Goal: Task Accomplishment & Management: Manage account settings

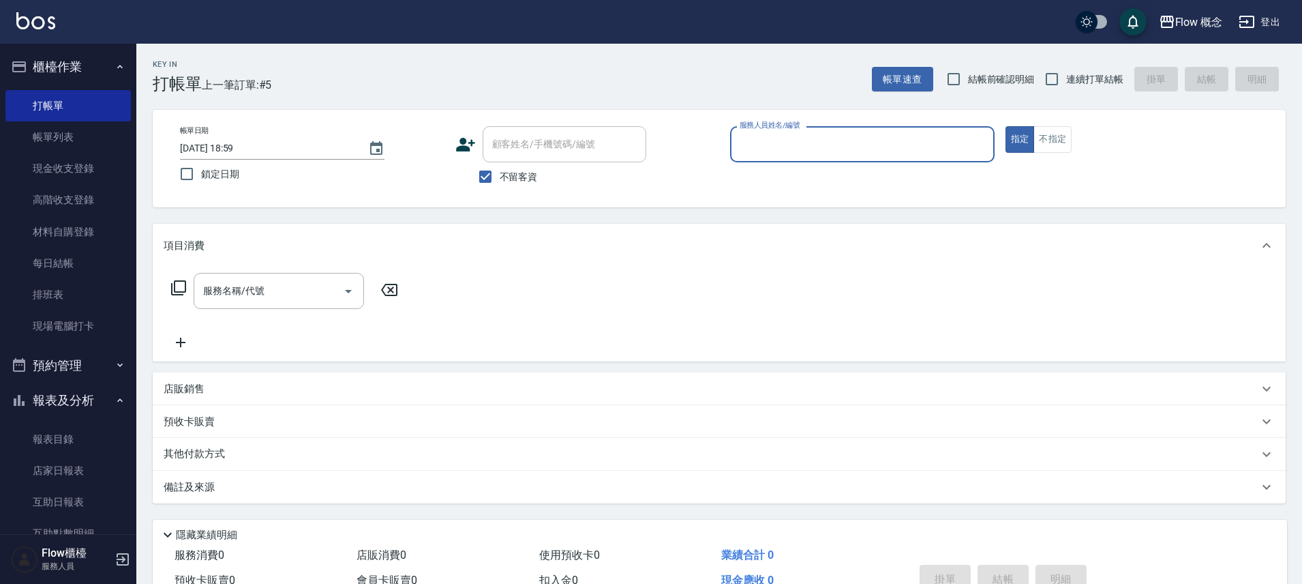
scroll to position [3, 0]
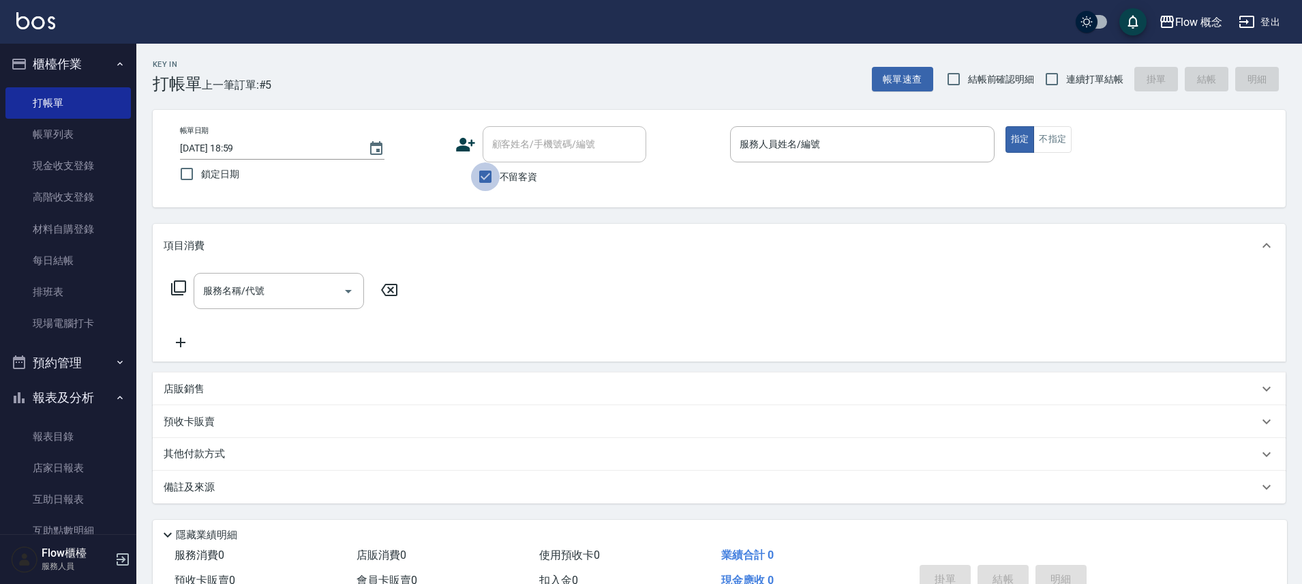
click at [493, 180] on input "不留客資" at bounding box center [485, 176] width 29 height 29
checkbox input "false"
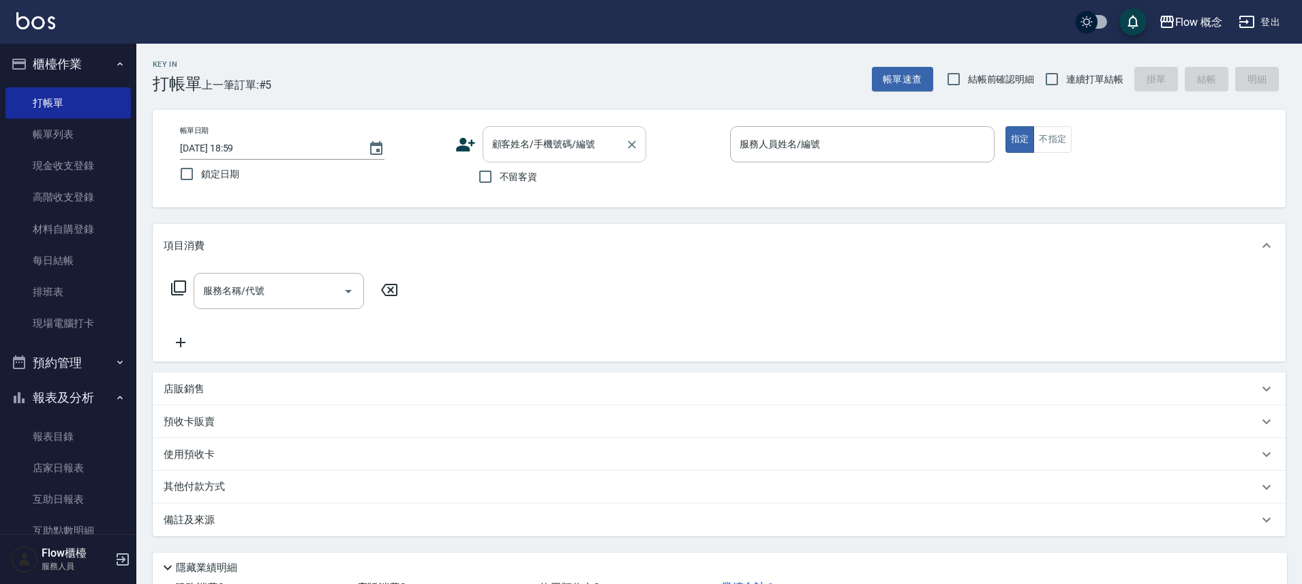
click at [509, 153] on input "顧客姓名/手機號碼/編號" at bounding box center [554, 144] width 131 height 24
paste input "[PERSON_NAME]"
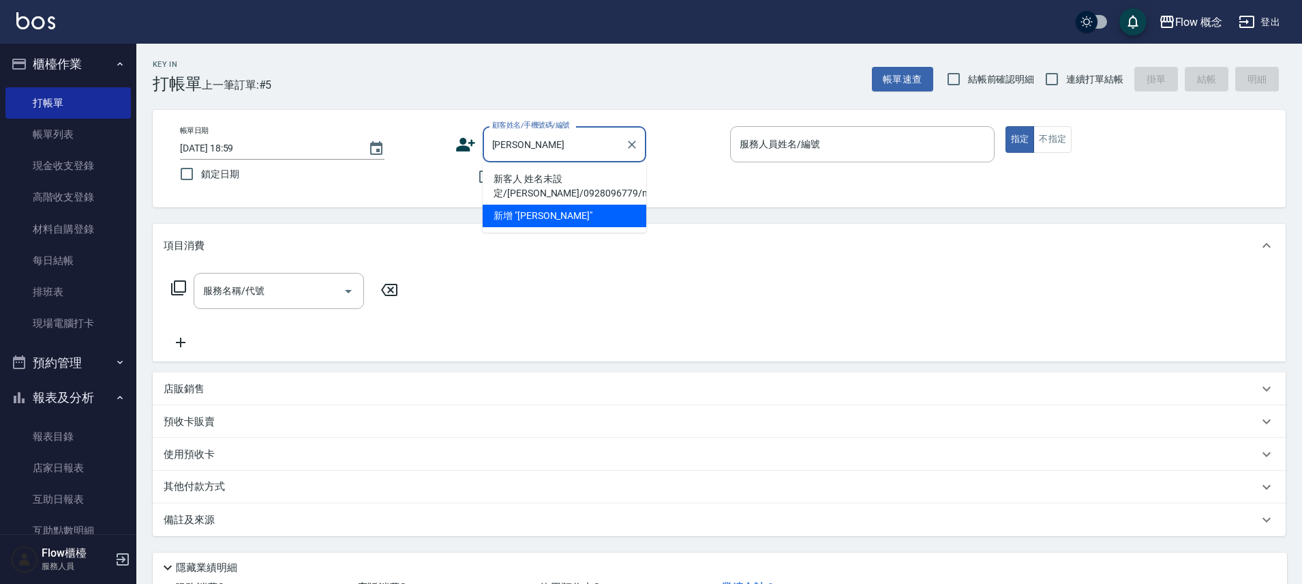
click at [563, 176] on li "新客人 姓名未設定/[PERSON_NAME]/0928096779/null" at bounding box center [565, 186] width 164 height 37
type input "新客人 姓名未設定/[PERSON_NAME]/0928096779/null"
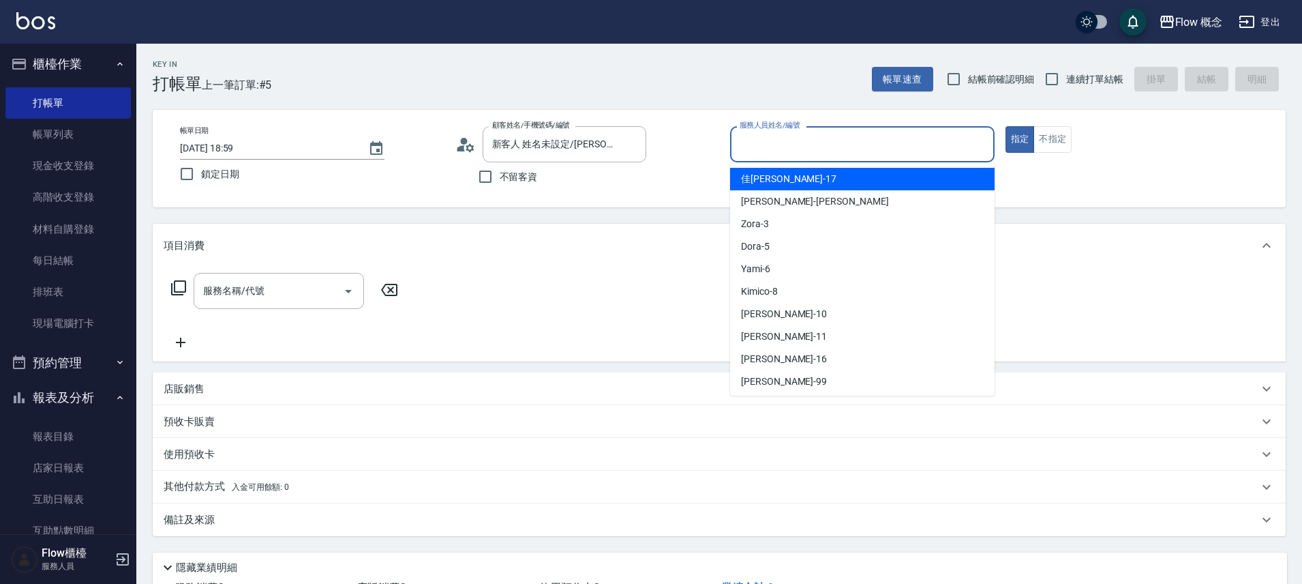
click at [781, 137] on input "服務人員姓名/編號" at bounding box center [862, 144] width 252 height 24
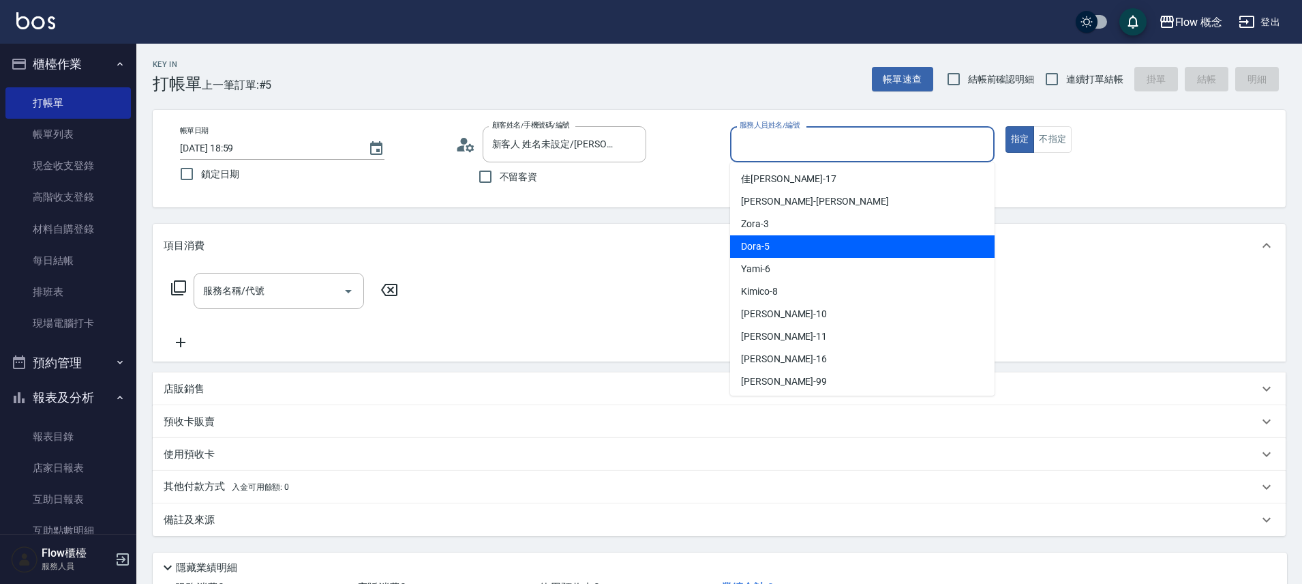
click at [769, 250] on div "Dora -5" at bounding box center [862, 246] width 265 height 23
type input "Dora-5"
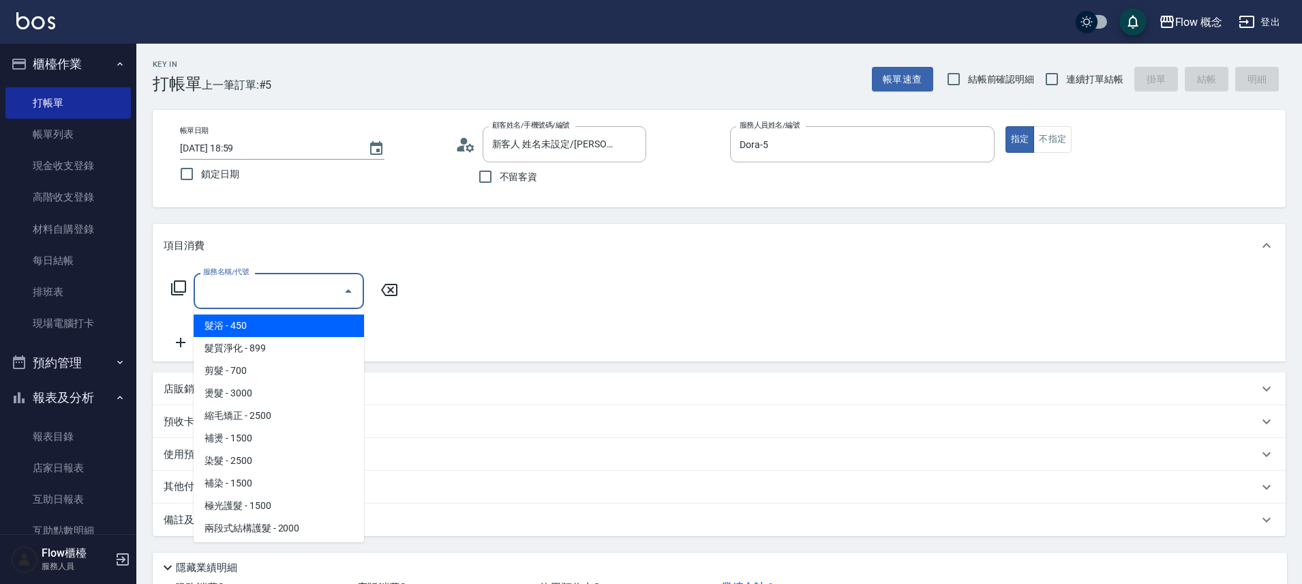
click at [271, 301] on input "服務名稱/代號" at bounding box center [269, 291] width 138 height 24
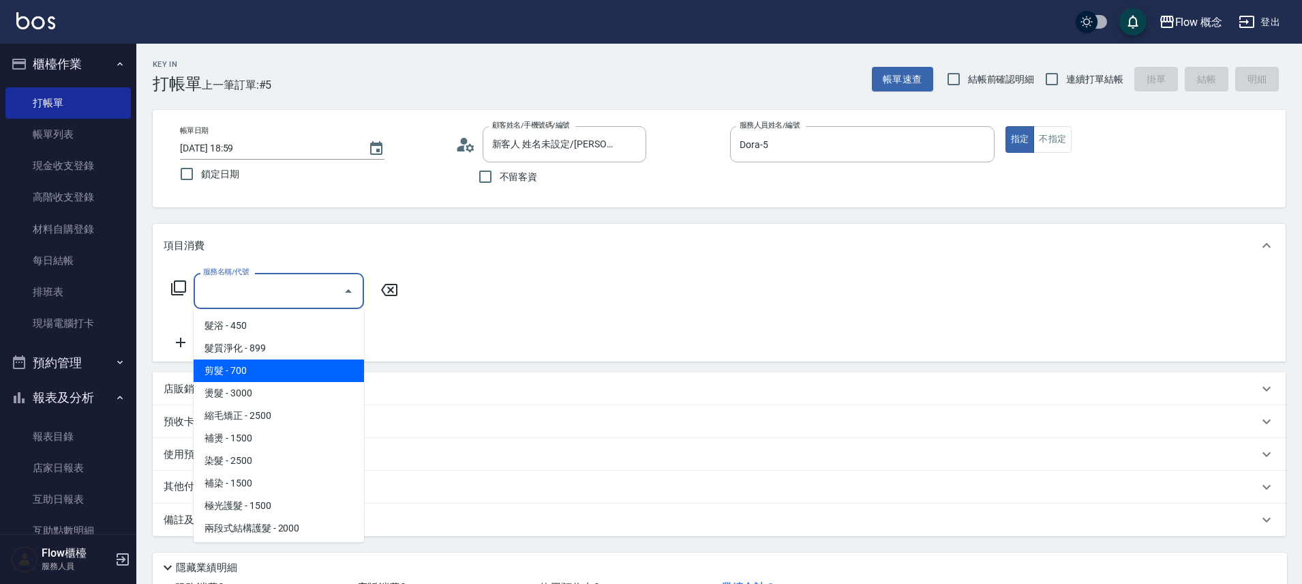
click at [256, 372] on span "剪髮 - 700" at bounding box center [279, 370] width 170 height 23
type input "剪髮(201)"
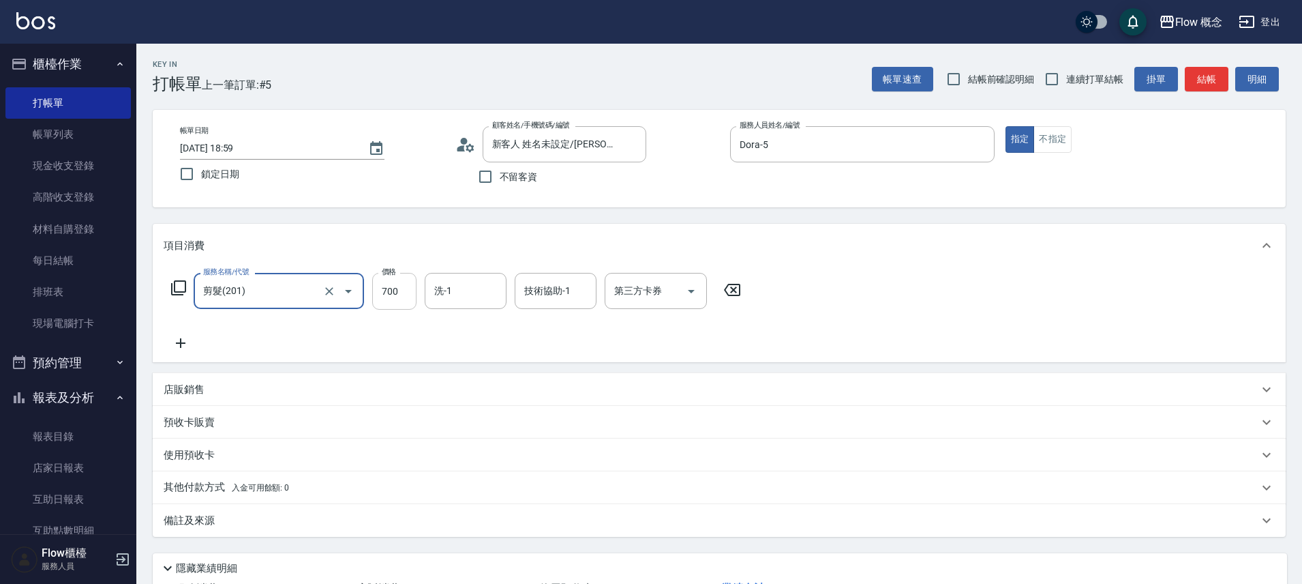
click at [385, 293] on input "700" at bounding box center [394, 291] width 44 height 37
click at [388, 290] on input "700" at bounding box center [394, 291] width 44 height 37
type input "650"
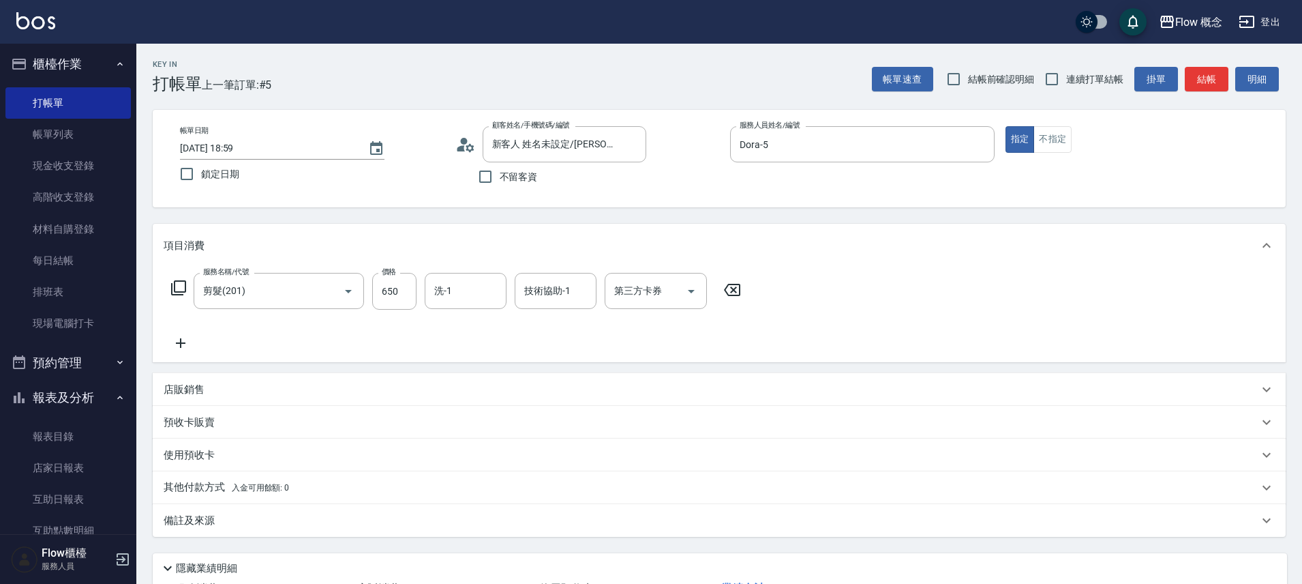
click at [779, 340] on div "服務名稱/代號 剪髮(201) 服務名稱/代號 價格 650 價格 洗-1 洗-1 技術協助-1 技術協助-1 第三方卡券 第三方卡券" at bounding box center [719, 314] width 1133 height 95
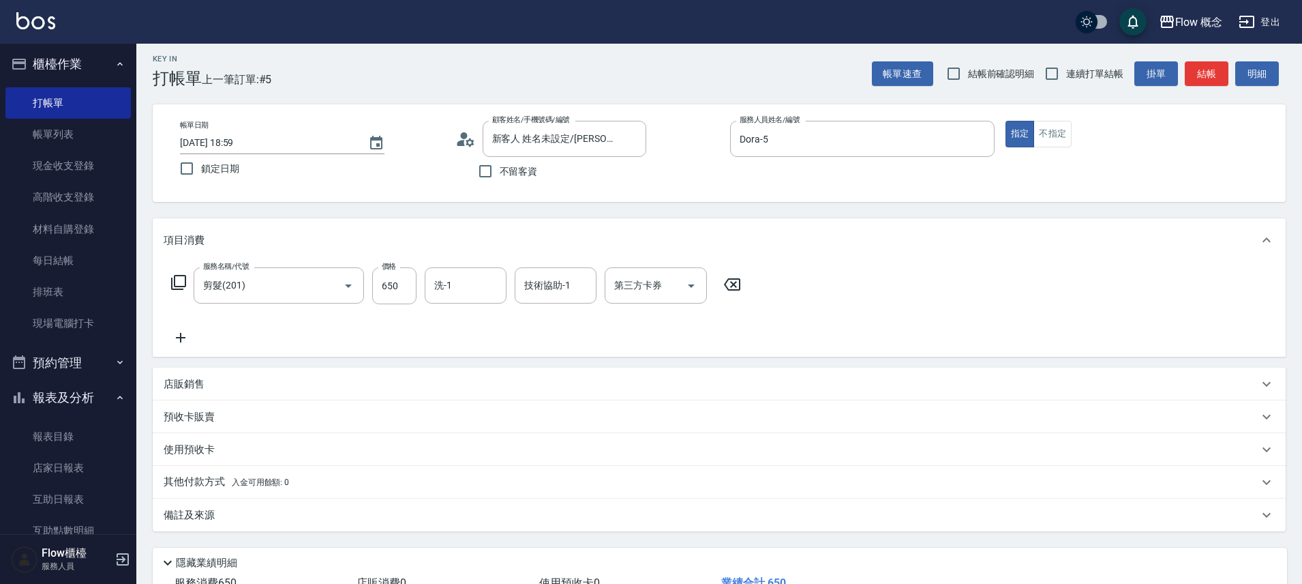
scroll to position [16, 0]
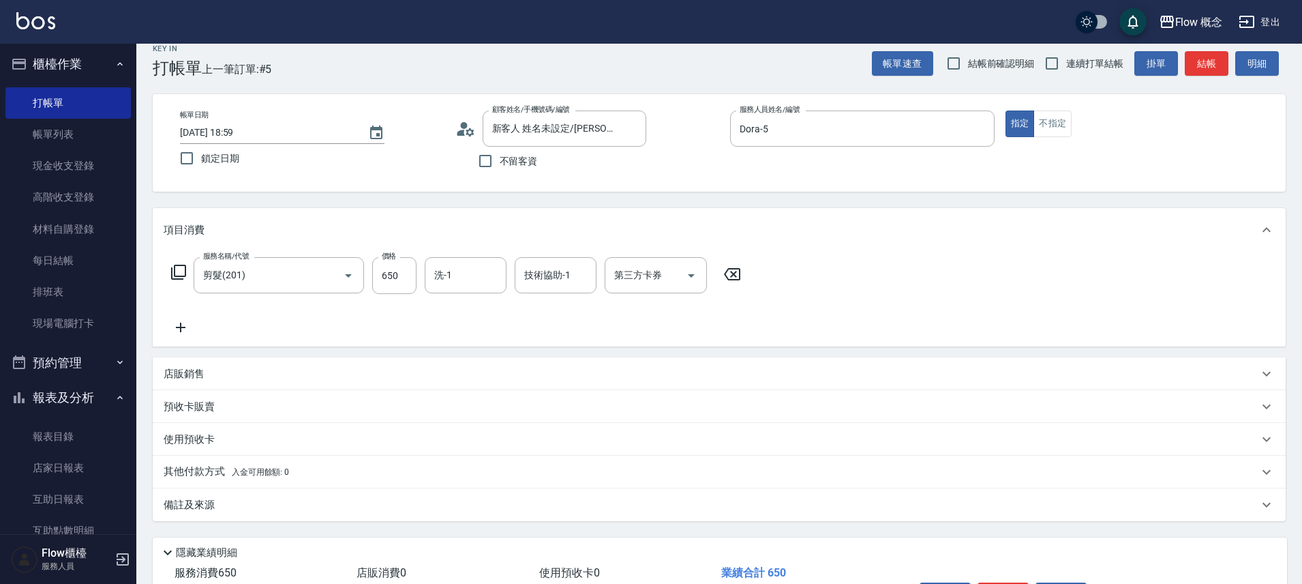
click at [325, 500] on div "備註及來源" at bounding box center [711, 505] width 1095 height 14
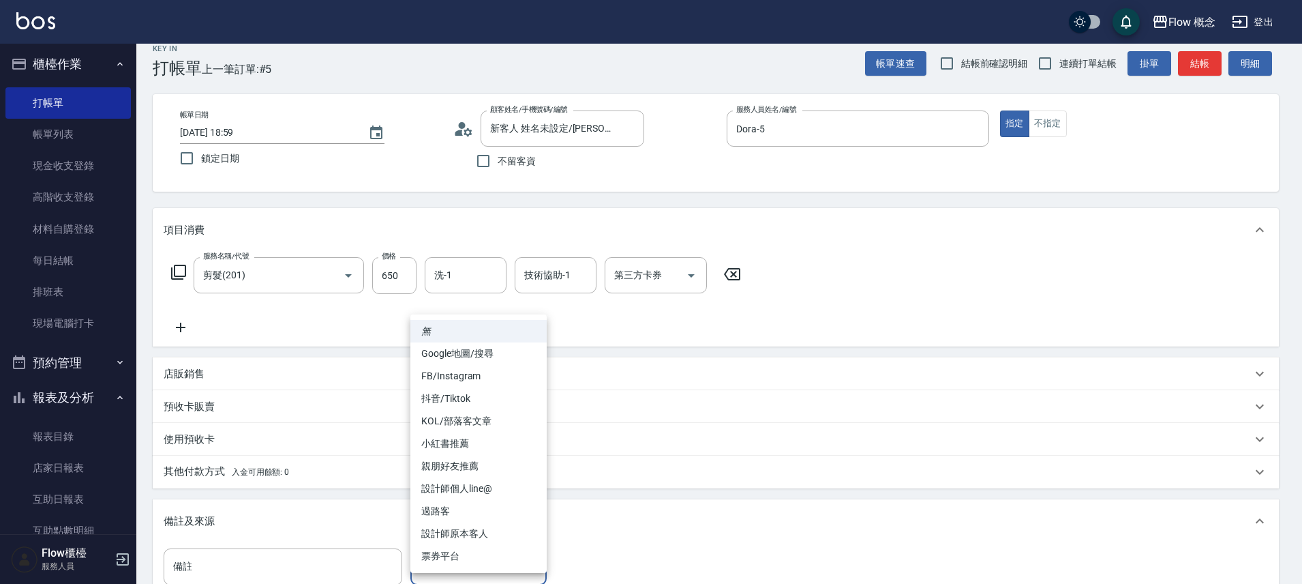
scroll to position [17, 0]
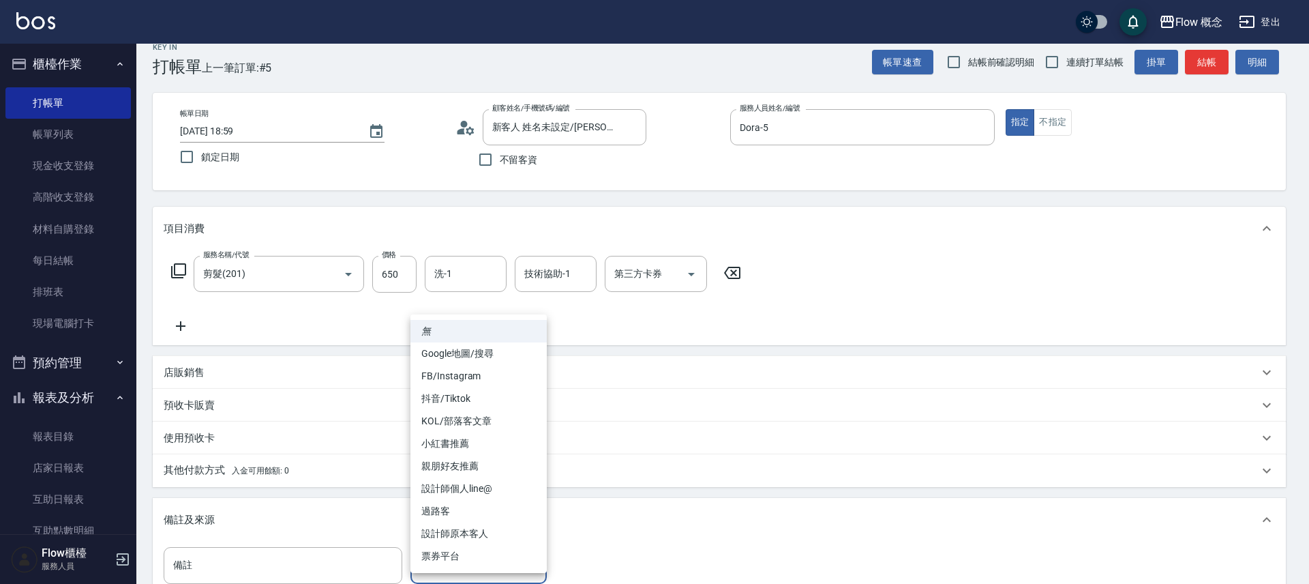
click at [468, 552] on body "Flow 概念 登出 櫃檯作業 打帳單 帳單列表 現金收支登錄 高階收支登錄 材料自購登錄 每日結帳 排班表 現場電腦打卡 預約管理 預約管理 單日預約紀錄 …" at bounding box center [654, 371] width 1309 height 776
click at [479, 534] on li "設計師原本客人" at bounding box center [478, 533] width 136 height 23
type input "設計師原本客人"
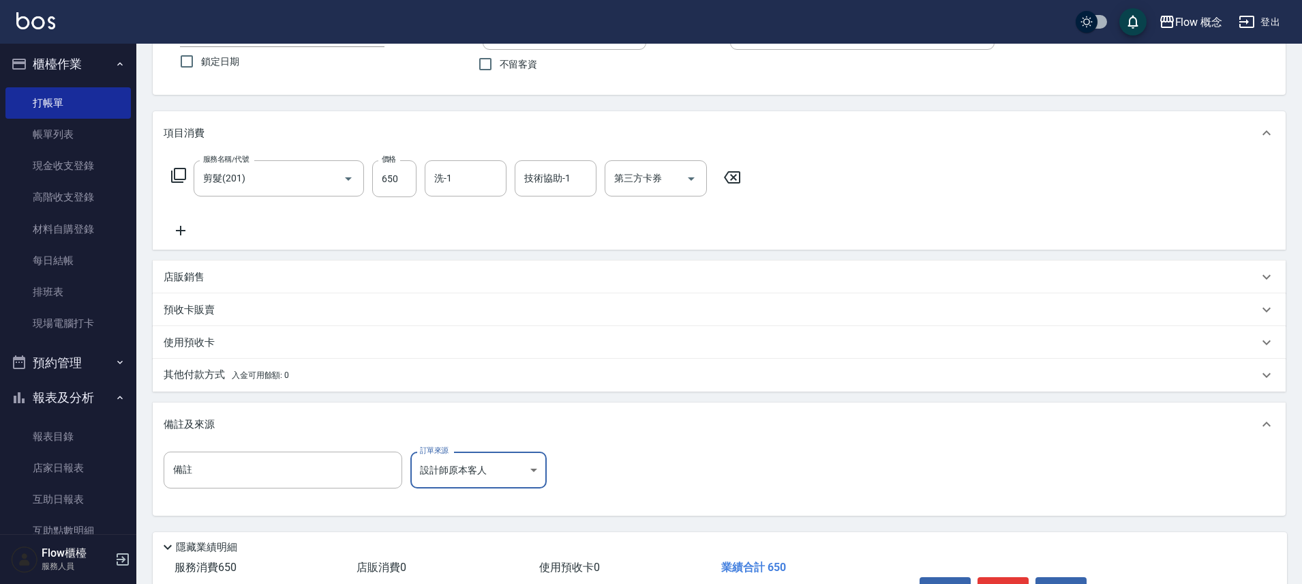
scroll to position [130, 0]
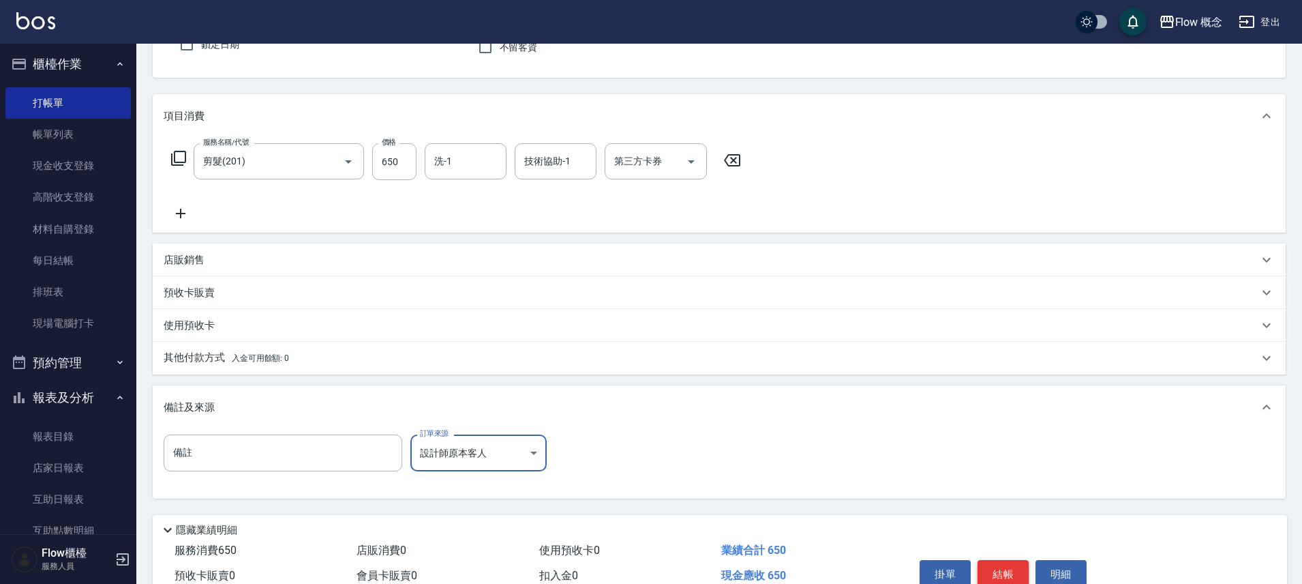
click at [995, 568] on button "結帳" at bounding box center [1003, 574] width 51 height 29
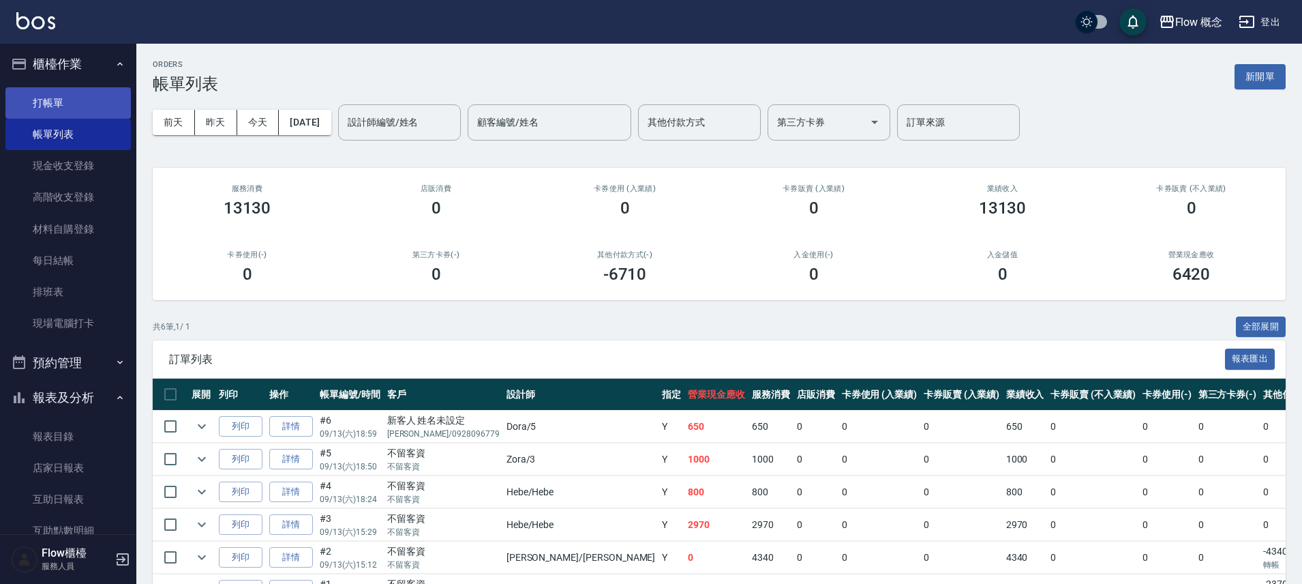
click at [71, 101] on link "打帳單" at bounding box center [67, 102] width 125 height 31
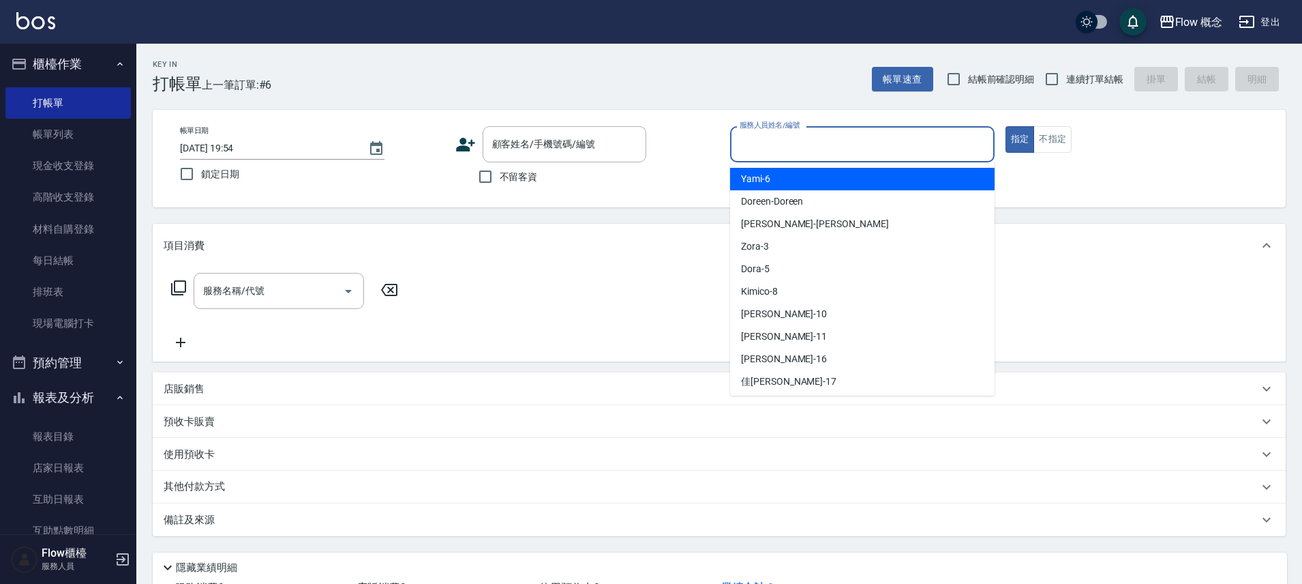
click at [758, 153] on input "服務人員姓名/編號" at bounding box center [862, 144] width 252 height 24
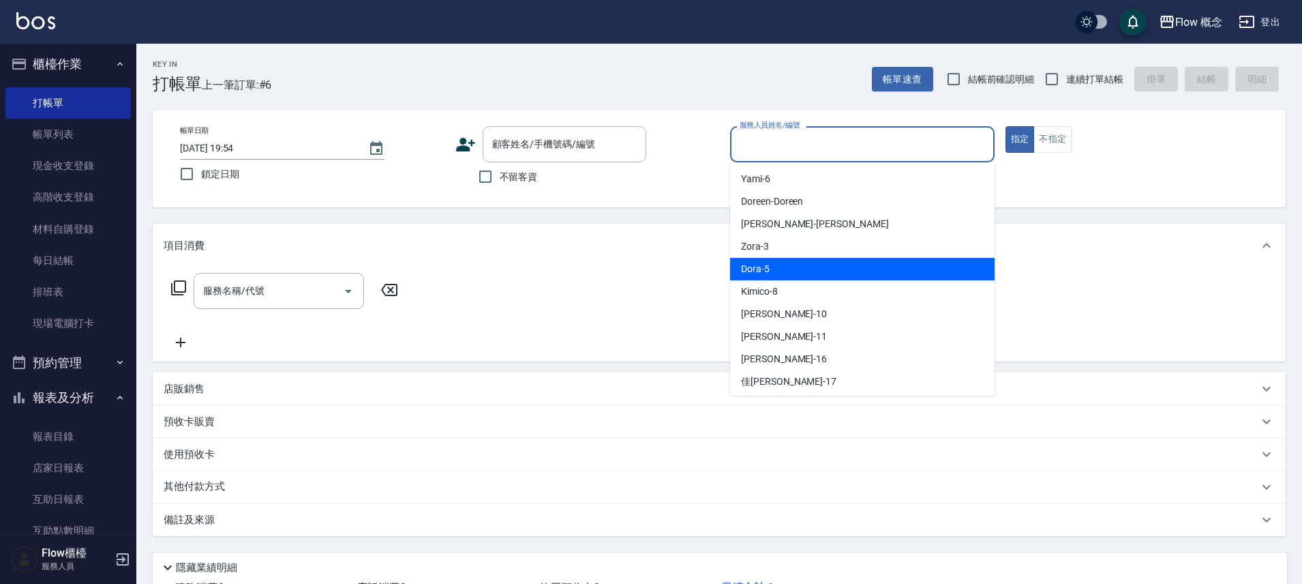
click at [759, 266] on span "Dora -5" at bounding box center [755, 269] width 29 height 14
type input "Dora-5"
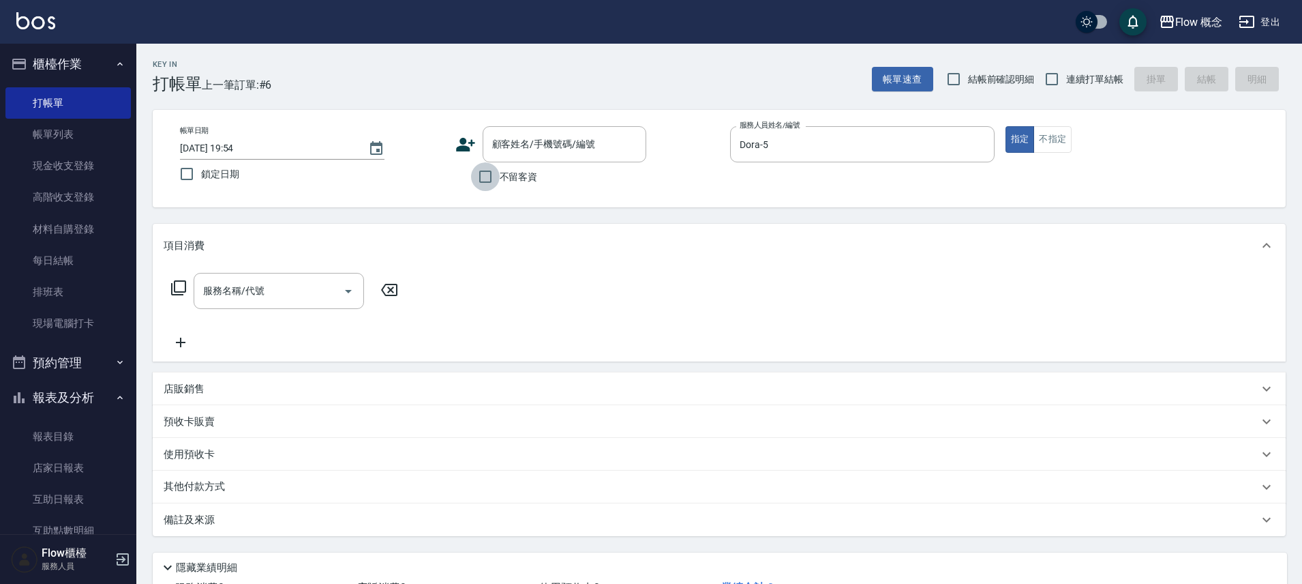
click at [476, 175] on input "不留客資" at bounding box center [485, 176] width 29 height 29
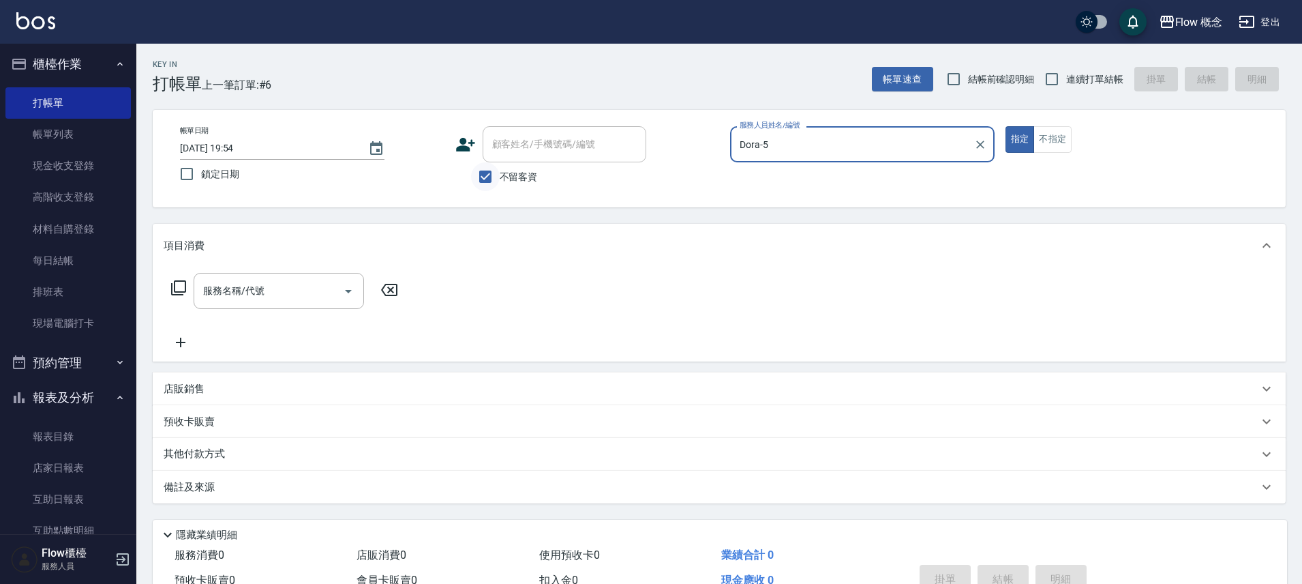
click at [487, 181] on input "不留客資" at bounding box center [485, 176] width 29 height 29
checkbox input "false"
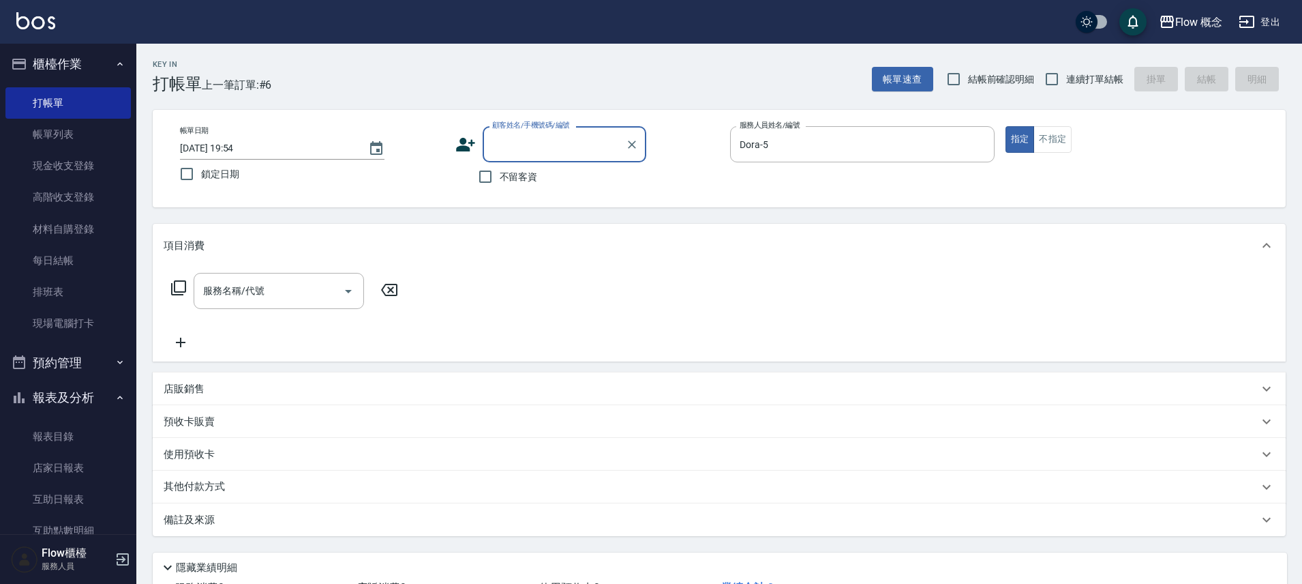
paste input "染[PERSON_NAME] 0985608992"
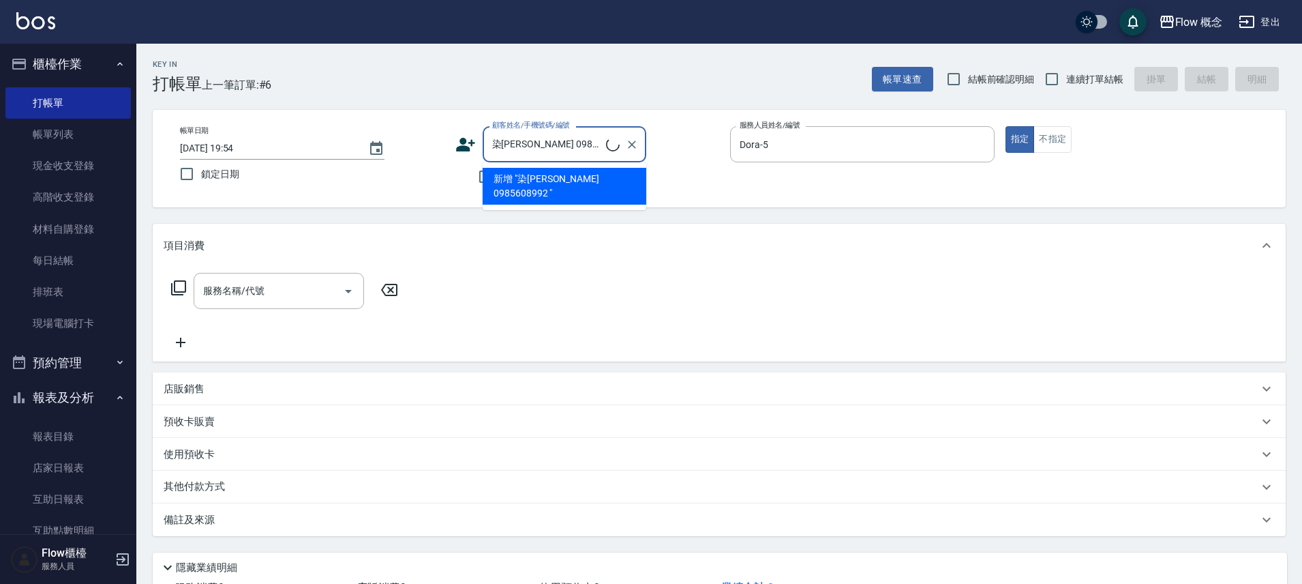
click at [503, 144] on input "染[PERSON_NAME] 0985608992" at bounding box center [547, 144] width 117 height 24
type input "[PERSON_NAME]0985608992"
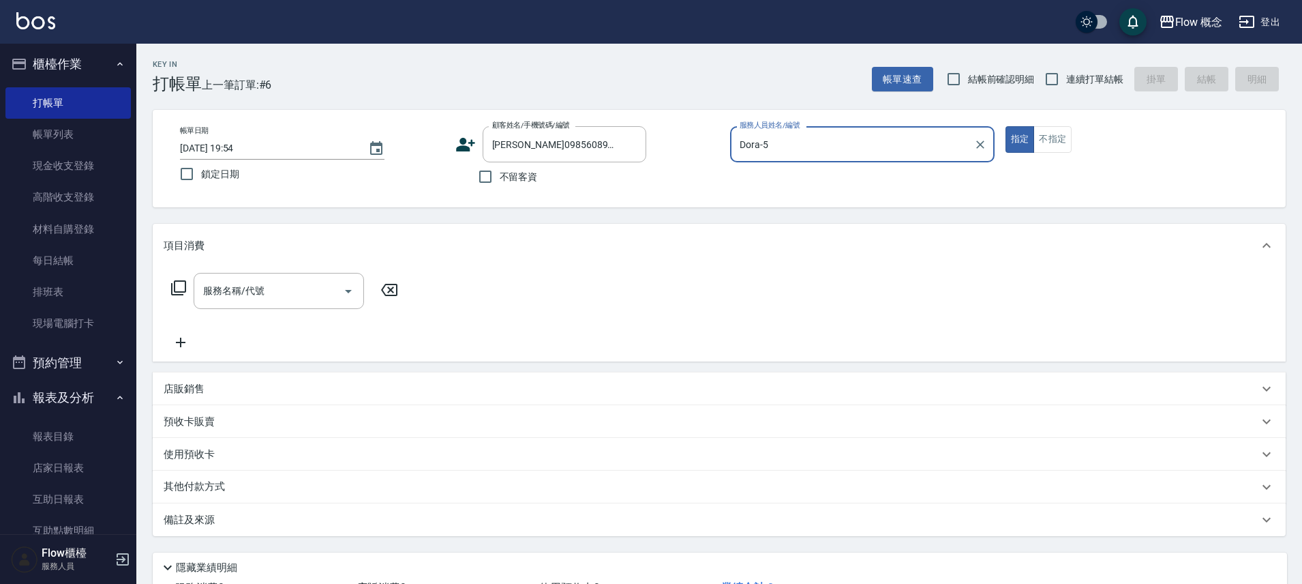
click at [234, 295] on input "服務名稱/代號" at bounding box center [269, 291] width 138 height 24
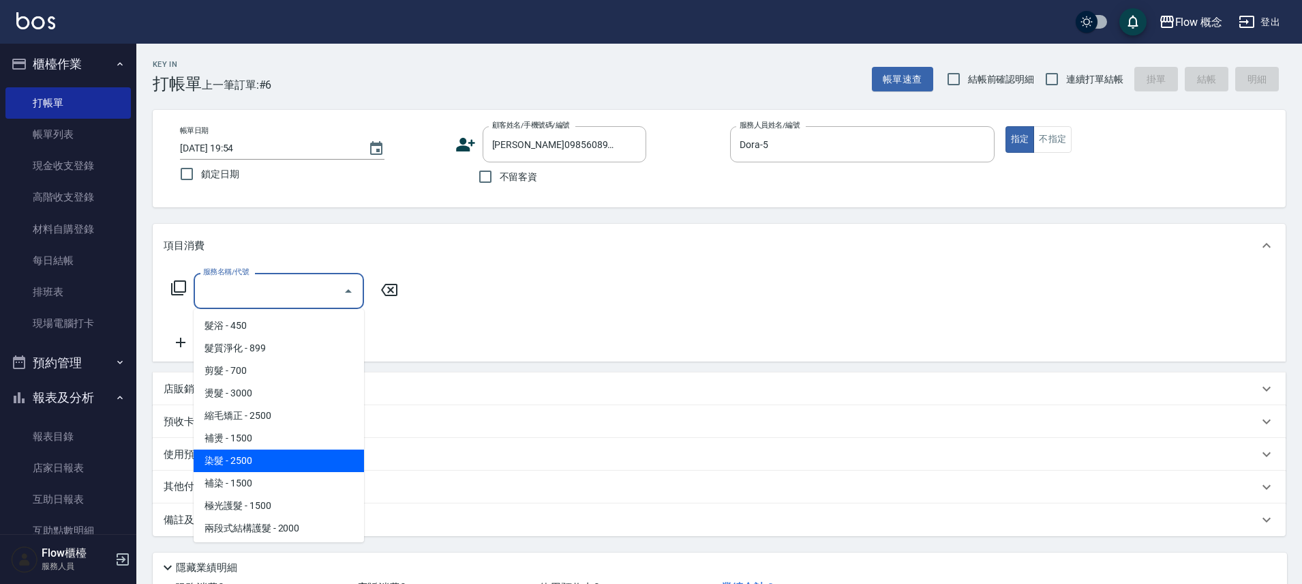
click at [230, 455] on span "染髮 - 2500" at bounding box center [279, 460] width 170 height 23
type input "染髮(401)"
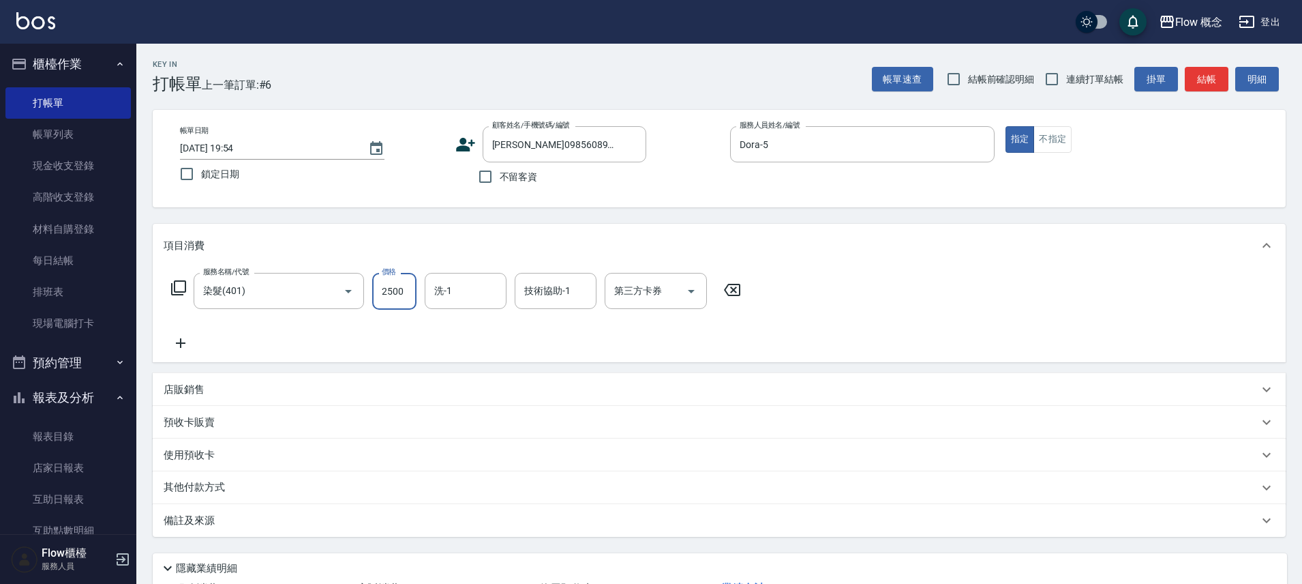
click at [391, 290] on input "2500" at bounding box center [394, 291] width 44 height 37
type input "1800"
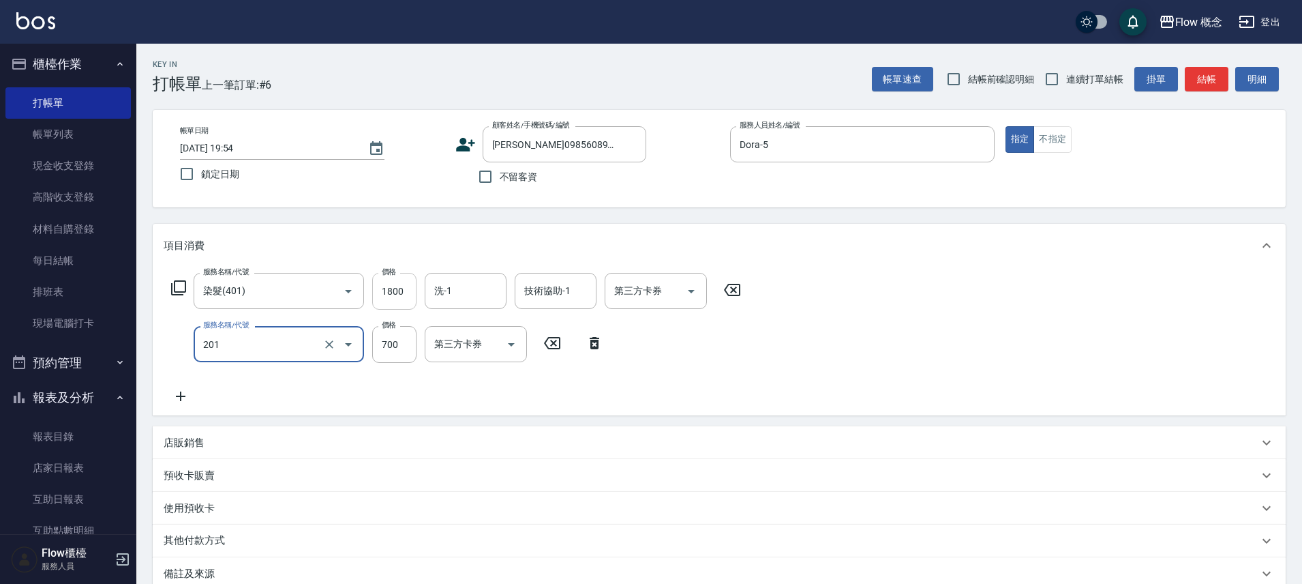
type input "剪髮(201)"
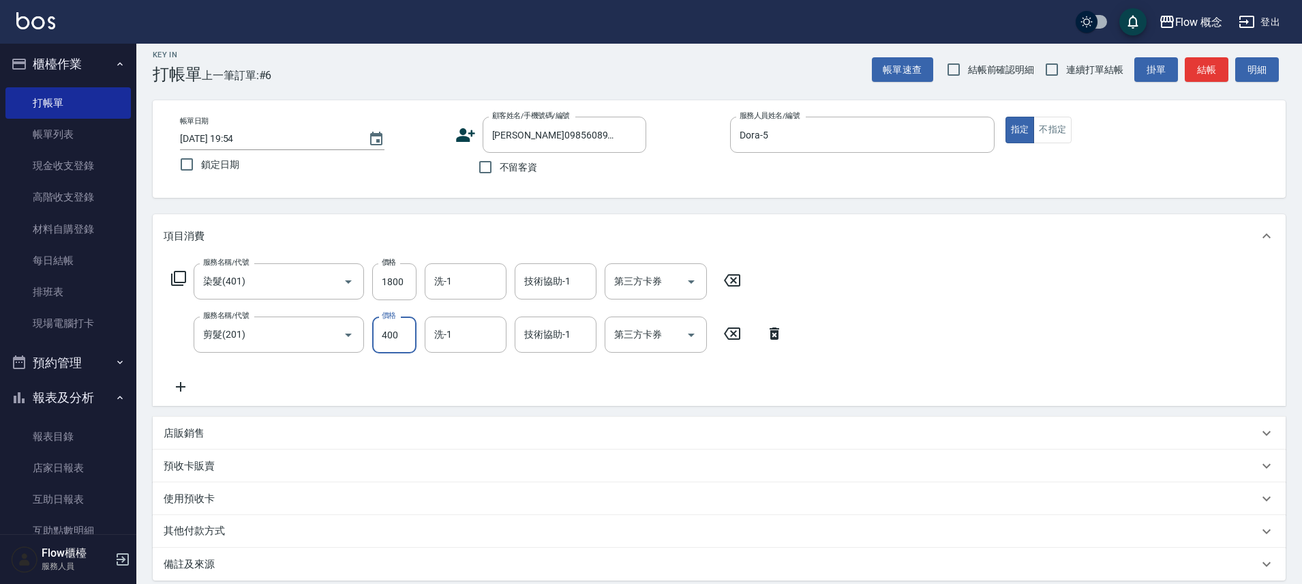
scroll to position [22, 0]
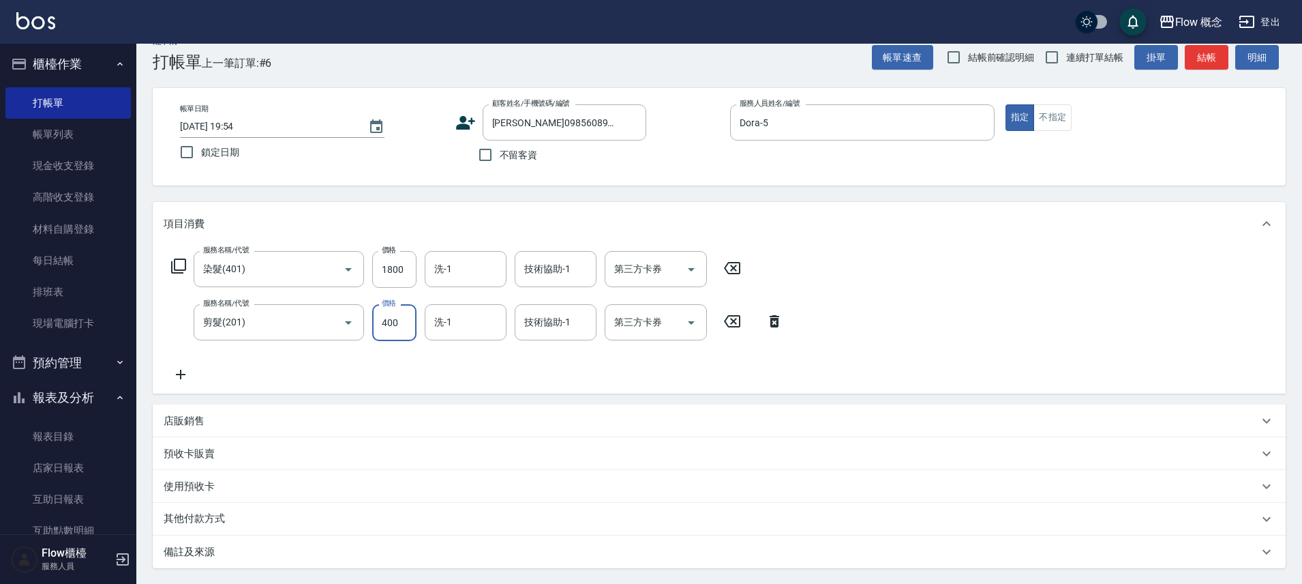
type input "400"
click at [236, 549] on div "備註及來源" at bounding box center [711, 552] width 1095 height 14
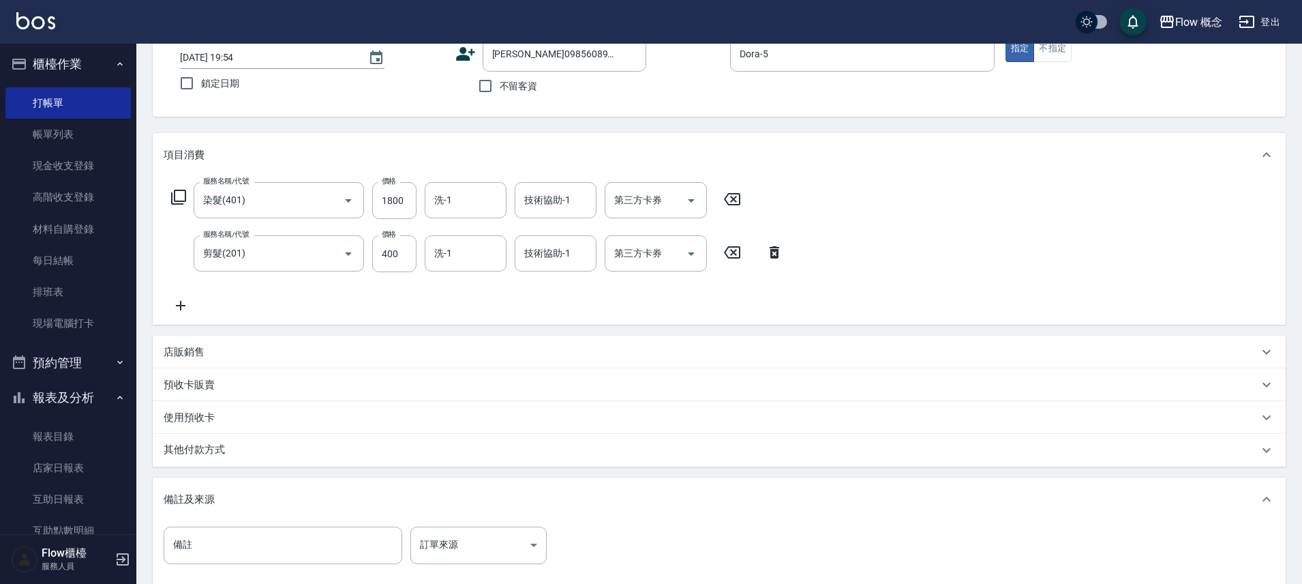
scroll to position [95, 0]
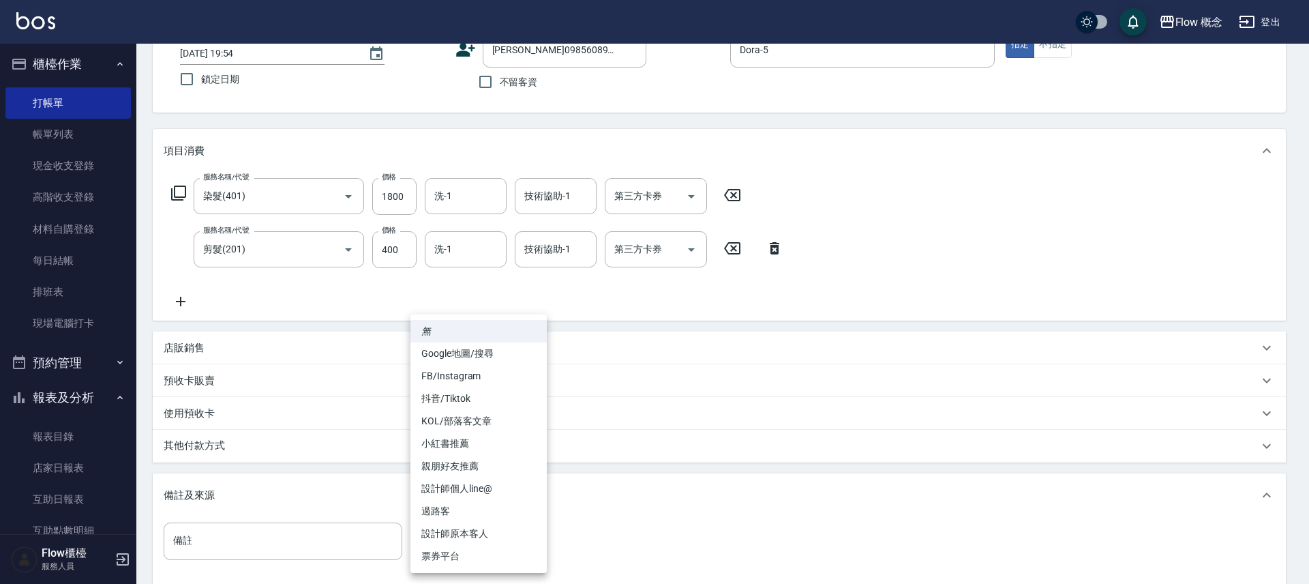
click at [498, 537] on body "Flow 概念 登出 櫃檯作業 打帳單 帳單列表 現金收支登錄 高階收支登錄 材料自購登錄 每日結帳 排班表 現場電腦打卡 預約管理 預約管理 單日預約紀錄 …" at bounding box center [654, 320] width 1309 height 830
click at [487, 539] on li "設計師原本客人" at bounding box center [478, 533] width 136 height 23
type input "設計師原本客人"
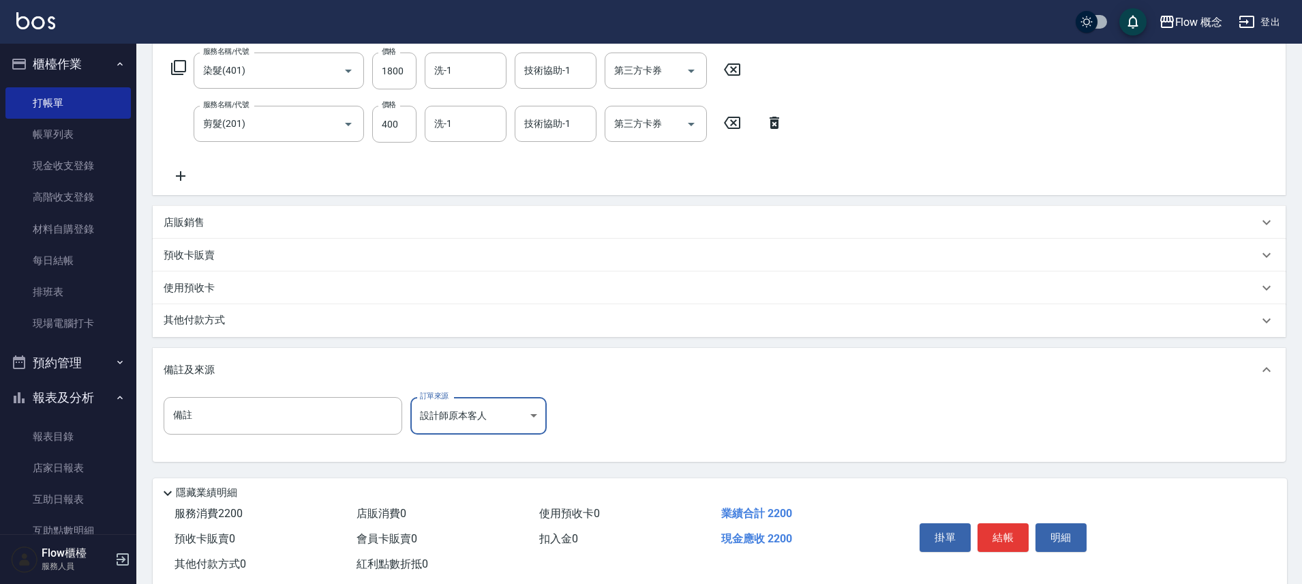
scroll to position [224, 0]
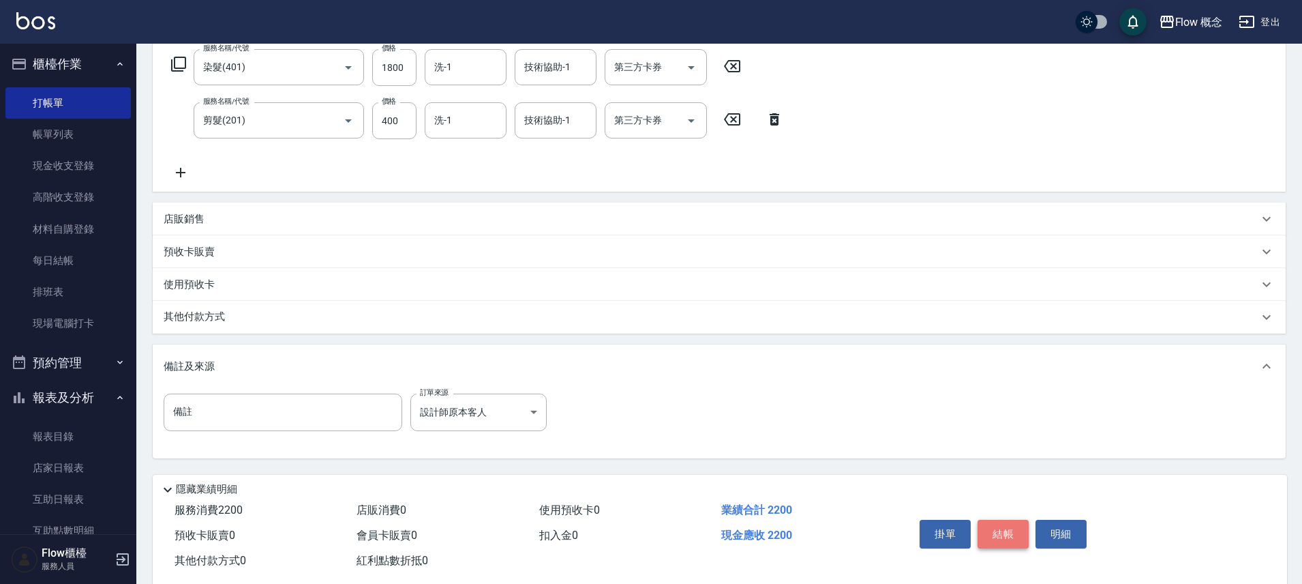
click at [992, 526] on button "結帳" at bounding box center [1003, 534] width 51 height 29
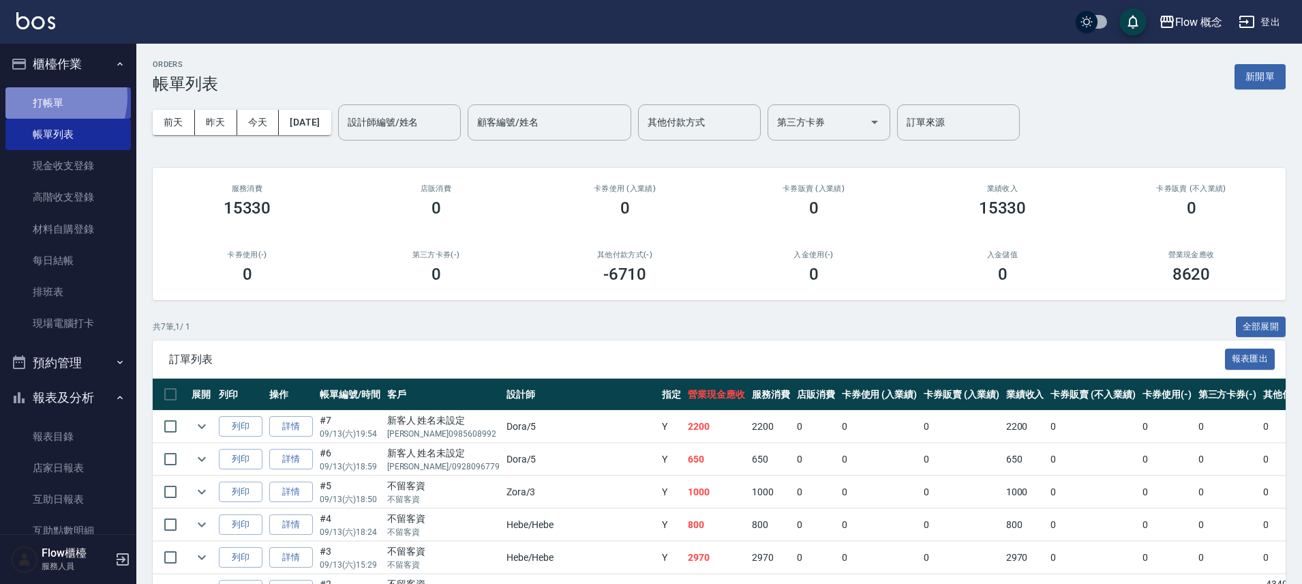
click at [44, 96] on link "打帳單" at bounding box center [67, 102] width 125 height 31
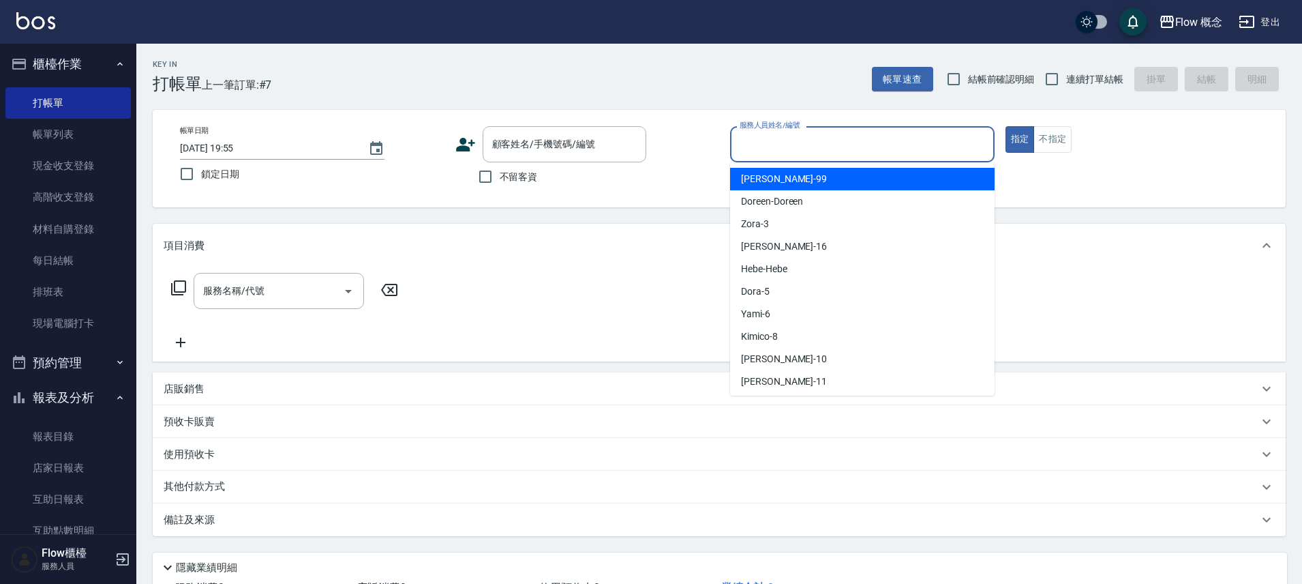
click at [810, 135] on input "服務人員姓名/編號" at bounding box center [862, 144] width 252 height 24
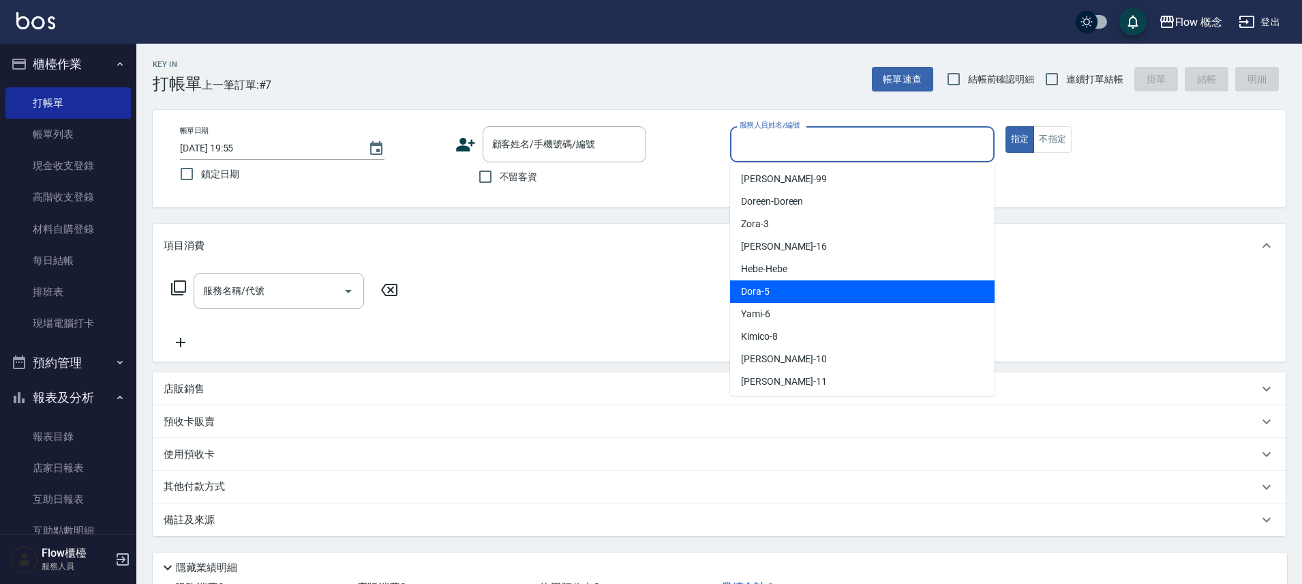
click at [778, 289] on div "Dora -5" at bounding box center [862, 291] width 265 height 23
type input "Dora-5"
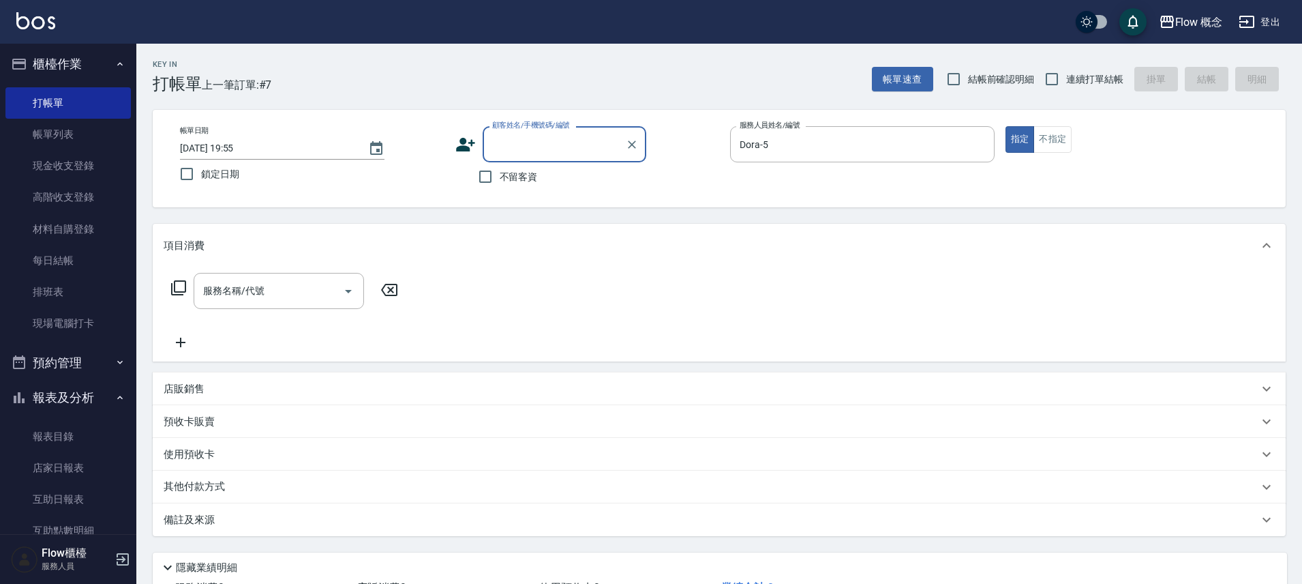
paste input "[PERSON_NAME]"
click at [556, 183] on li "[PERSON_NAME]/0975510381/" at bounding box center [565, 179] width 164 height 23
type input "[PERSON_NAME]/0975510381/"
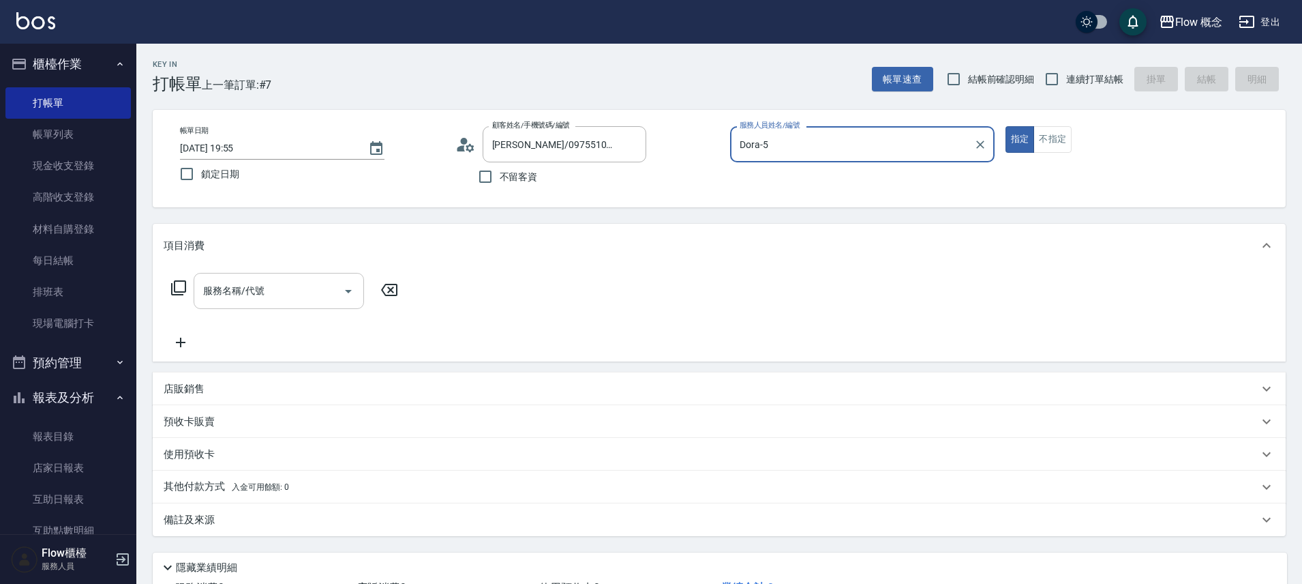
click at [240, 297] on input "服務名稱/代號" at bounding box center [269, 291] width 138 height 24
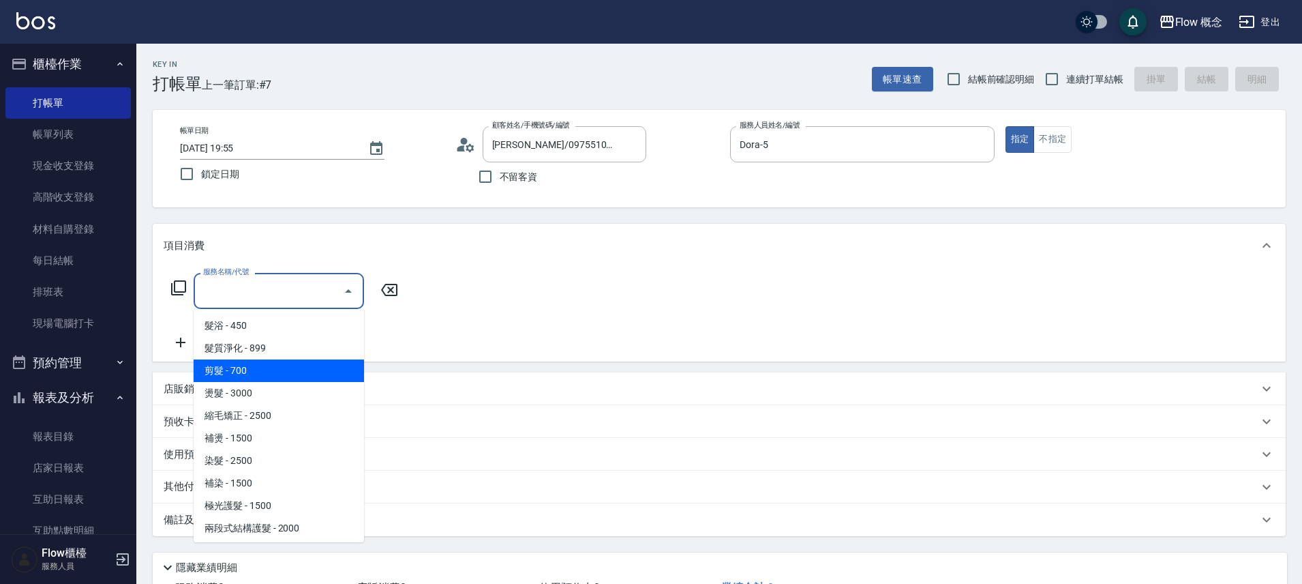
click at [226, 372] on span "剪髮 - 700" at bounding box center [279, 370] width 170 height 23
type input "剪髮(201)"
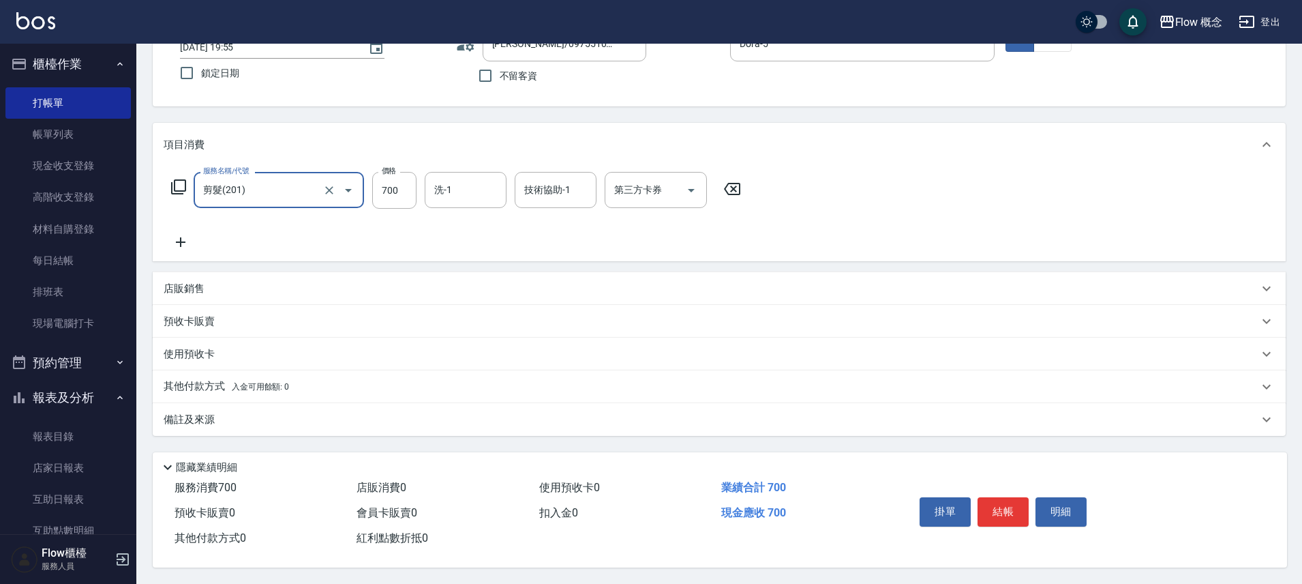
scroll to position [107, 0]
click at [400, 193] on input "700" at bounding box center [394, 190] width 44 height 37
type input "650"
click at [285, 404] on div "備註及來源" at bounding box center [719, 419] width 1133 height 33
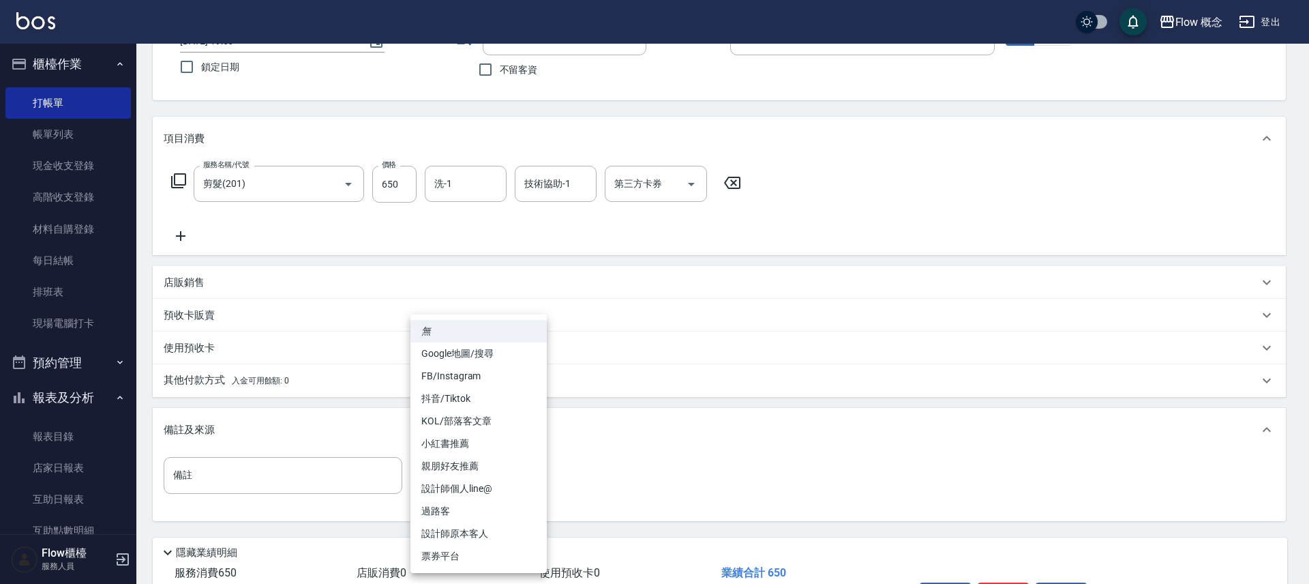
click at [456, 464] on body "Flow 概念 登出 櫃檯作業 打帳單 帳單列表 現金收支登錄 高階收支登錄 材料自購登錄 每日結帳 排班表 現場電腦打卡 預約管理 預約管理 單日預約紀錄 …" at bounding box center [654, 281] width 1309 height 776
click at [473, 528] on li "設計師原本客人" at bounding box center [478, 533] width 136 height 23
type input "設計師原本客人"
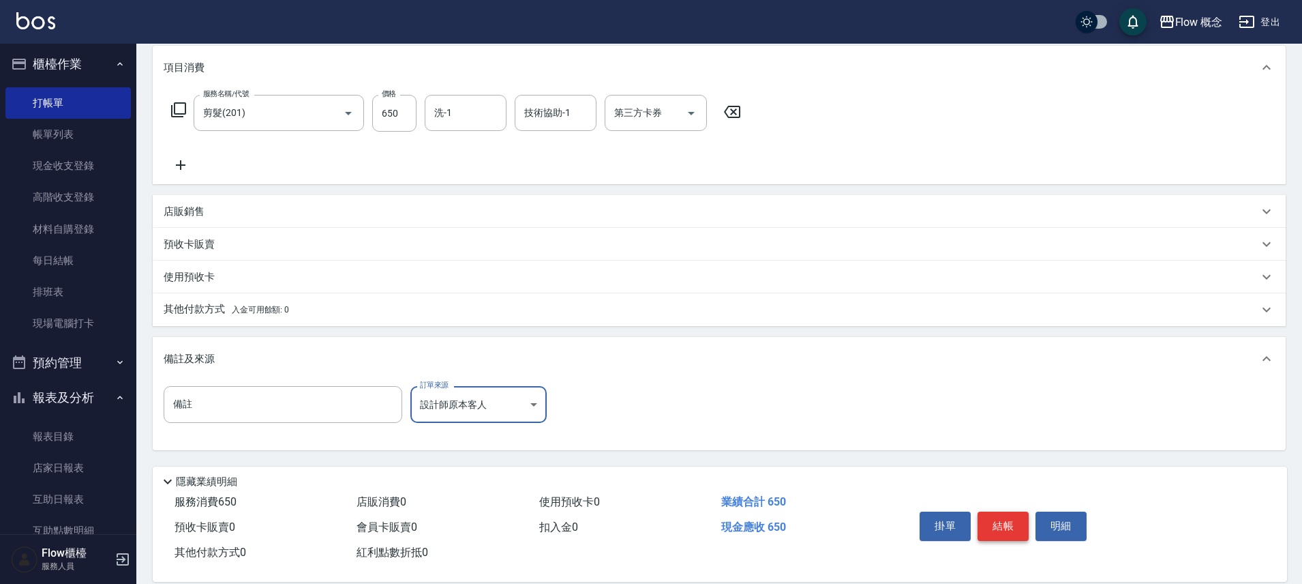
scroll to position [190, 0]
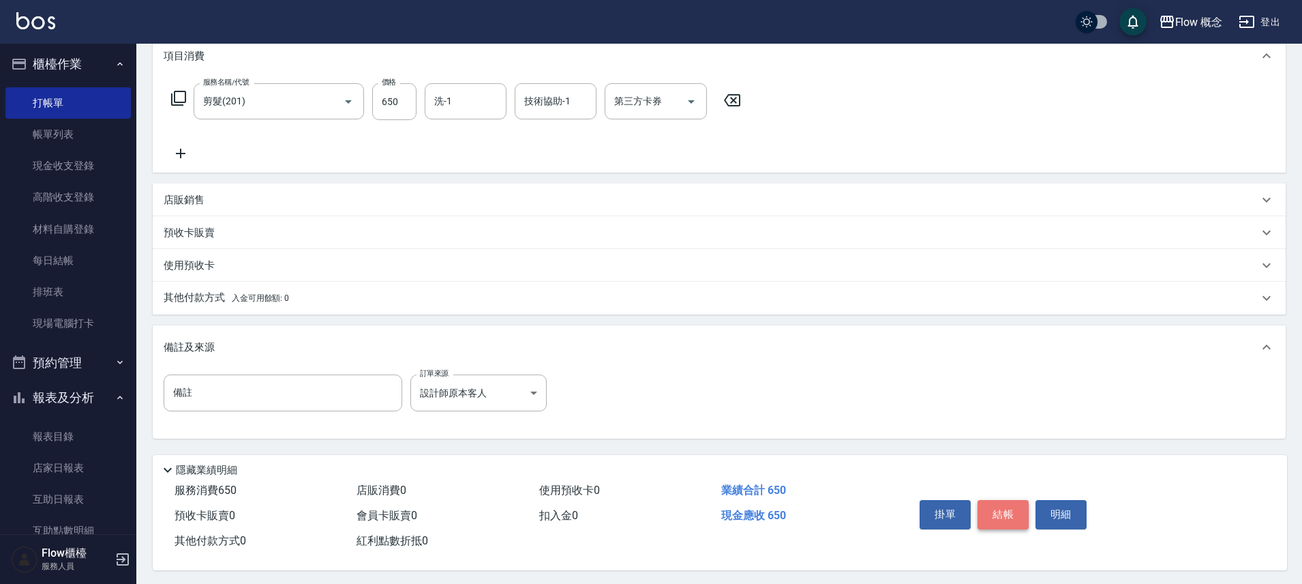
click at [1004, 518] on button "結帳" at bounding box center [1003, 514] width 51 height 29
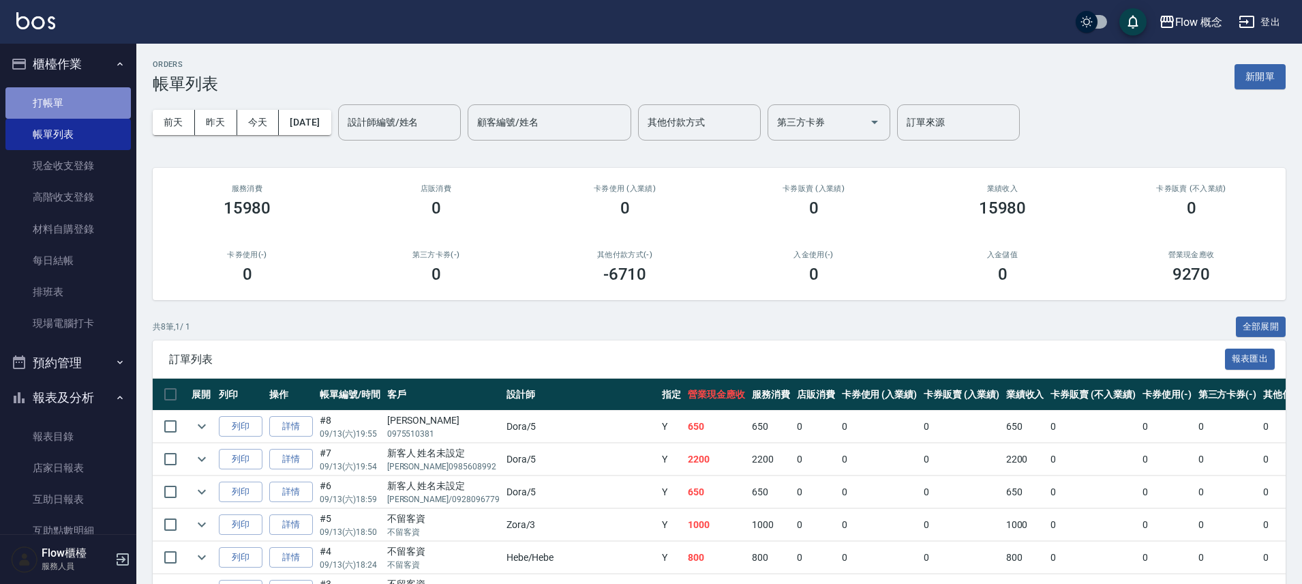
click at [70, 108] on link "打帳單" at bounding box center [67, 102] width 125 height 31
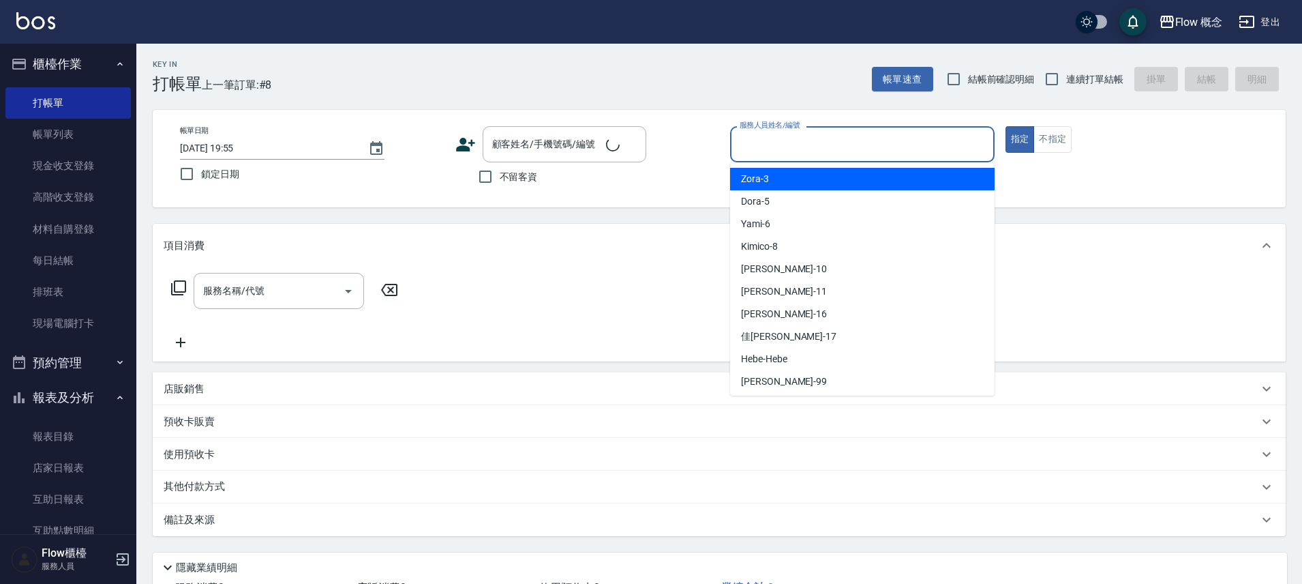
click at [777, 142] on input "服務人員姓名/編號" at bounding box center [862, 144] width 252 height 24
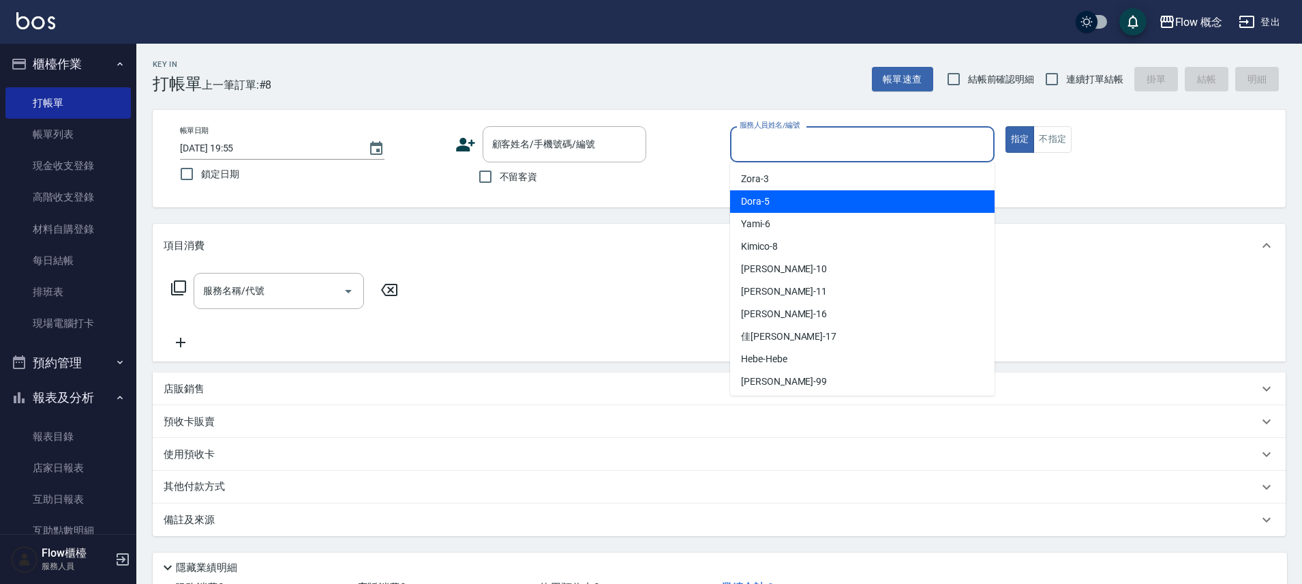
click at [763, 206] on span "Dora -5" at bounding box center [755, 201] width 29 height 14
type input "Dora-5"
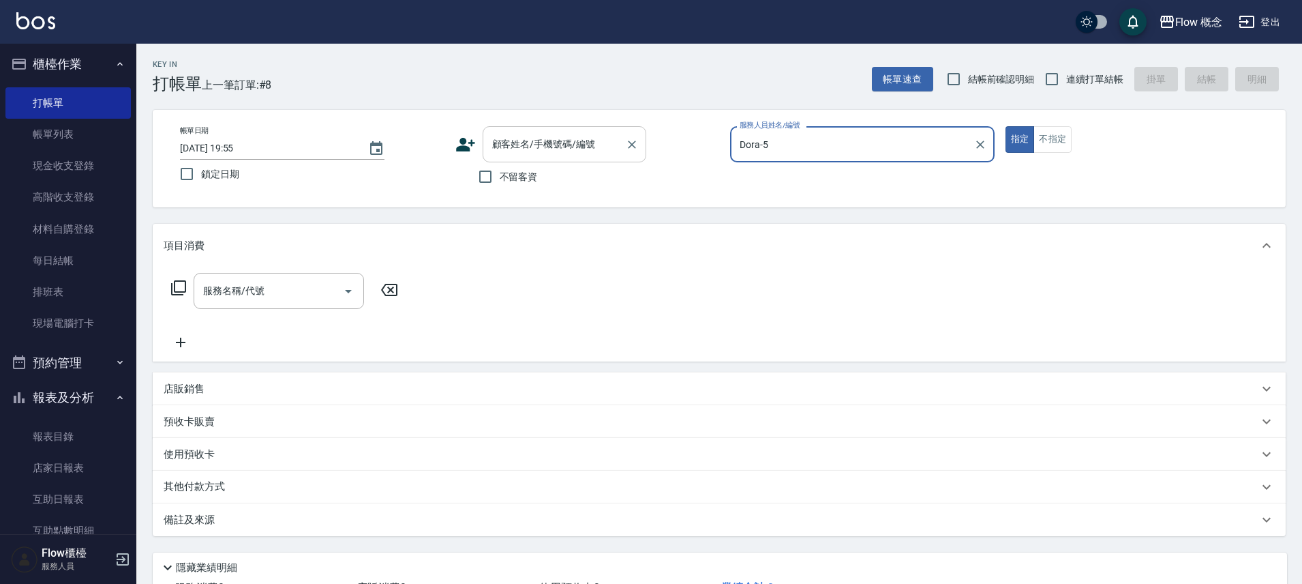
click at [560, 140] on input "顧客姓名/手機號碼/編號" at bounding box center [554, 144] width 131 height 24
paste input "[PERSON_NAME]"
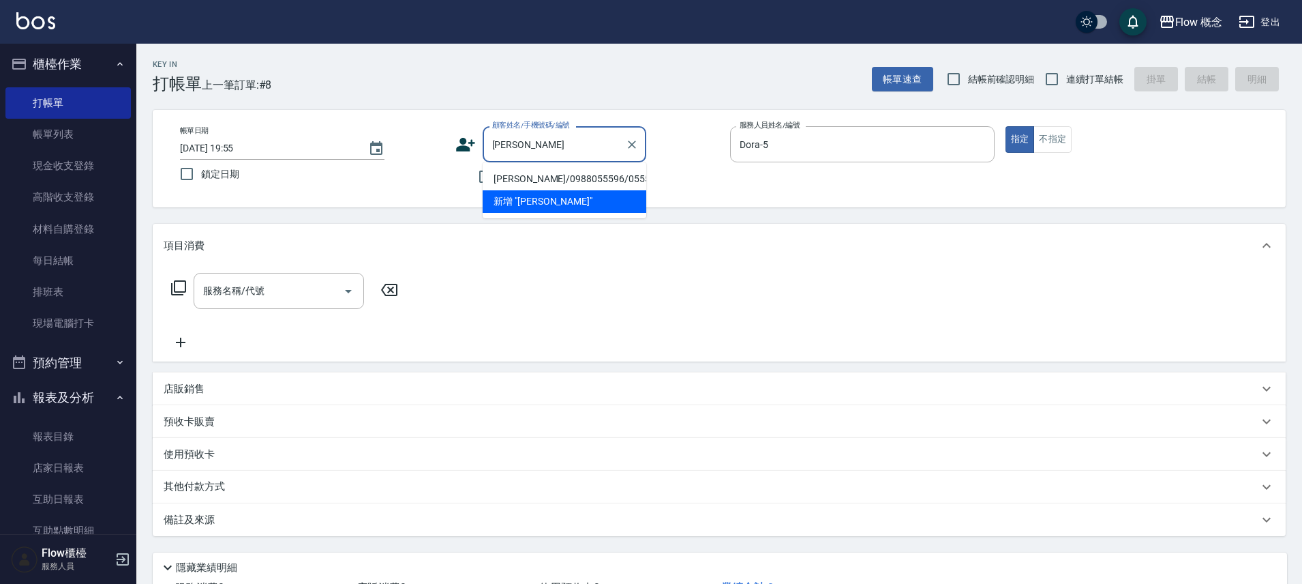
click at [525, 180] on li "[PERSON_NAME]/0988055596/055596" at bounding box center [565, 179] width 164 height 23
type input "[PERSON_NAME]/0988055596/055596"
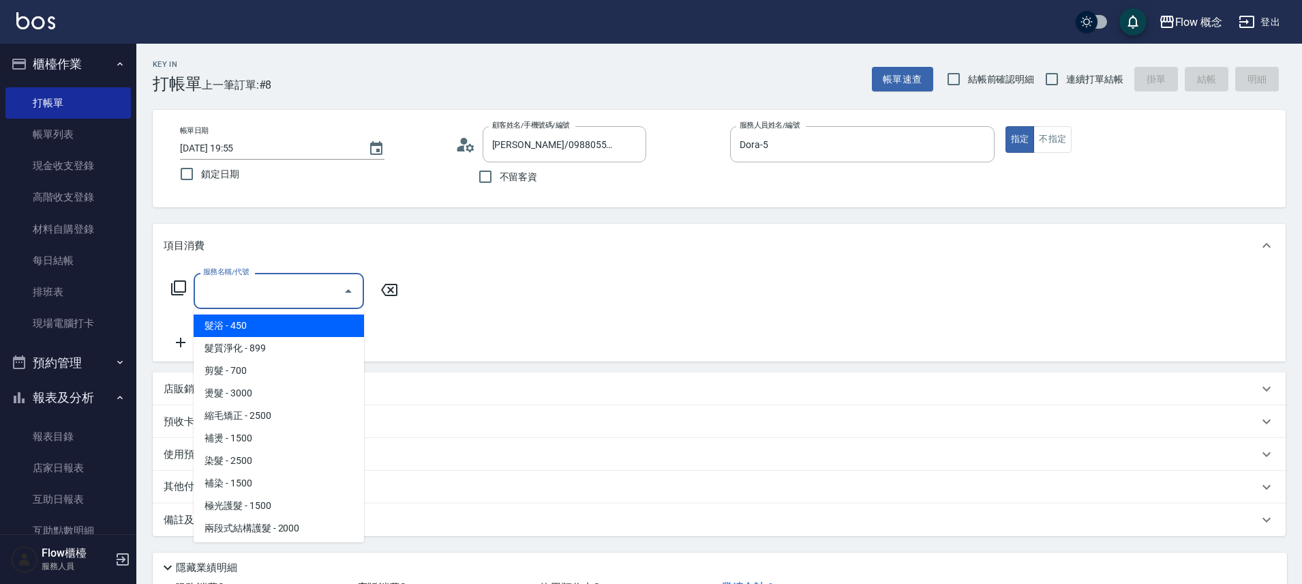
click at [284, 286] on input "服務名稱/代號" at bounding box center [269, 291] width 138 height 24
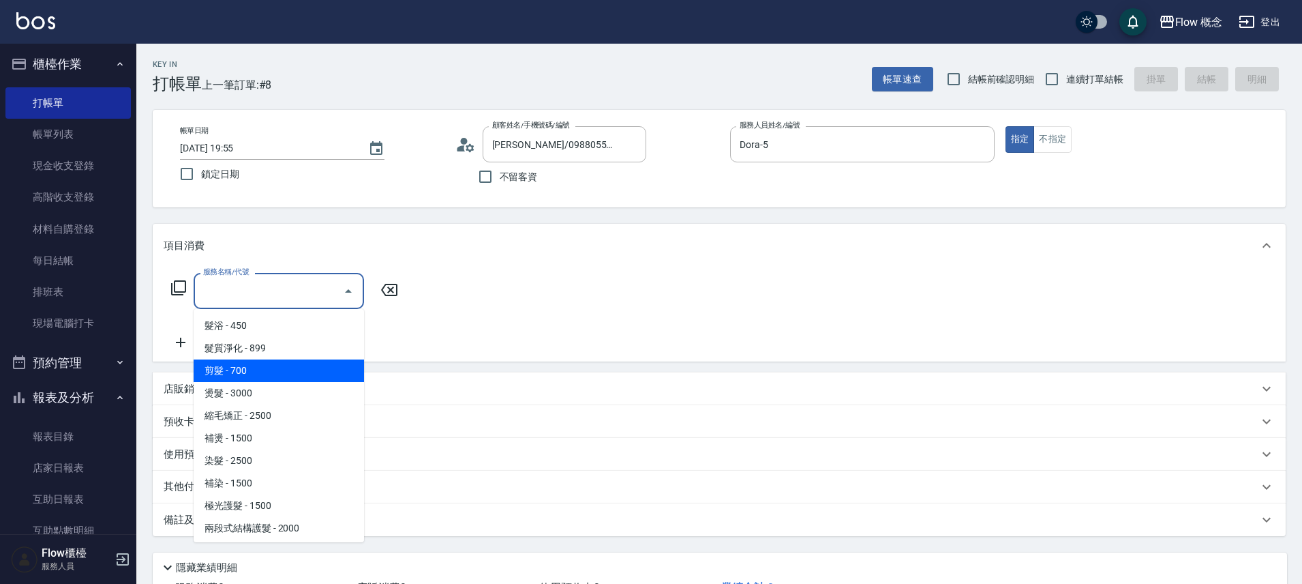
click at [244, 362] on span "剪髮 - 700" at bounding box center [279, 370] width 170 height 23
type input "剪髮(201)"
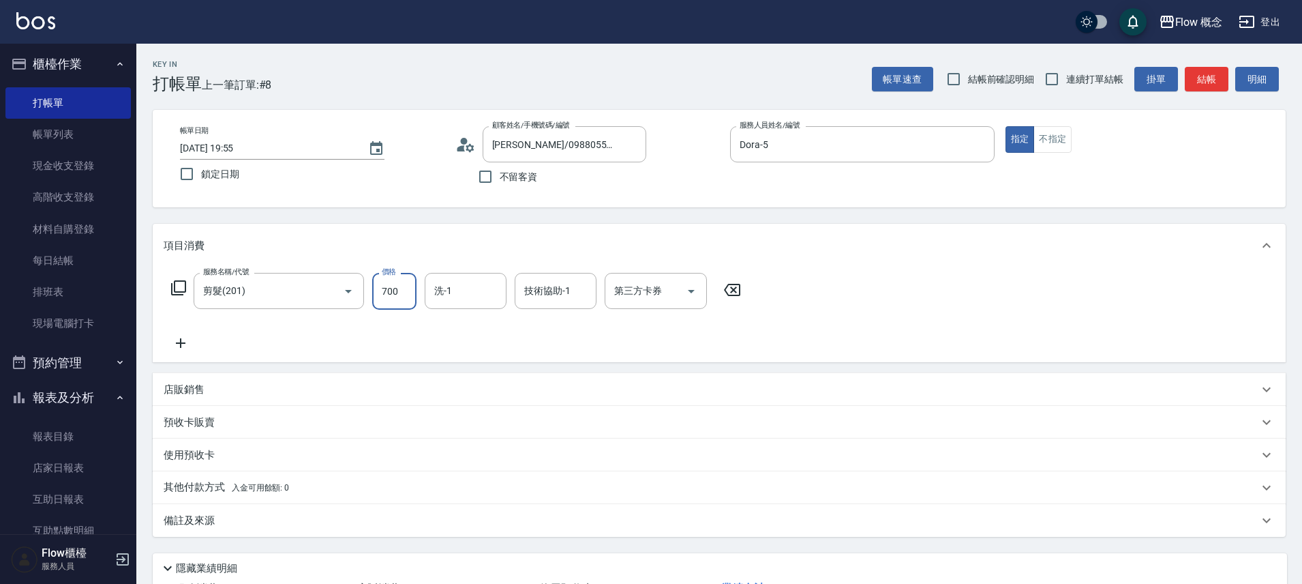
click at [407, 286] on input "700" at bounding box center [394, 291] width 44 height 37
type input "650"
click at [291, 524] on div "備註及來源" at bounding box center [711, 520] width 1095 height 14
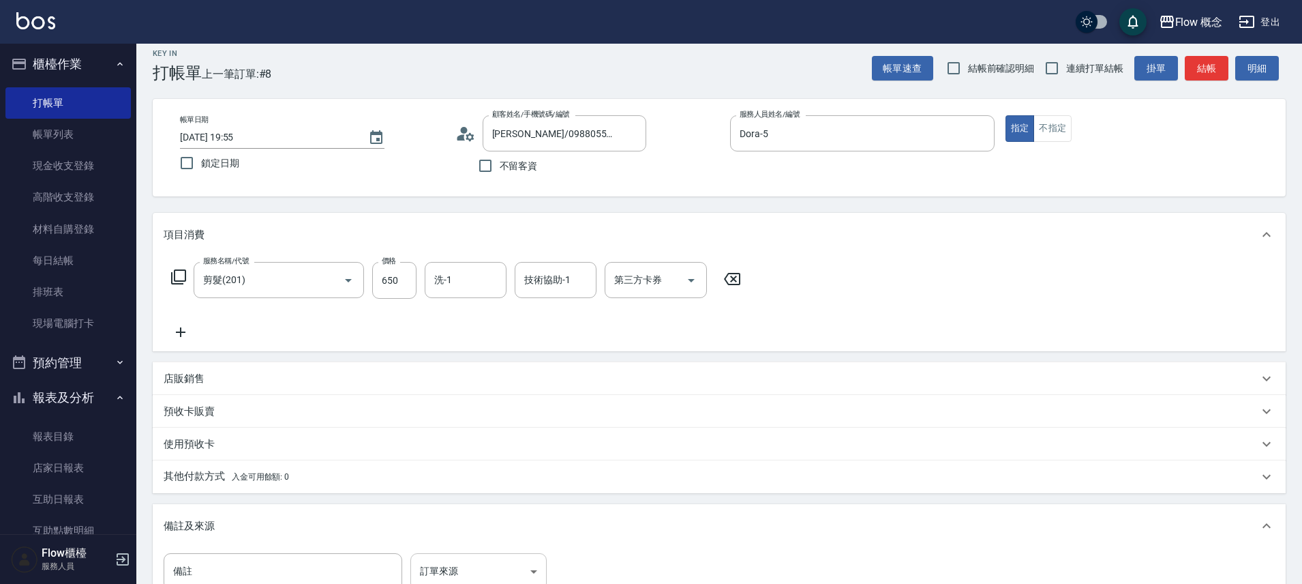
scroll to position [22, 0]
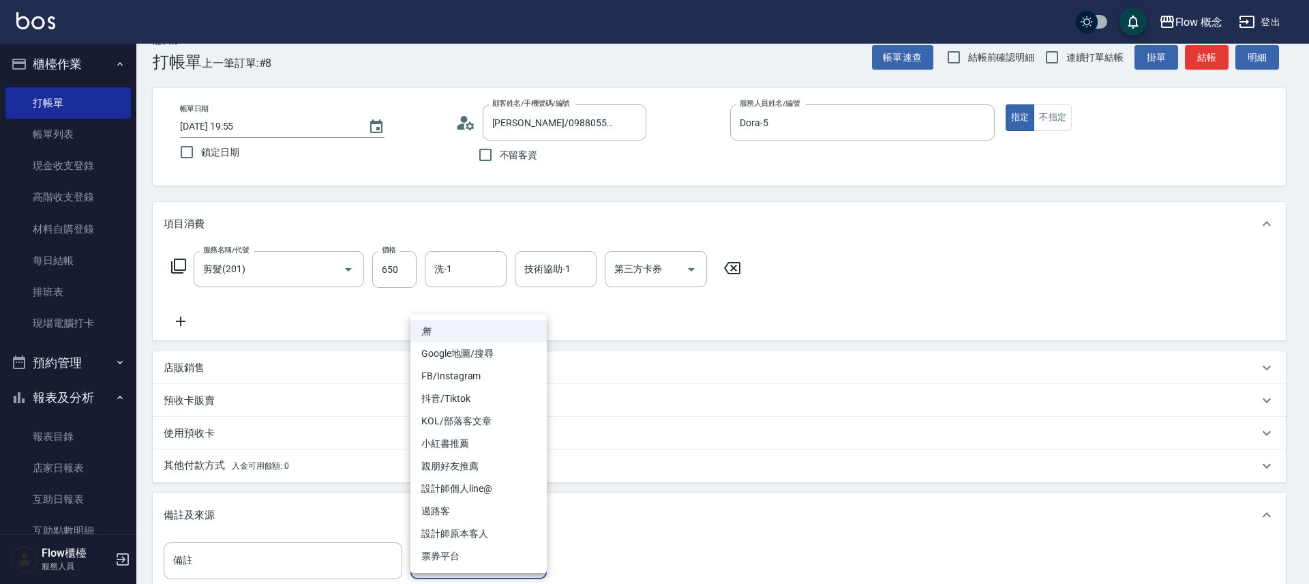
click at [470, 552] on body "Flow 概念 登出 櫃檯作業 打帳單 帳單列表 現金收支登錄 高階收支登錄 材料自購登錄 每日結帳 排班表 現場電腦打卡 預約管理 預約管理 單日預約紀錄 …" at bounding box center [654, 366] width 1309 height 776
click at [483, 537] on li "設計師原本客人" at bounding box center [478, 533] width 136 height 23
type input "設計師原本客人"
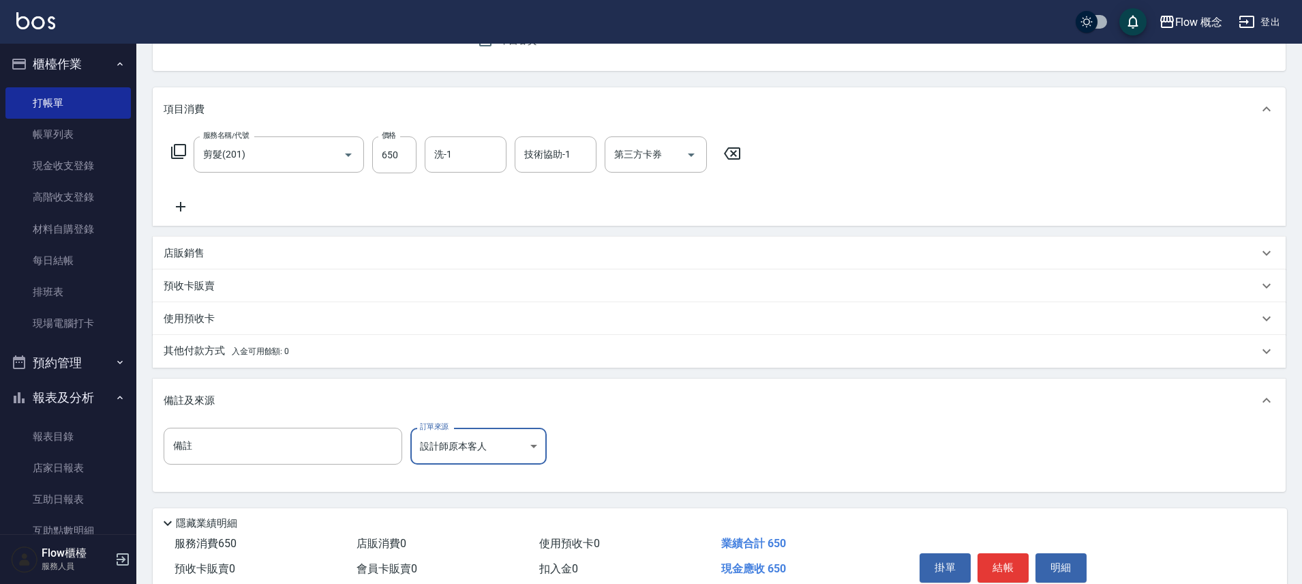
scroll to position [157, 0]
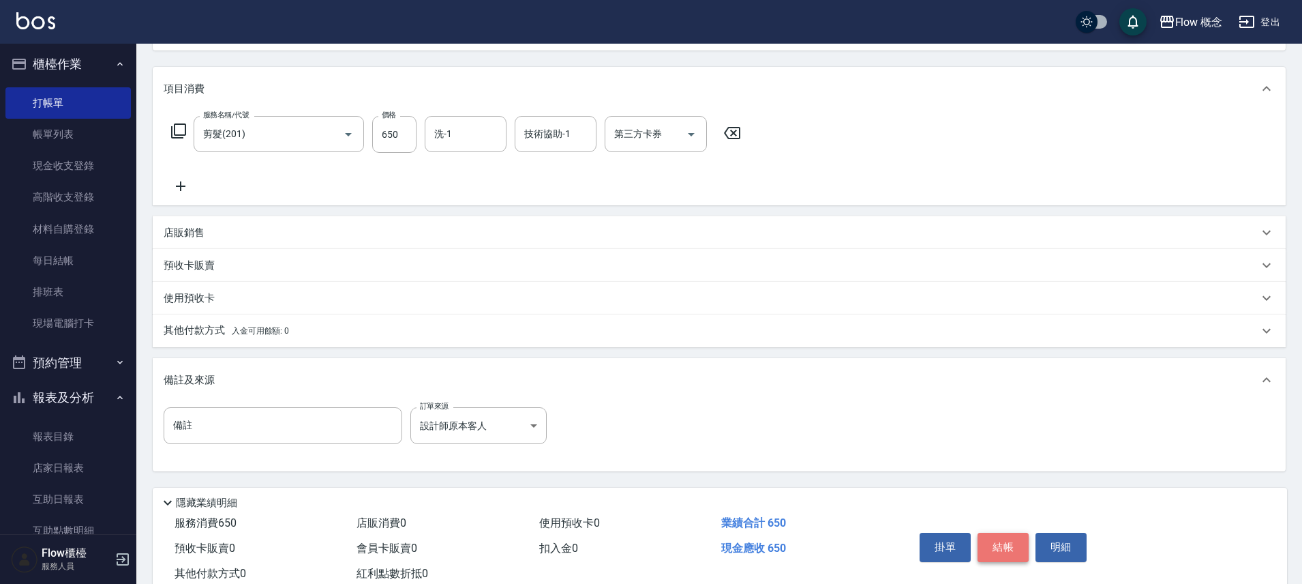
drag, startPoint x: 1014, startPoint y: 541, endPoint x: 1002, endPoint y: 549, distance: 13.8
click at [1014, 542] on button "結帳" at bounding box center [1003, 547] width 51 height 29
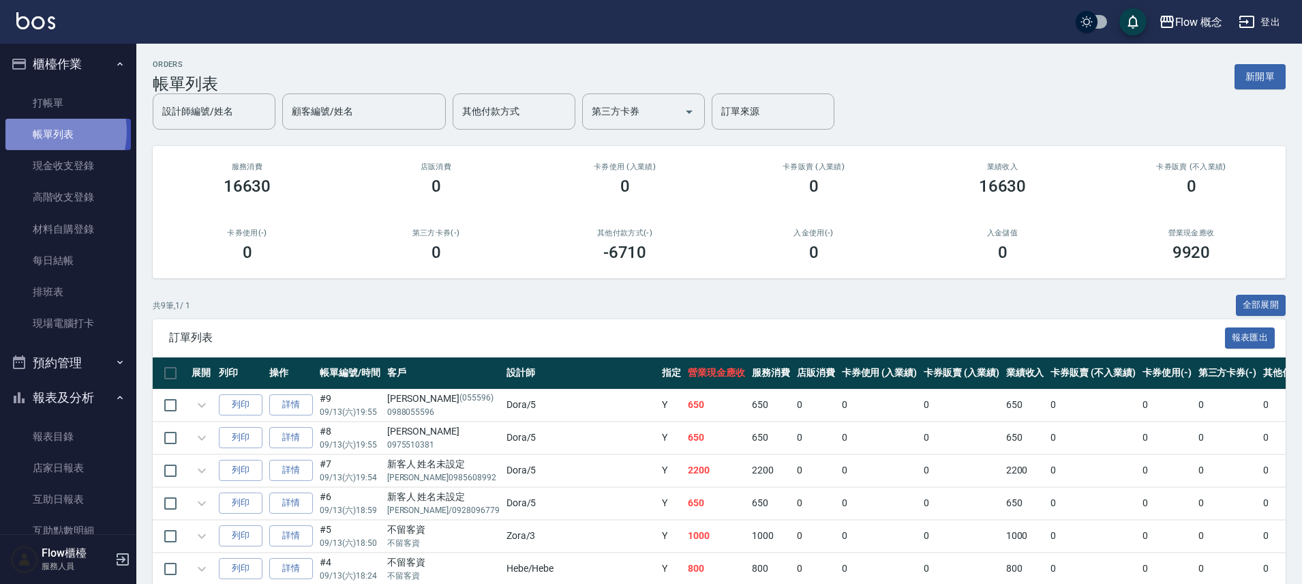
click at [42, 132] on link "帳單列表" at bounding box center [67, 134] width 125 height 31
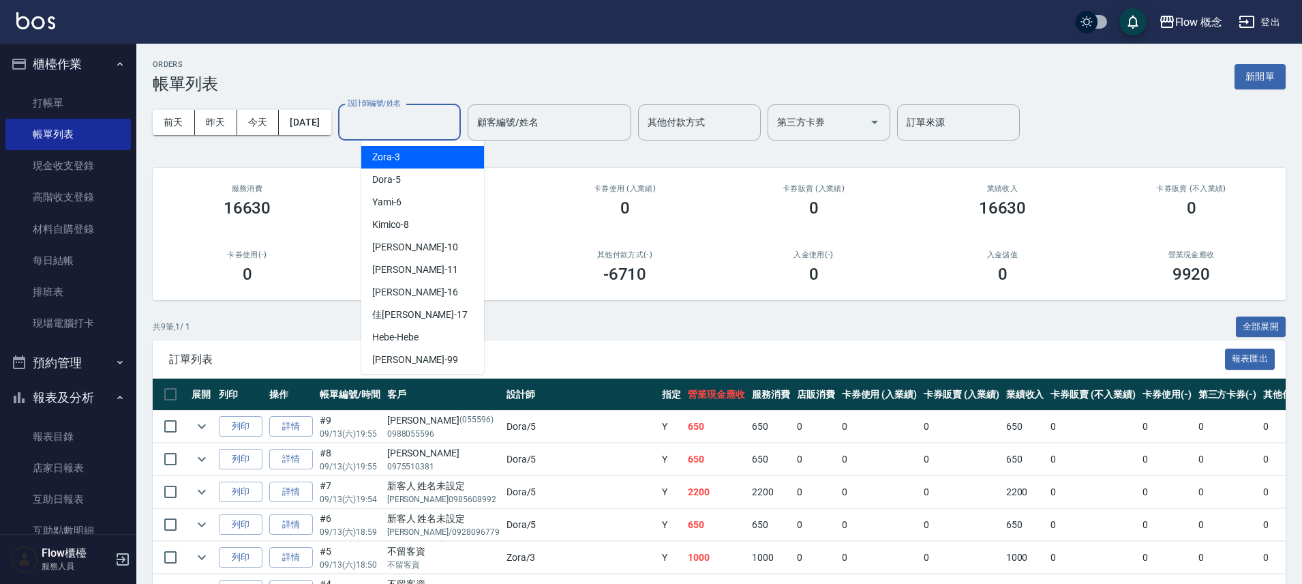
click at [390, 121] on input "設計師編號/姓名" at bounding box center [399, 122] width 110 height 24
click at [398, 180] on span "Dora -5" at bounding box center [386, 180] width 29 height 14
type input "Dora-5"
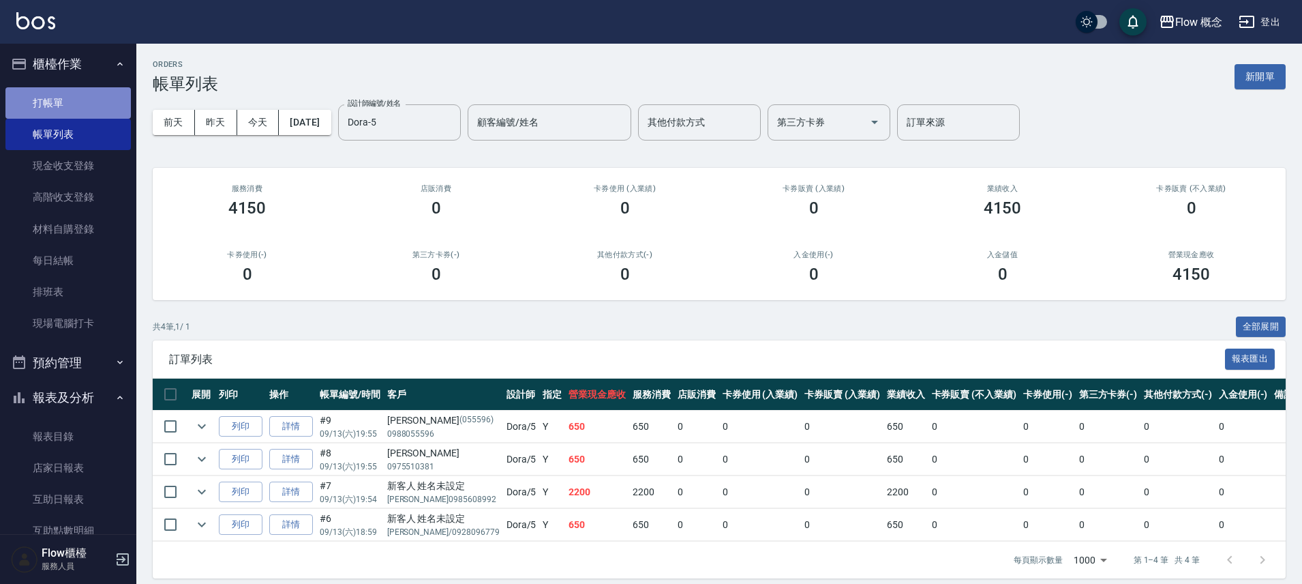
click at [80, 92] on link "打帳單" at bounding box center [67, 102] width 125 height 31
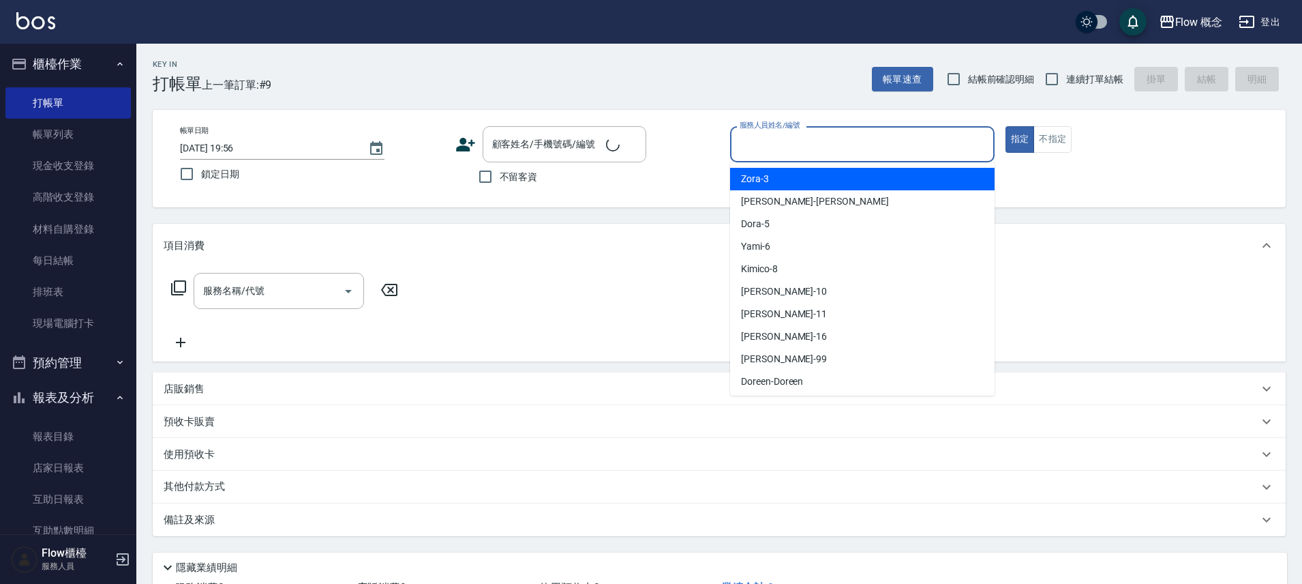
click at [884, 140] on input "服務人員姓名/編號" at bounding box center [862, 144] width 252 height 24
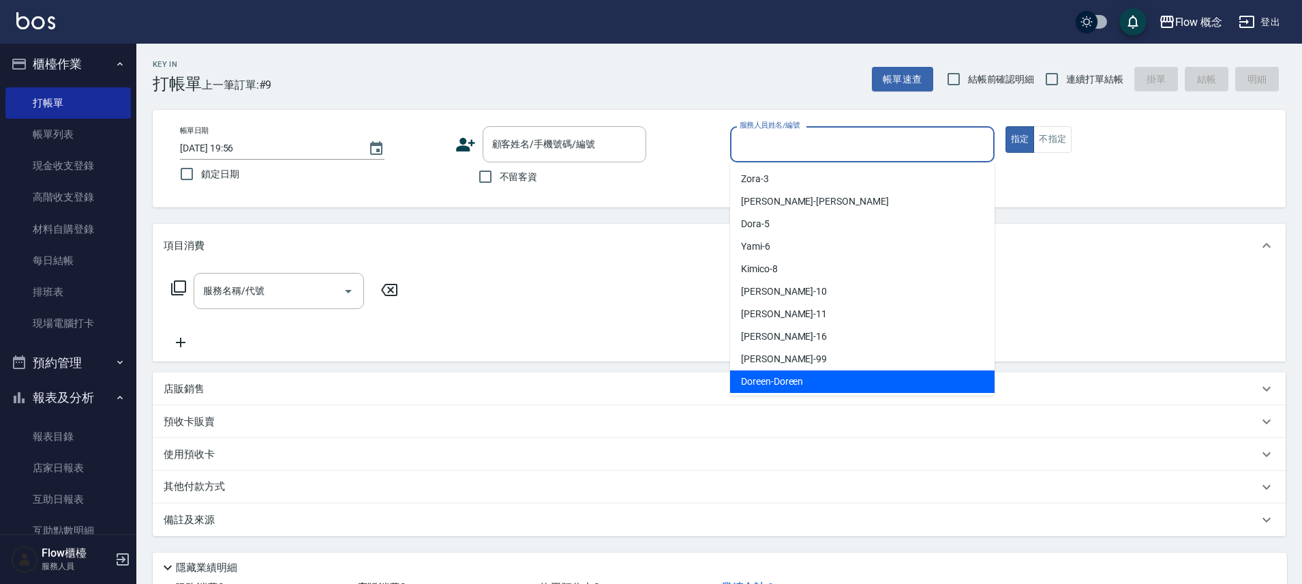
click at [788, 377] on span "Doreen -Doreen" at bounding box center [772, 381] width 62 height 14
type input "Doreen-Doreen"
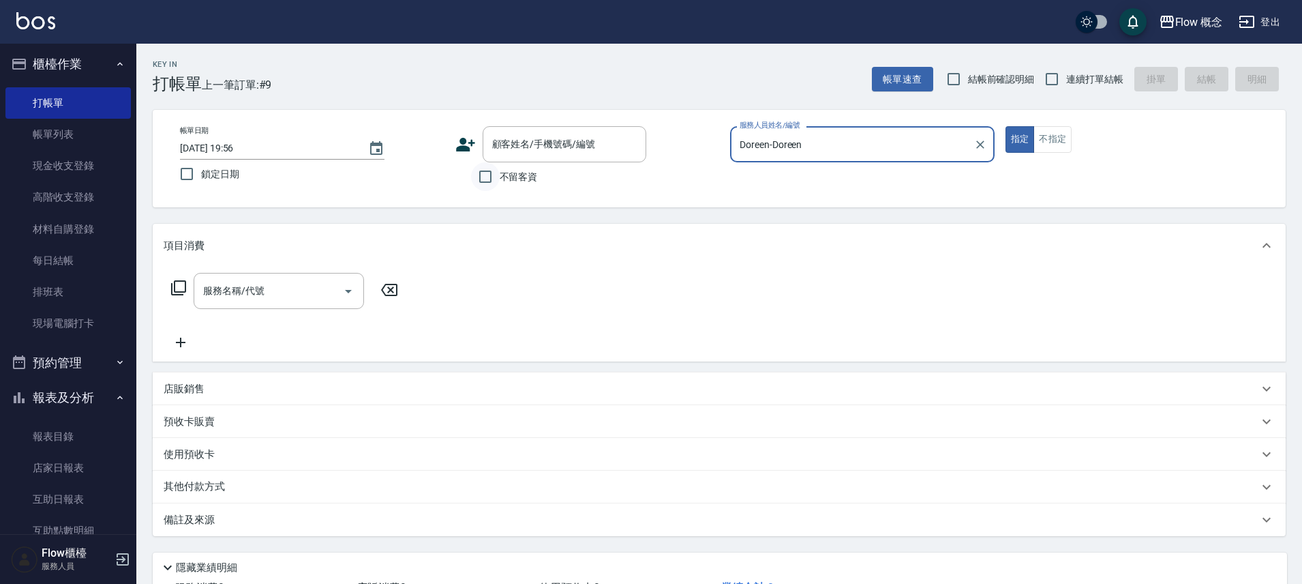
click at [490, 177] on input "不留客資" at bounding box center [485, 176] width 29 height 29
checkbox input "true"
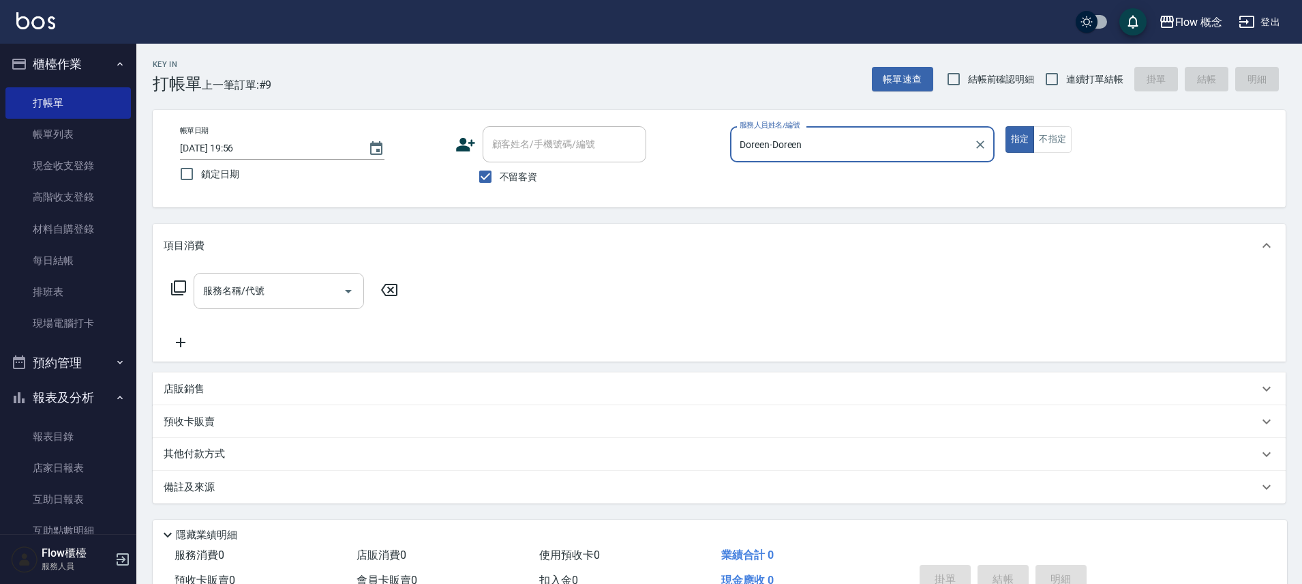
click at [271, 295] on input "服務名稱/代號" at bounding box center [269, 291] width 138 height 24
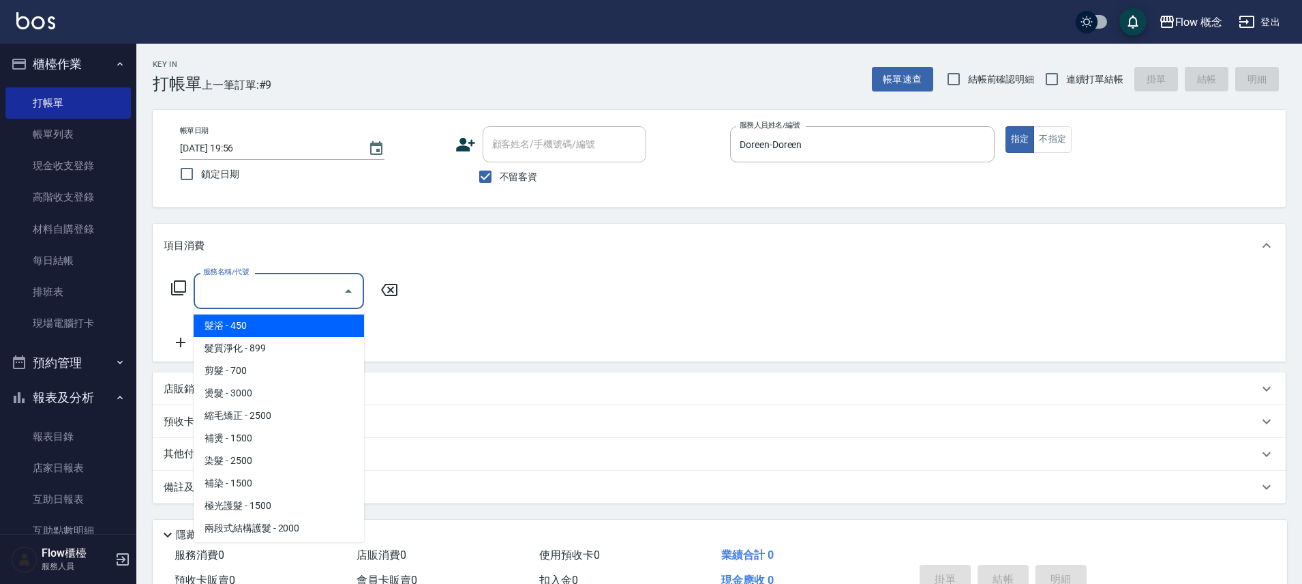
click at [229, 332] on span "髮浴 - 450" at bounding box center [279, 325] width 170 height 23
type input "髮浴 (101)"
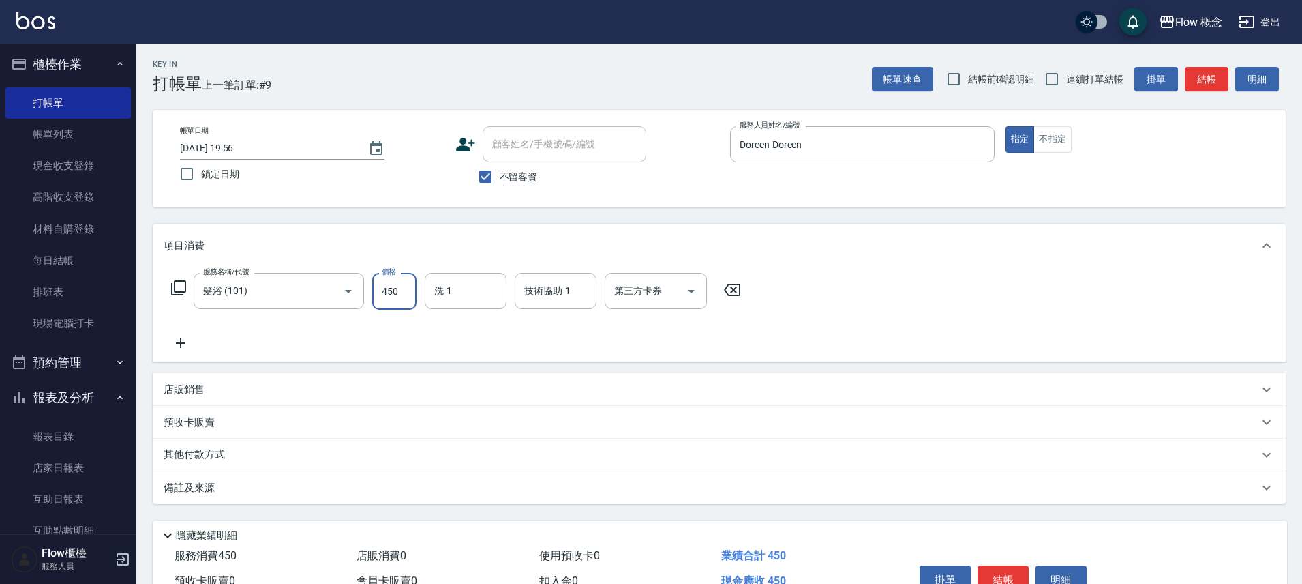
click at [400, 293] on input "450" at bounding box center [394, 291] width 44 height 37
type input "400"
click at [540, 346] on div "服務名稱/代號 髮浴 (101) 服務名稱/代號 價格 400 價格 洗-1 洗-1 技術協助-1 技術協助-1 第三方卡券 第三方卡券" at bounding box center [457, 312] width 586 height 78
click at [184, 346] on icon at bounding box center [181, 343] width 34 height 16
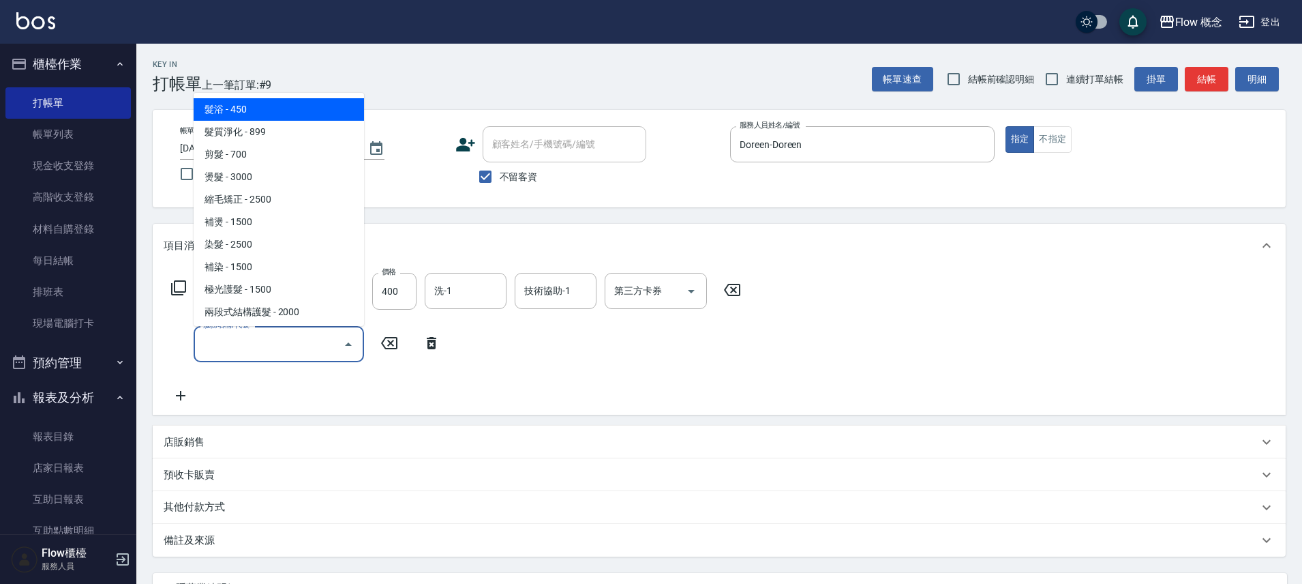
click at [234, 350] on input "服務名稱/代號" at bounding box center [269, 344] width 138 height 24
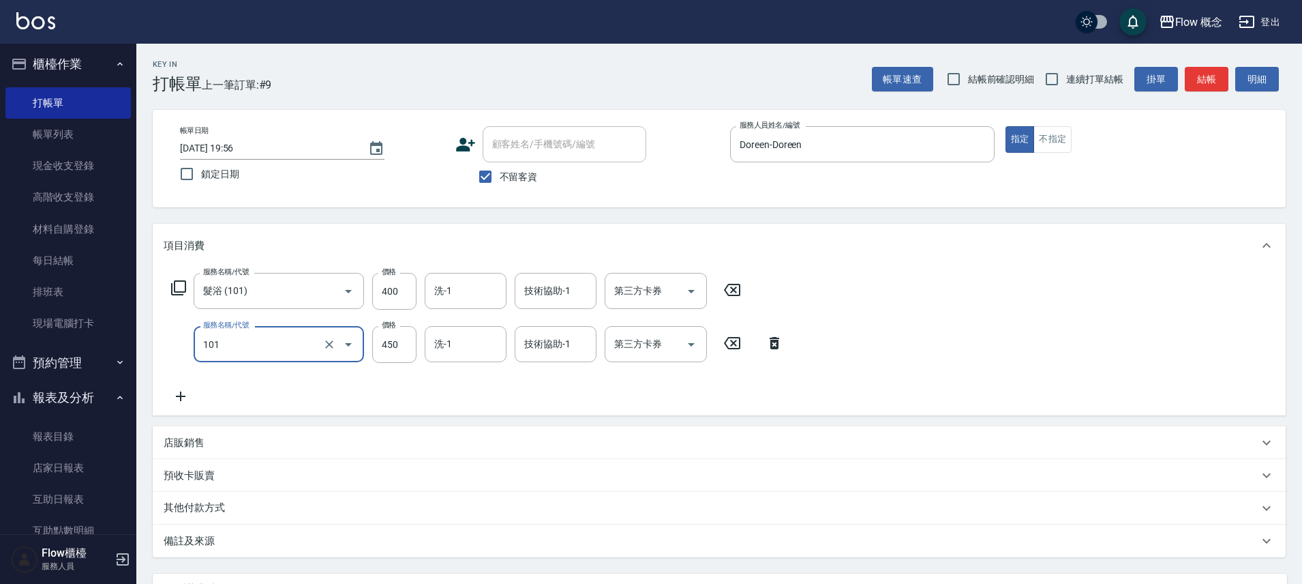
type input "髮浴 (101)"
type input "400"
click at [567, 391] on div "服務名稱/代號 髮浴 (101) 服務名稱/代號 價格 400 價格 洗-1 洗-1 技術協助-1 技術協助-1 第三方卡券 第三方卡券 服務名稱/代號 髮浴…" at bounding box center [478, 339] width 628 height 132
click at [181, 397] on icon at bounding box center [181, 396] width 10 height 10
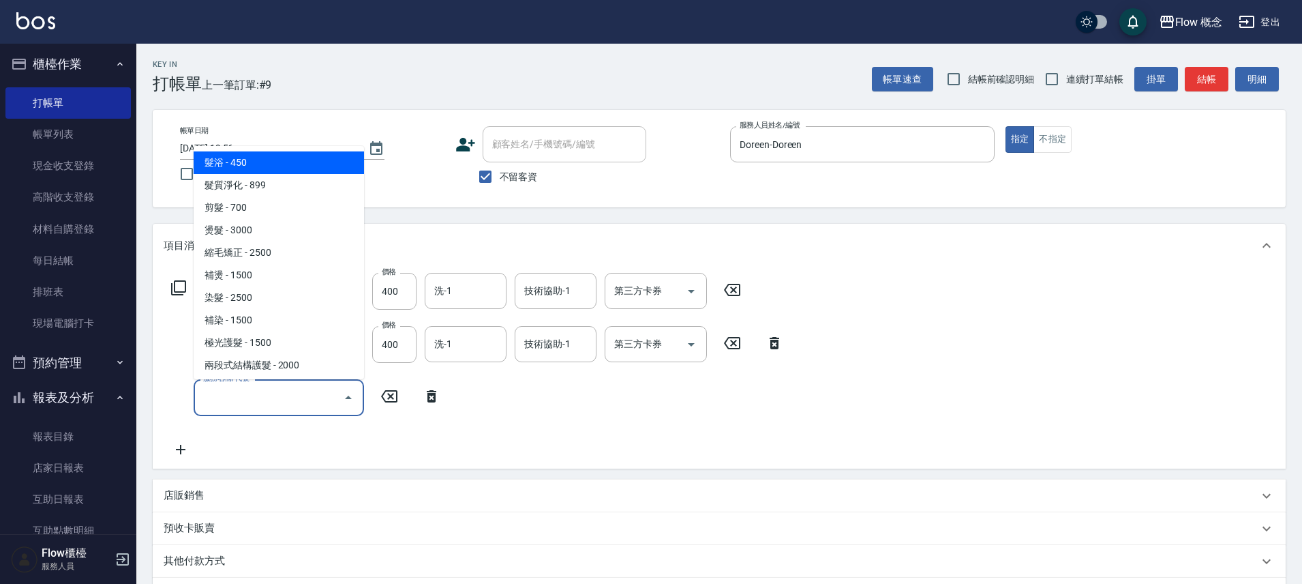
click at [219, 396] on input "服務名稱/代號" at bounding box center [269, 397] width 138 height 24
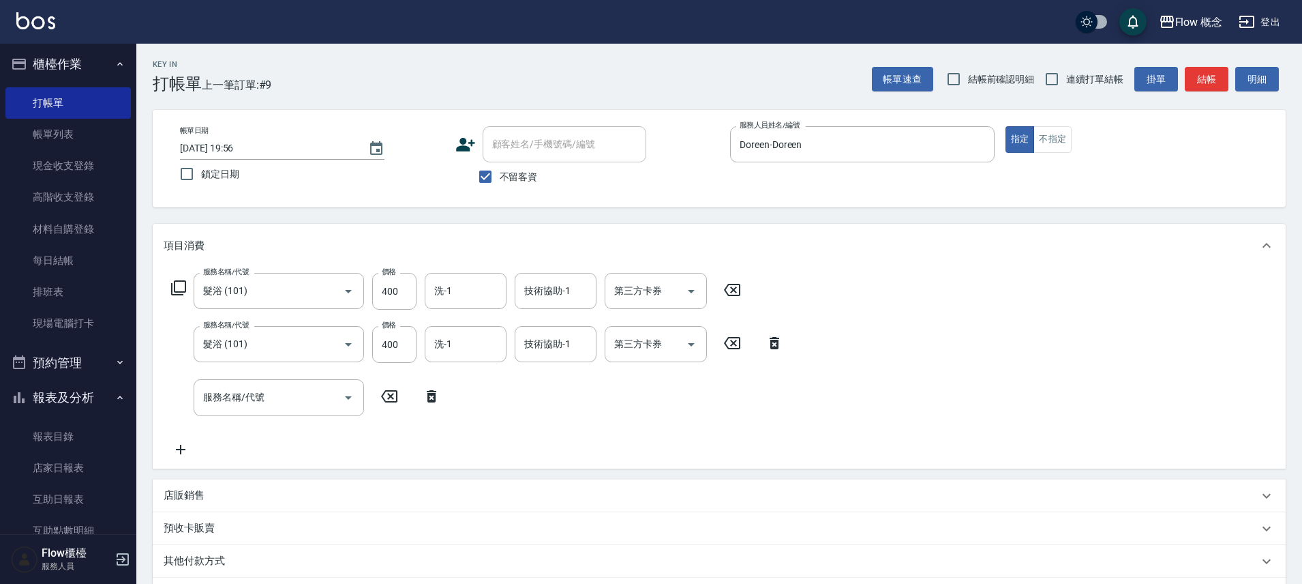
click at [550, 402] on div "服務名稱/代號 髮浴 (101) 服務名稱/代號 價格 400 價格 洗-1 洗-1 技術協助-1 技術協助-1 第三方卡券 第三方卡券 服務名稱/代號 髮浴…" at bounding box center [478, 365] width 628 height 184
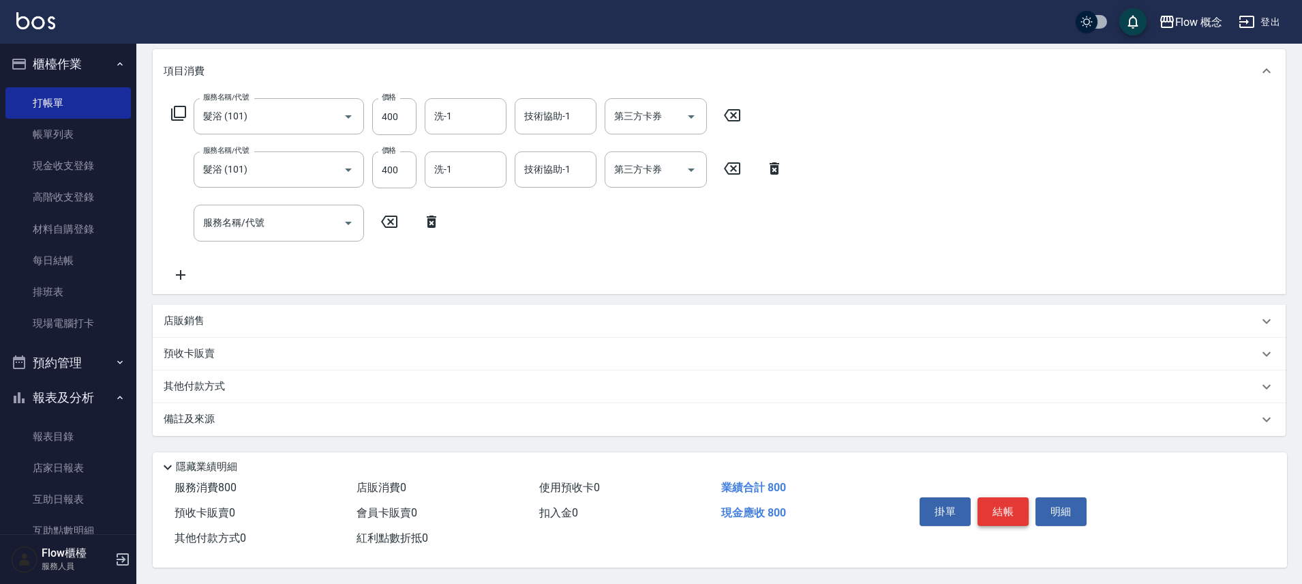
scroll to position [181, 0]
click at [995, 500] on button "結帳" at bounding box center [1003, 511] width 51 height 29
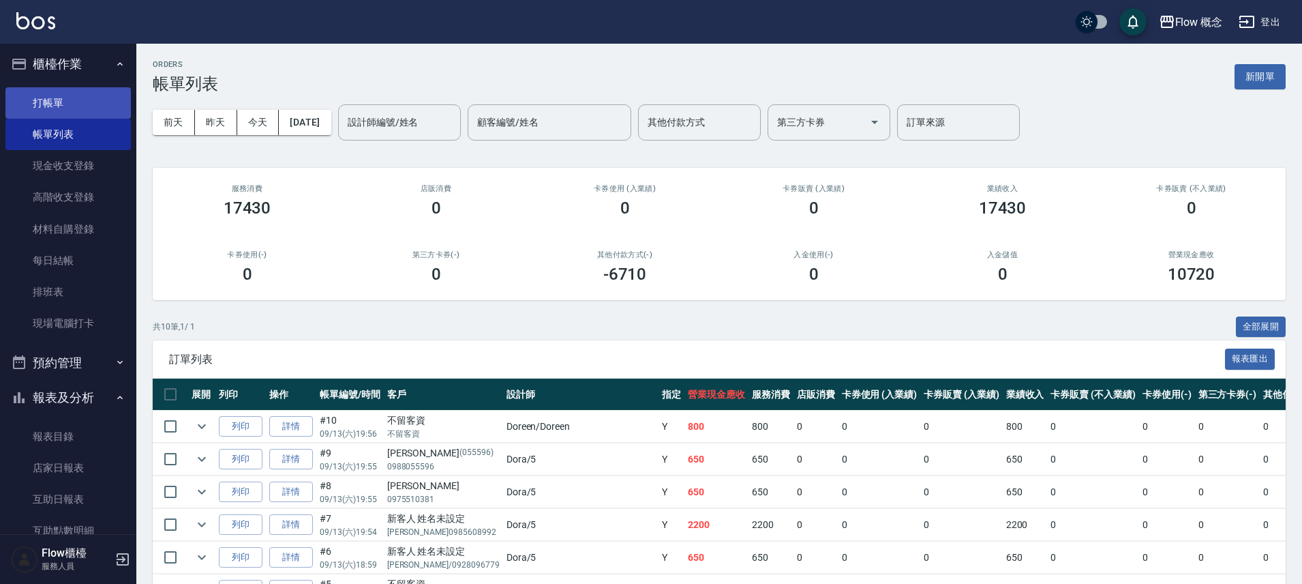
click at [59, 97] on link "打帳單" at bounding box center [67, 102] width 125 height 31
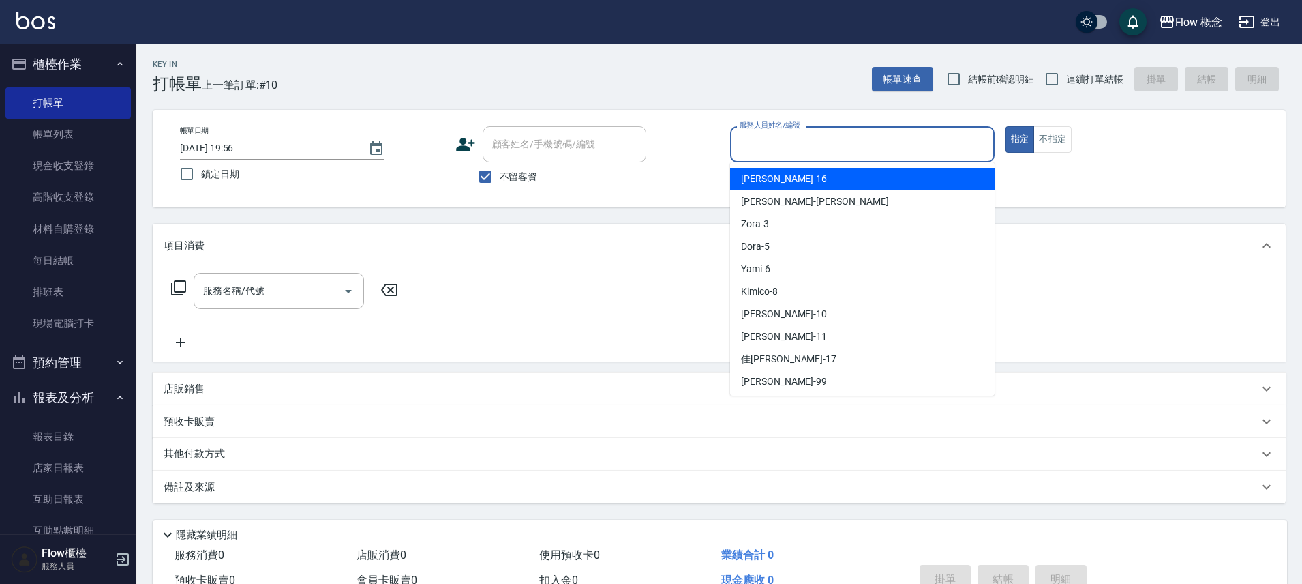
click at [927, 151] on input "服務人員姓名/編號" at bounding box center [862, 144] width 252 height 24
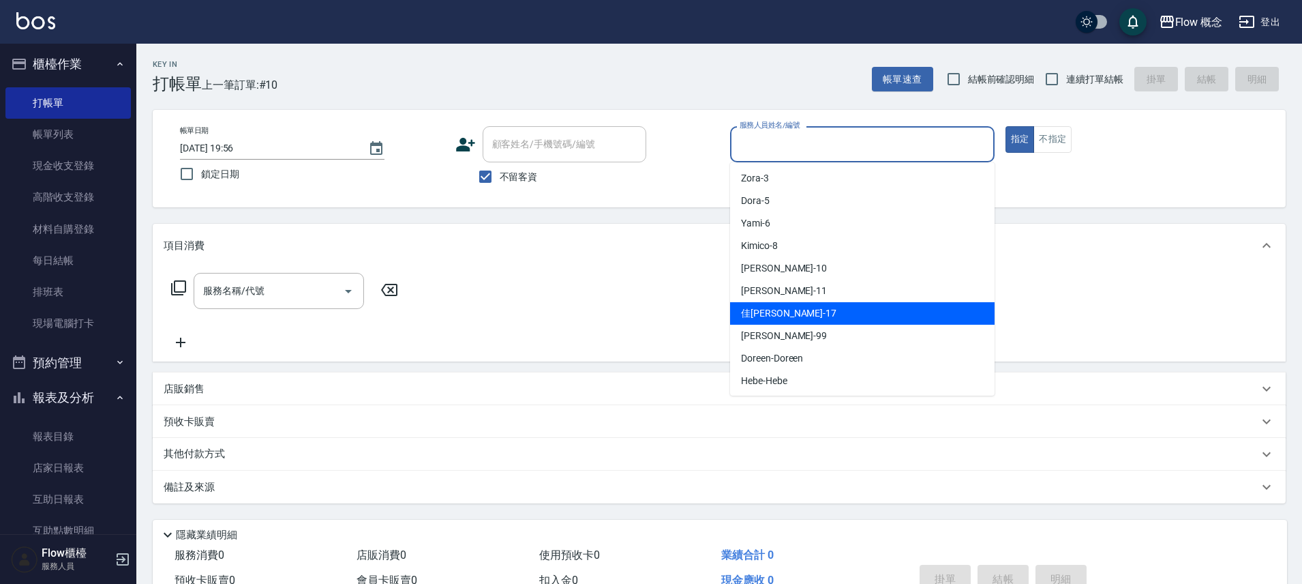
scroll to position [48, 0]
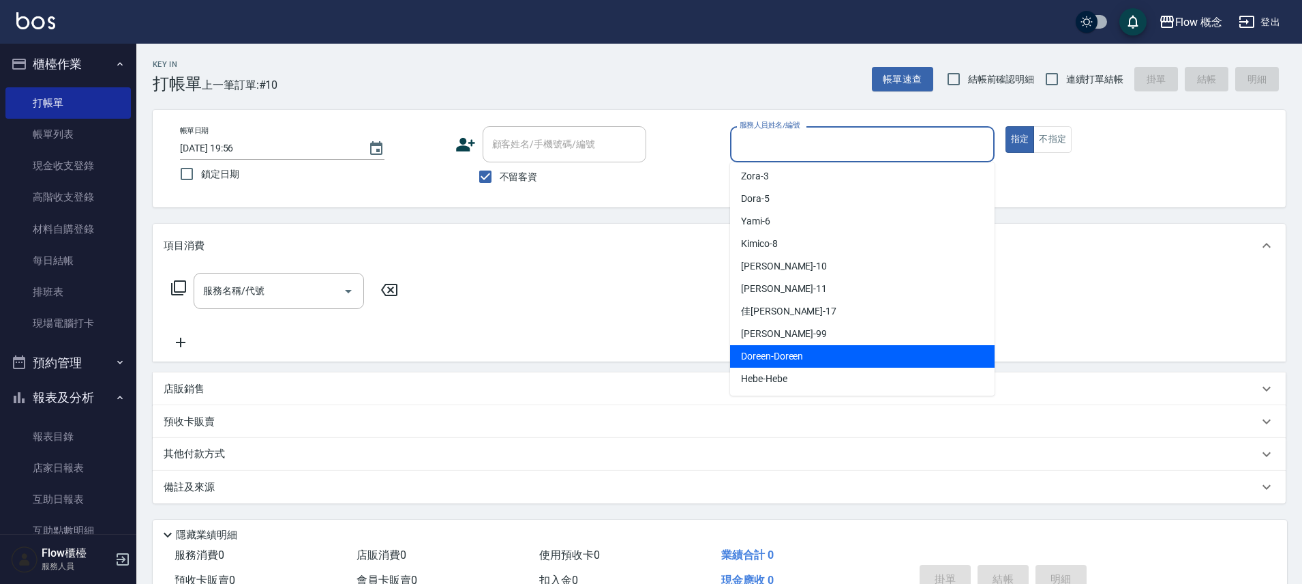
click at [780, 350] on span "Doreen -Doreen" at bounding box center [772, 356] width 62 height 14
type input "Doreen-Doreen"
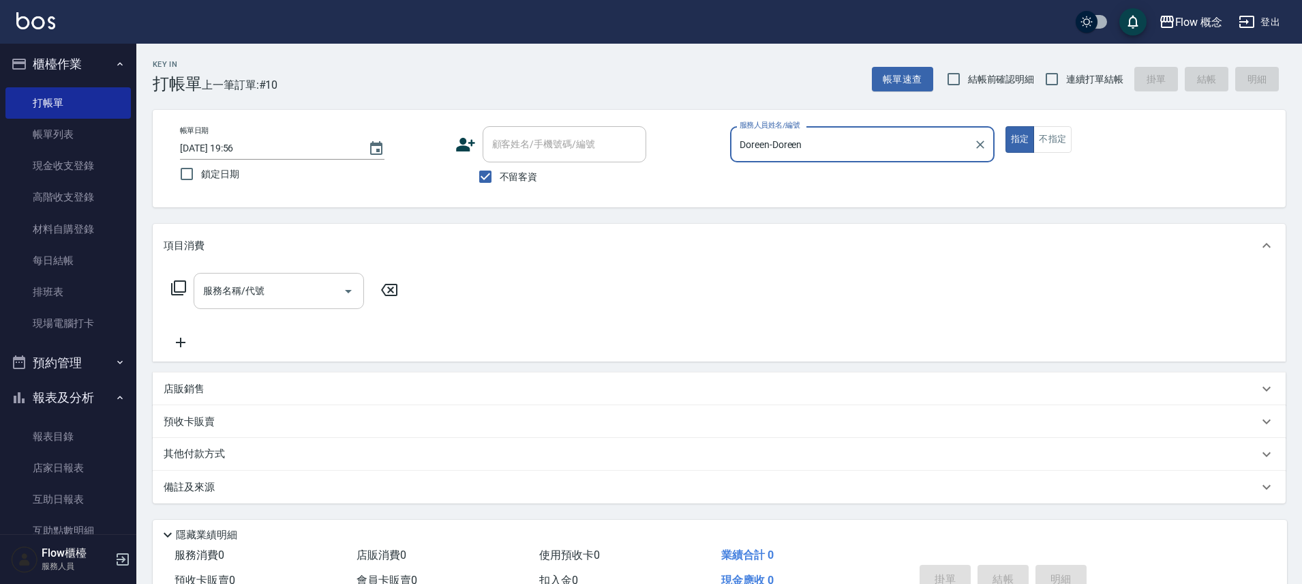
click at [249, 288] on input "服務名稱/代號" at bounding box center [269, 291] width 138 height 24
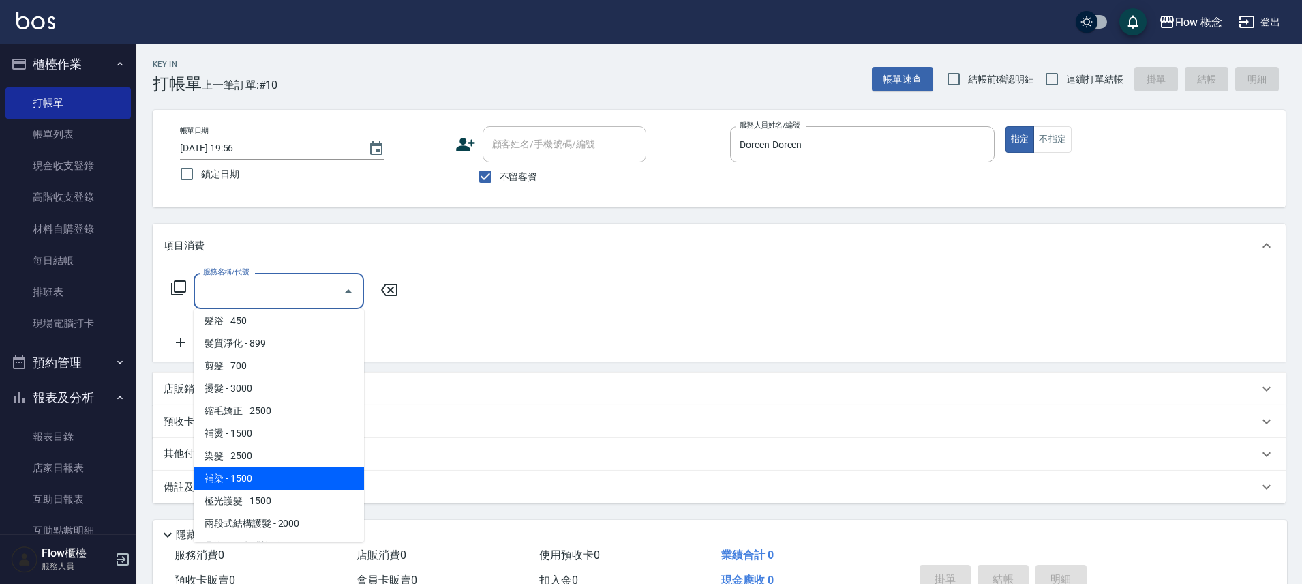
scroll to position [5, 0]
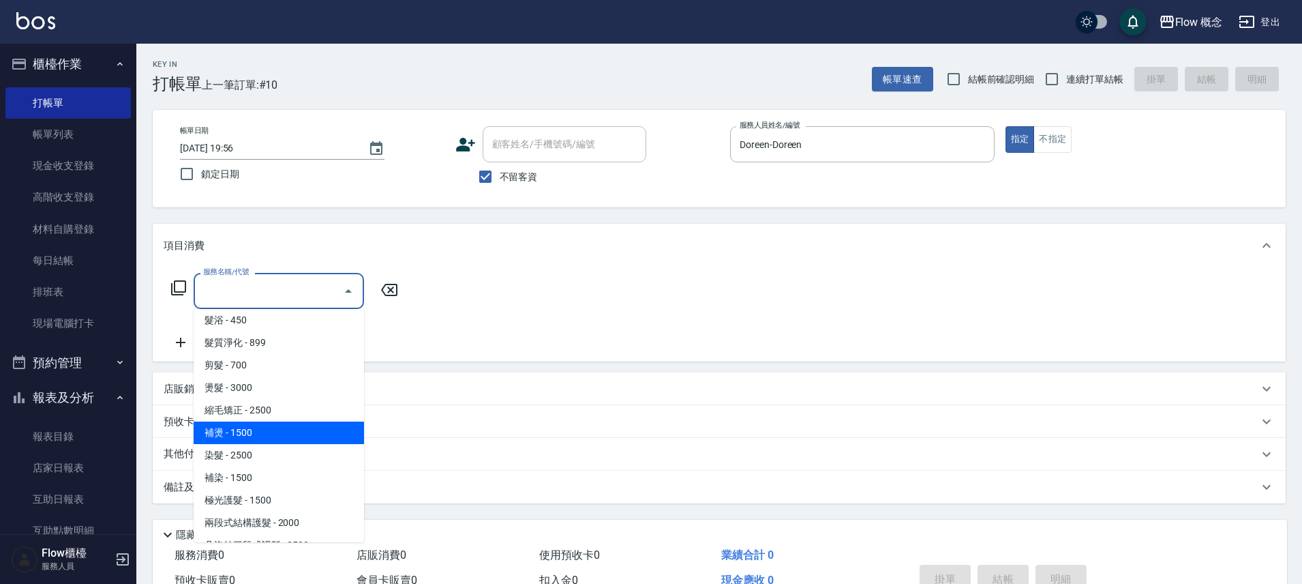
click at [245, 434] on span "補燙 - 1500" at bounding box center [279, 432] width 170 height 23
type input "補燙(303)"
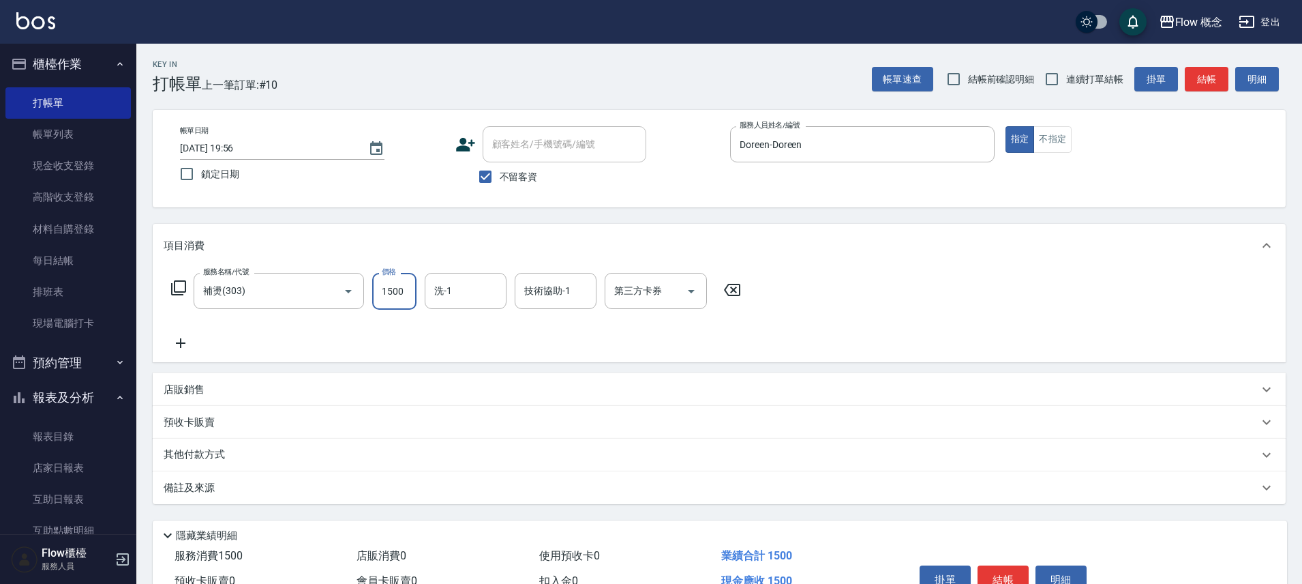
click at [393, 291] on input "1500" at bounding box center [394, 291] width 44 height 37
click at [335, 294] on icon "Clear" at bounding box center [330, 291] width 14 height 14
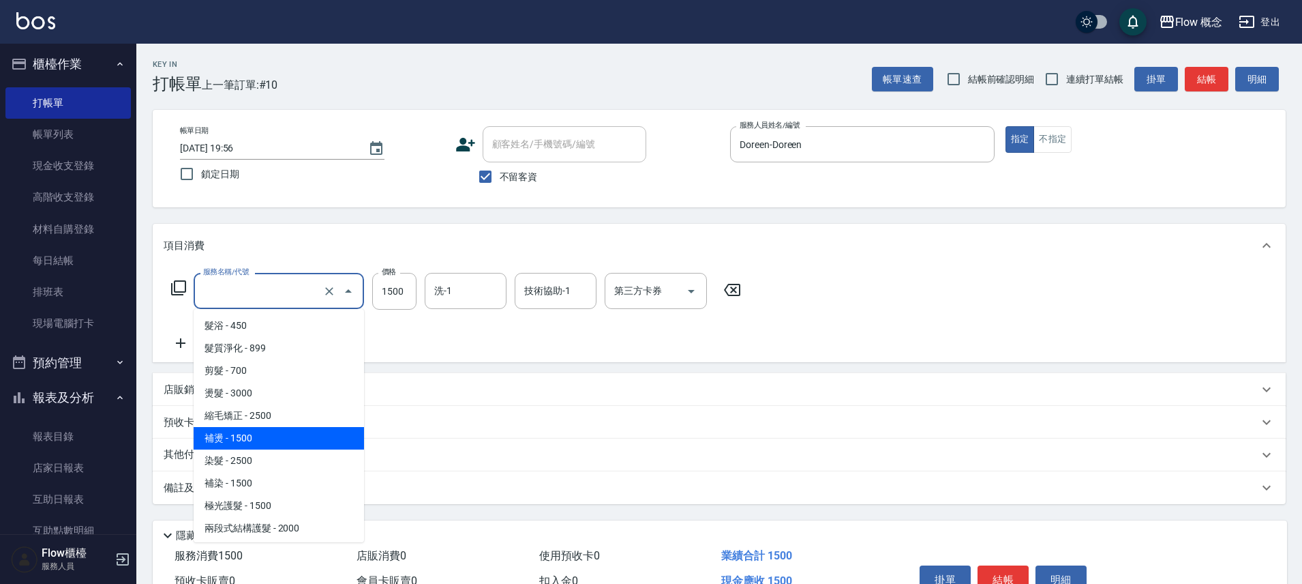
click at [267, 295] on input "服務名稱/代號" at bounding box center [260, 291] width 120 height 24
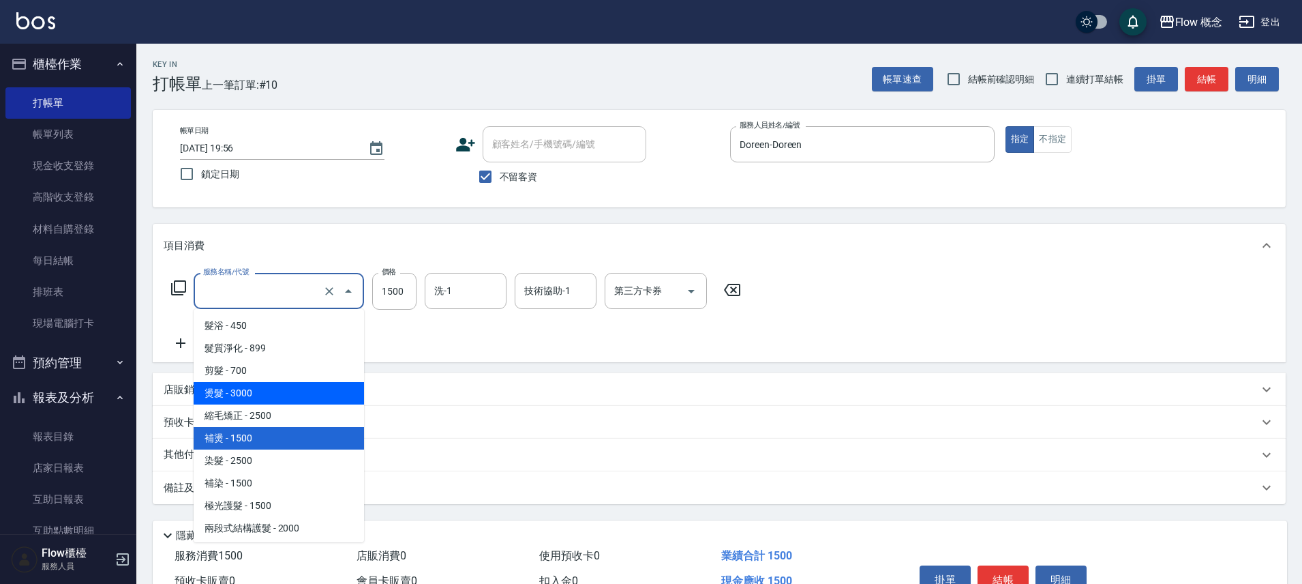
click at [258, 395] on span "燙髮 - 3000" at bounding box center [279, 393] width 170 height 23
type input "燙髮(301)"
type input "3000"
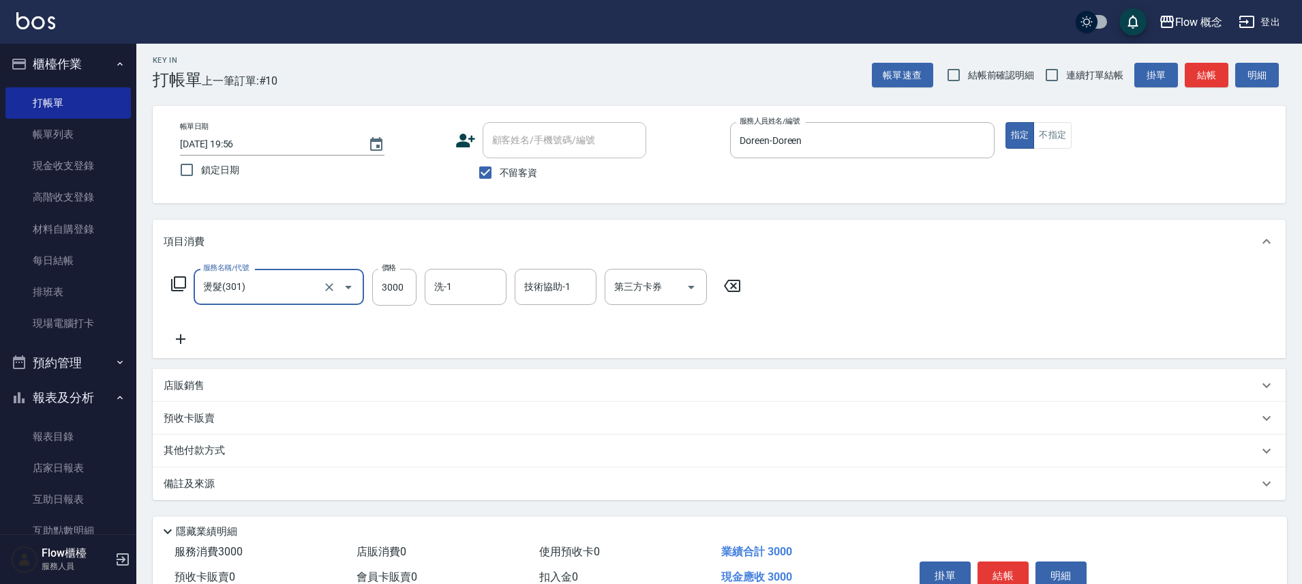
scroll to position [16, 0]
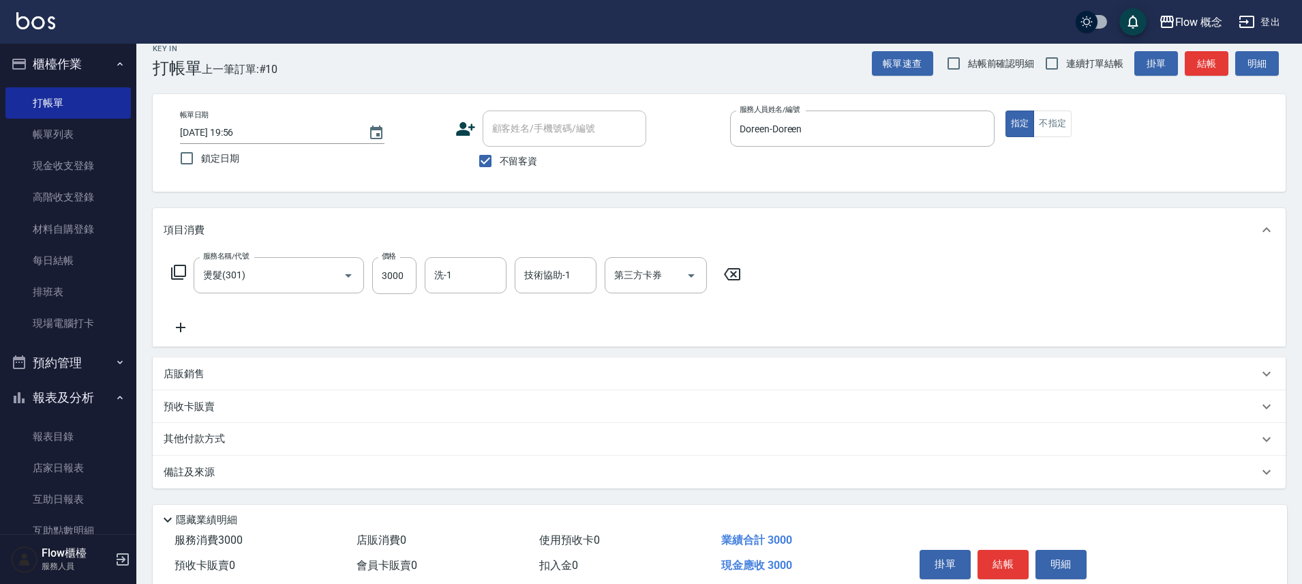
click at [340, 473] on div "備註及來源" at bounding box center [711, 472] width 1095 height 14
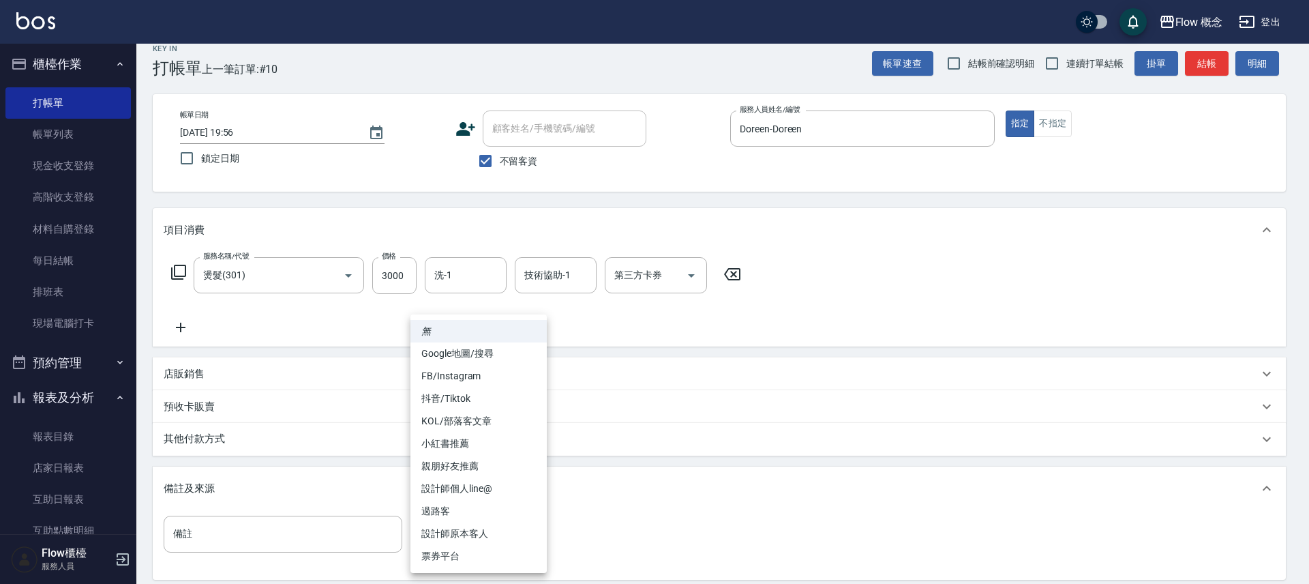
click at [488, 530] on body "Flow 概念 登出 櫃檯作業 打帳單 帳單列表 現金收支登錄 高階收支登錄 材料自購登錄 每日結帳 排班表 現場電腦打卡 預約管理 預約管理 單日預約紀錄 …" at bounding box center [654, 355] width 1309 height 743
drag, startPoint x: 490, startPoint y: 531, endPoint x: 507, endPoint y: 520, distance: 19.7
click at [491, 531] on li "設計師原本客人" at bounding box center [478, 533] width 136 height 23
type input "設計師原本客人"
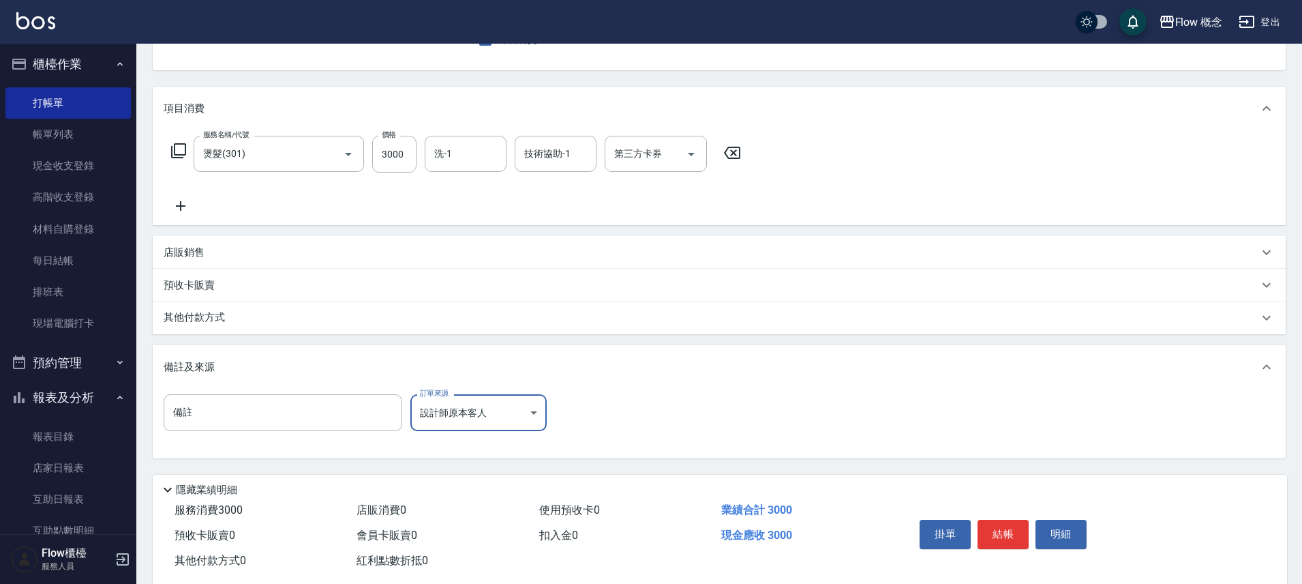
scroll to position [166, 0]
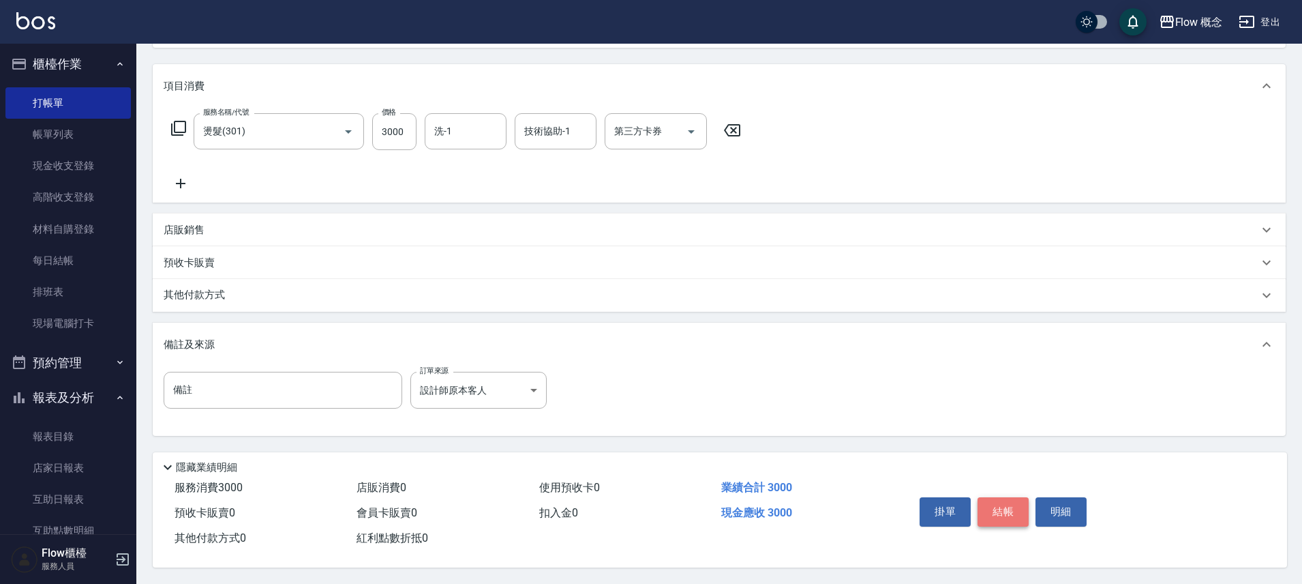
click at [1012, 513] on button "結帳" at bounding box center [1003, 511] width 51 height 29
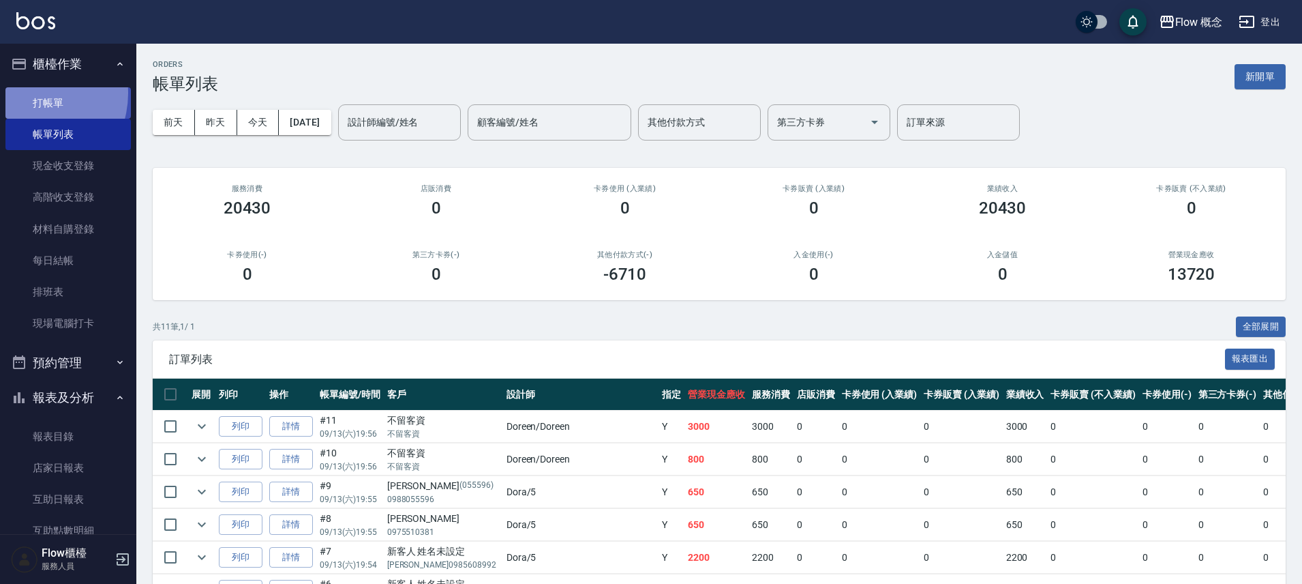
click at [29, 93] on link "打帳單" at bounding box center [67, 102] width 125 height 31
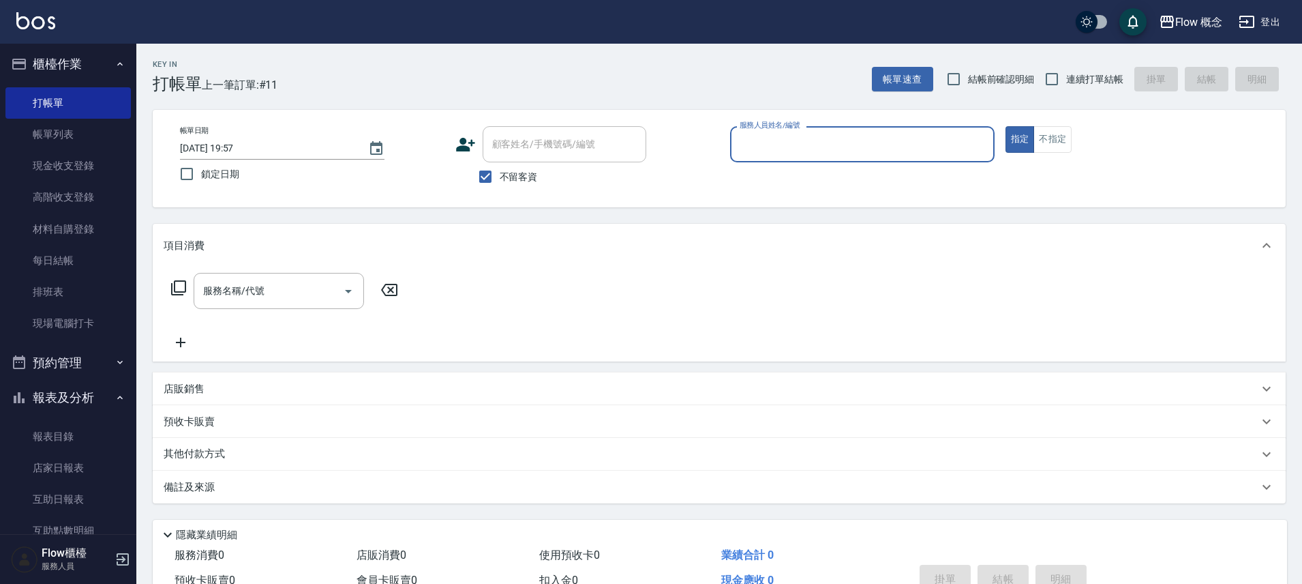
click at [807, 147] on input "服務人員姓名/編號" at bounding box center [862, 144] width 252 height 24
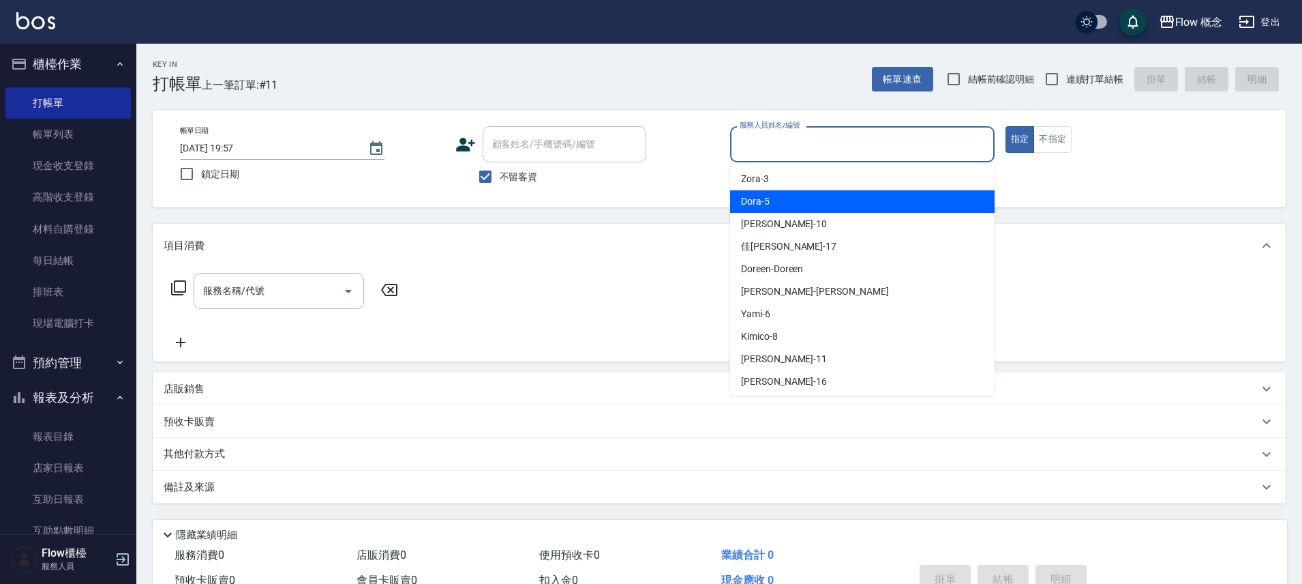
click at [794, 203] on div "Dora -5" at bounding box center [862, 201] width 265 height 23
type input "Dora-5"
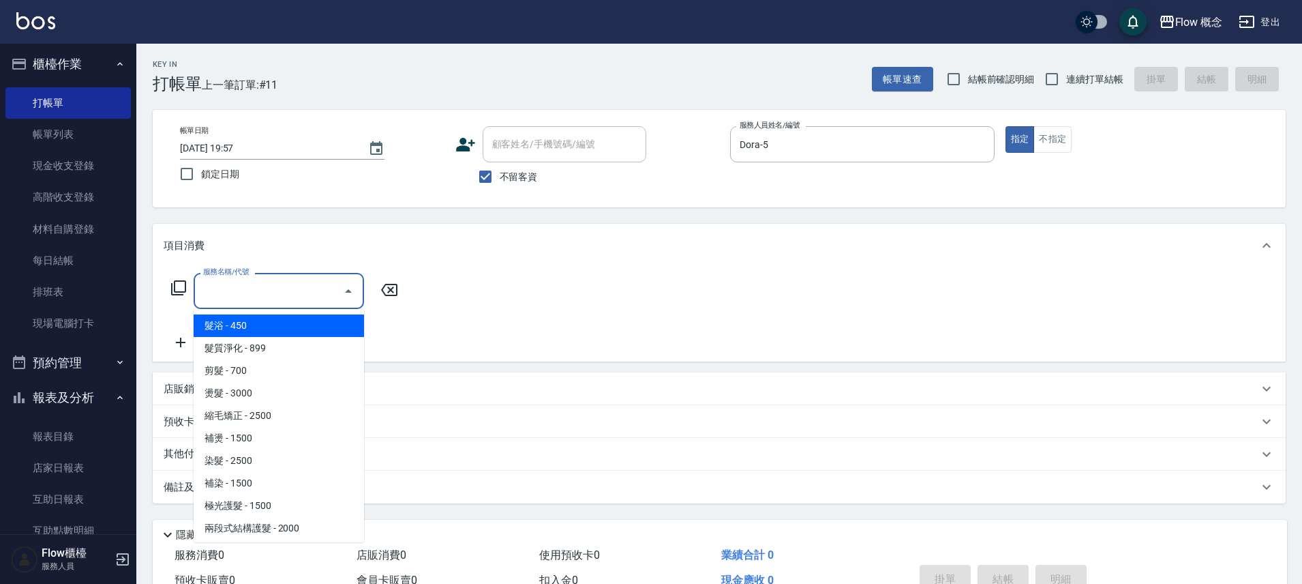
click at [239, 284] on input "服務名稱/代號" at bounding box center [269, 291] width 138 height 24
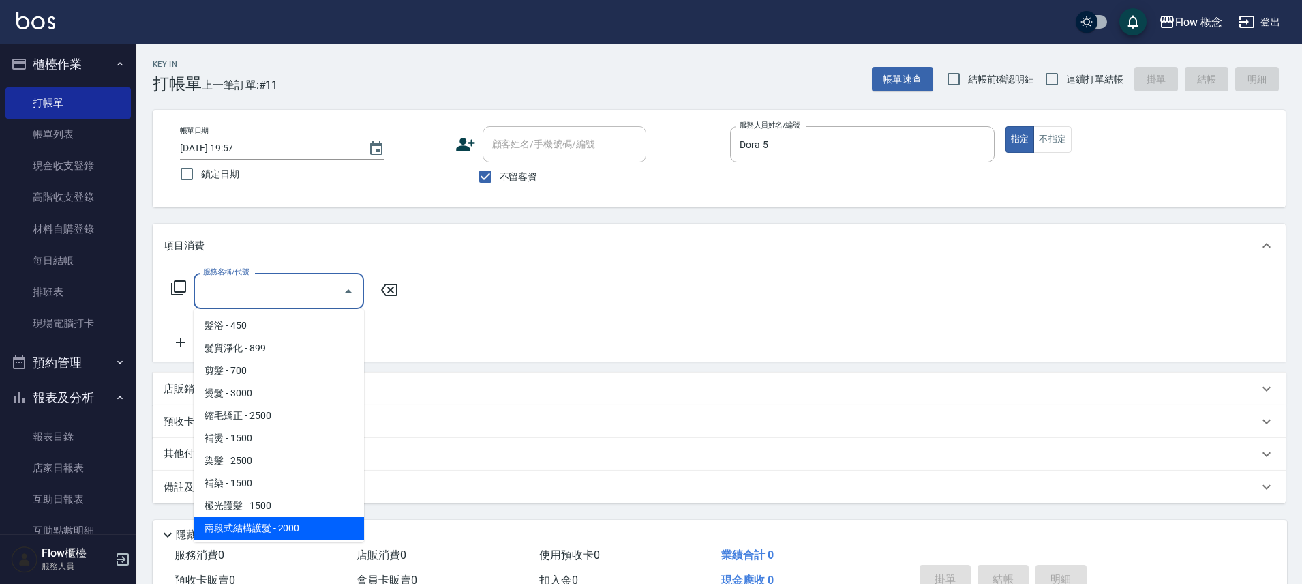
click at [290, 522] on span "兩段式結構護髮 - 2000" at bounding box center [279, 528] width 170 height 23
type input "兩段式結構護髮(502)"
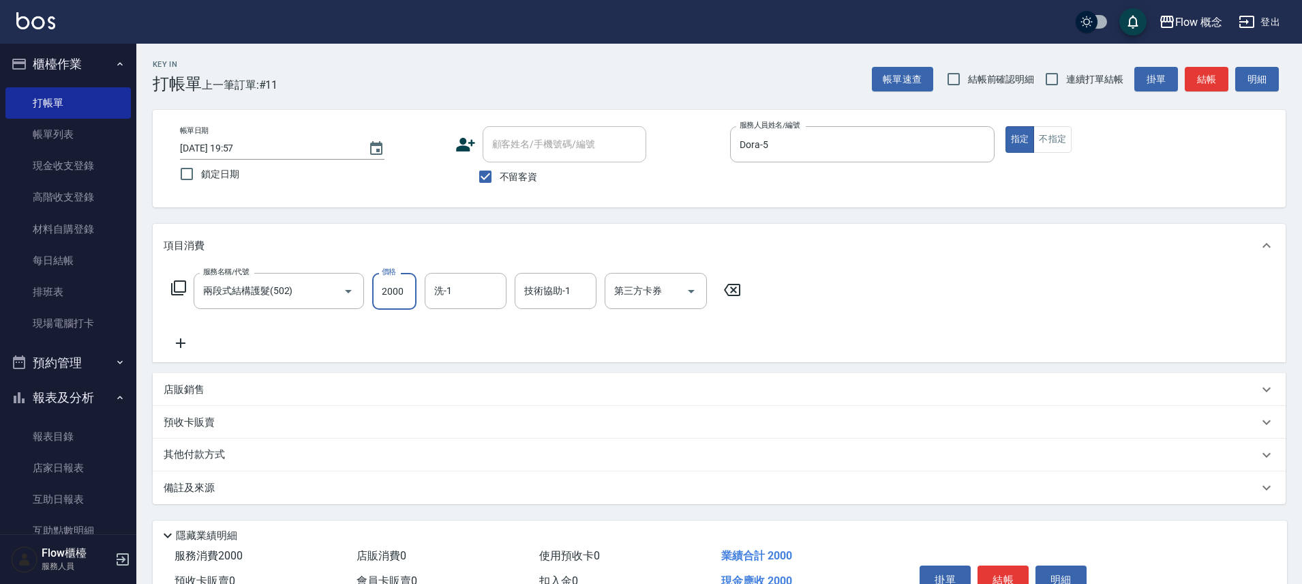
click at [394, 286] on input "2000" at bounding box center [394, 291] width 44 height 37
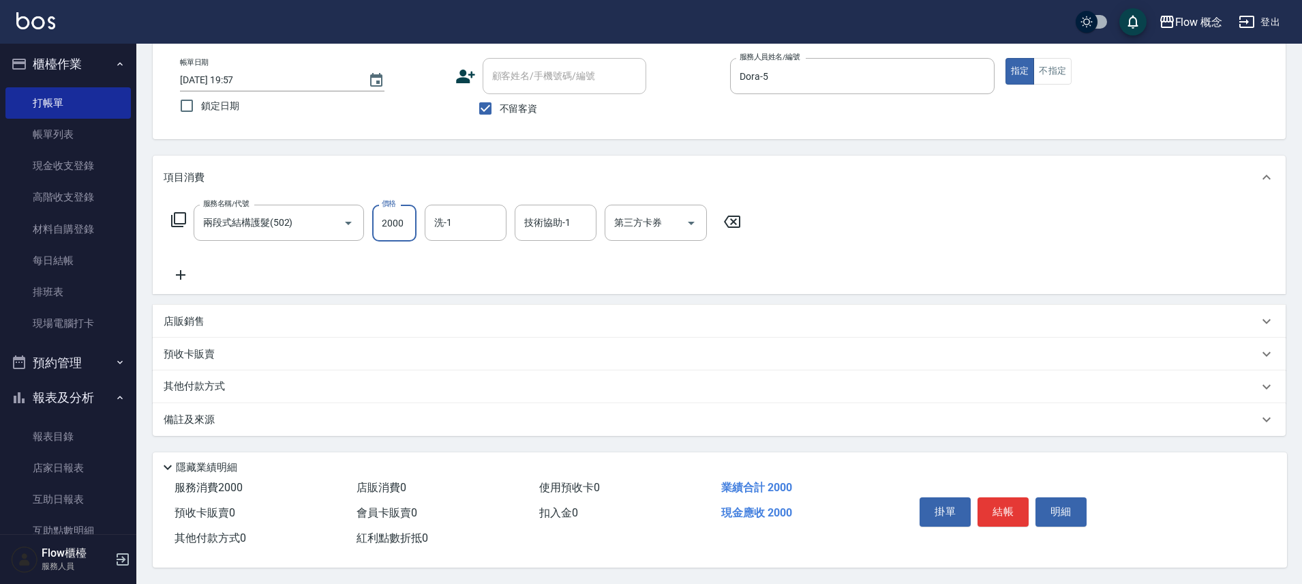
scroll to position [74, 0]
click at [1005, 510] on button "結帳" at bounding box center [1003, 511] width 51 height 29
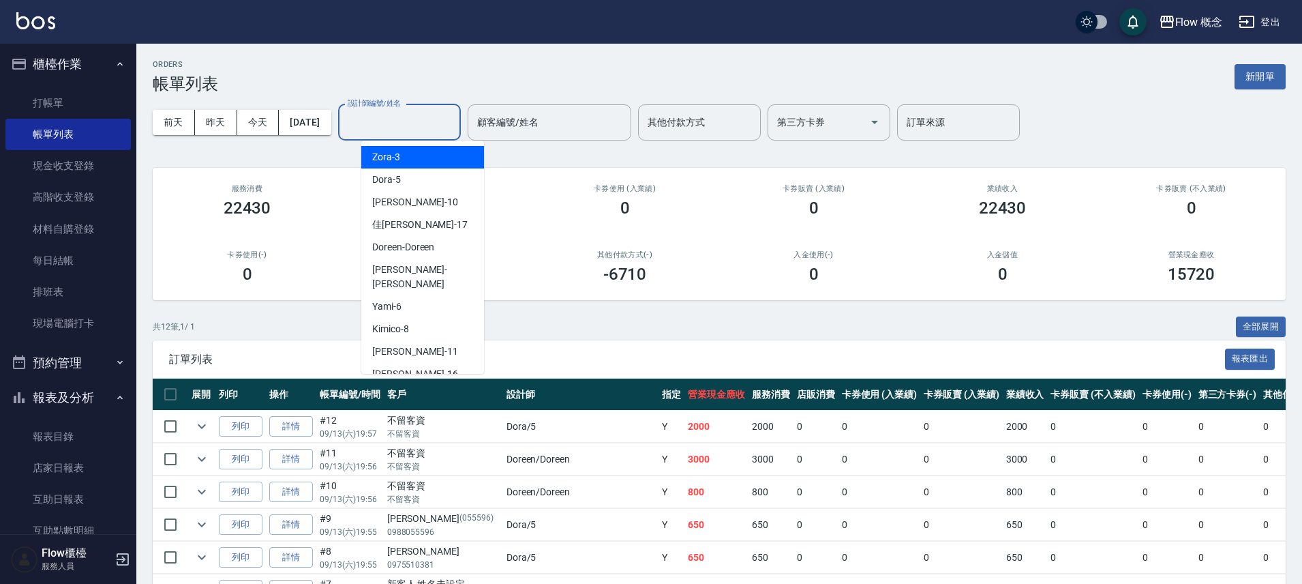
click at [423, 115] on input "設計師編號/姓名" at bounding box center [399, 122] width 110 height 24
click at [427, 254] on span "Doreen -Doreen" at bounding box center [403, 247] width 62 height 14
type input "Doreen-Doreen"
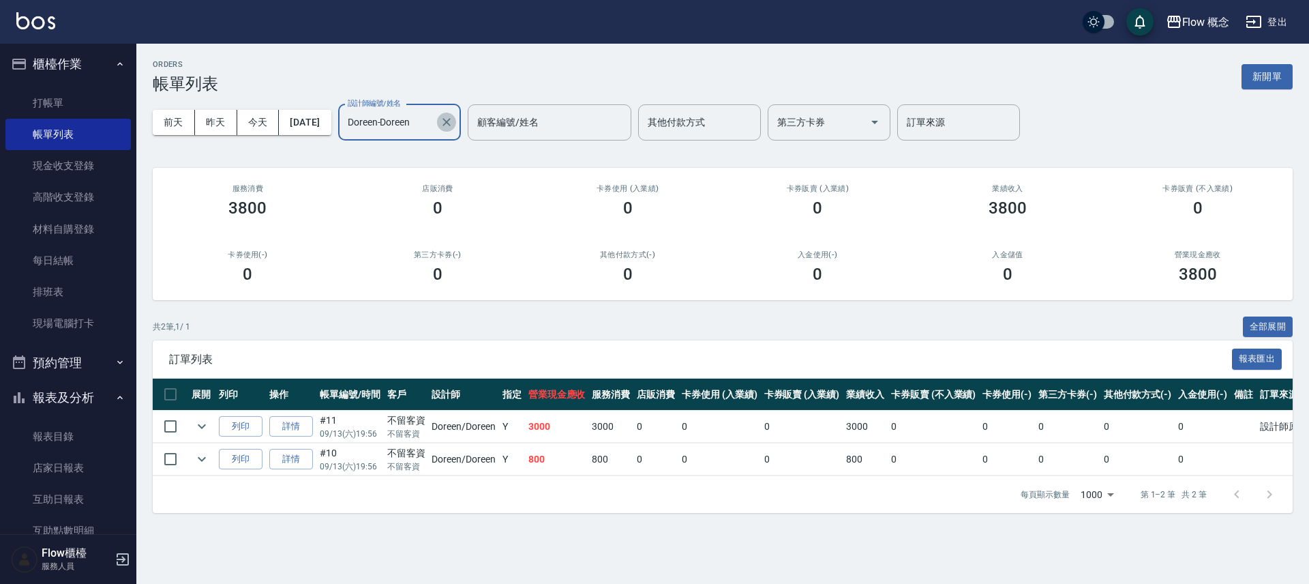
click at [456, 130] on button "Clear" at bounding box center [446, 122] width 19 height 19
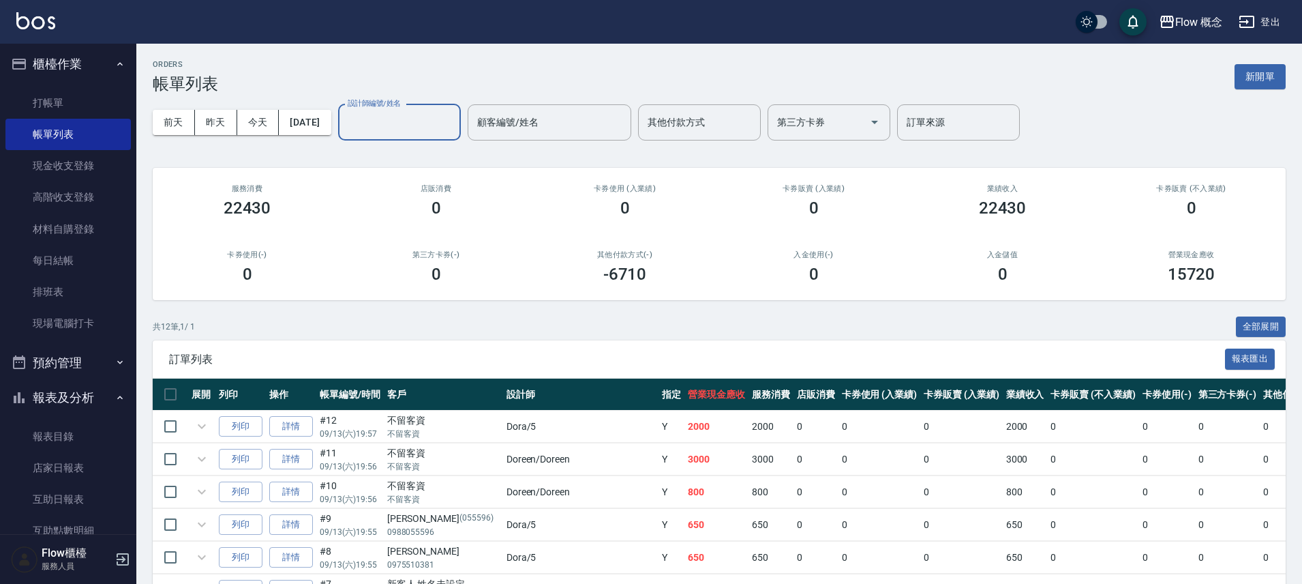
click at [422, 127] on input "設計師編號/姓名" at bounding box center [399, 122] width 110 height 24
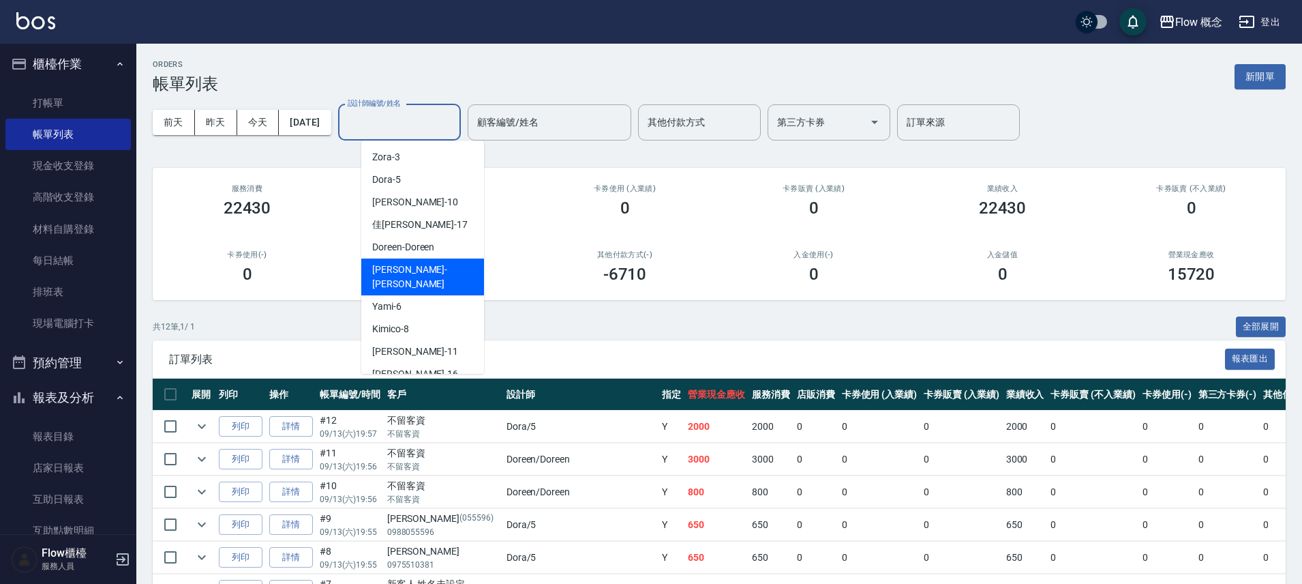
click at [415, 267] on span "[PERSON_NAME] -[PERSON_NAME]" at bounding box center [422, 277] width 101 height 29
type input "[PERSON_NAME]"
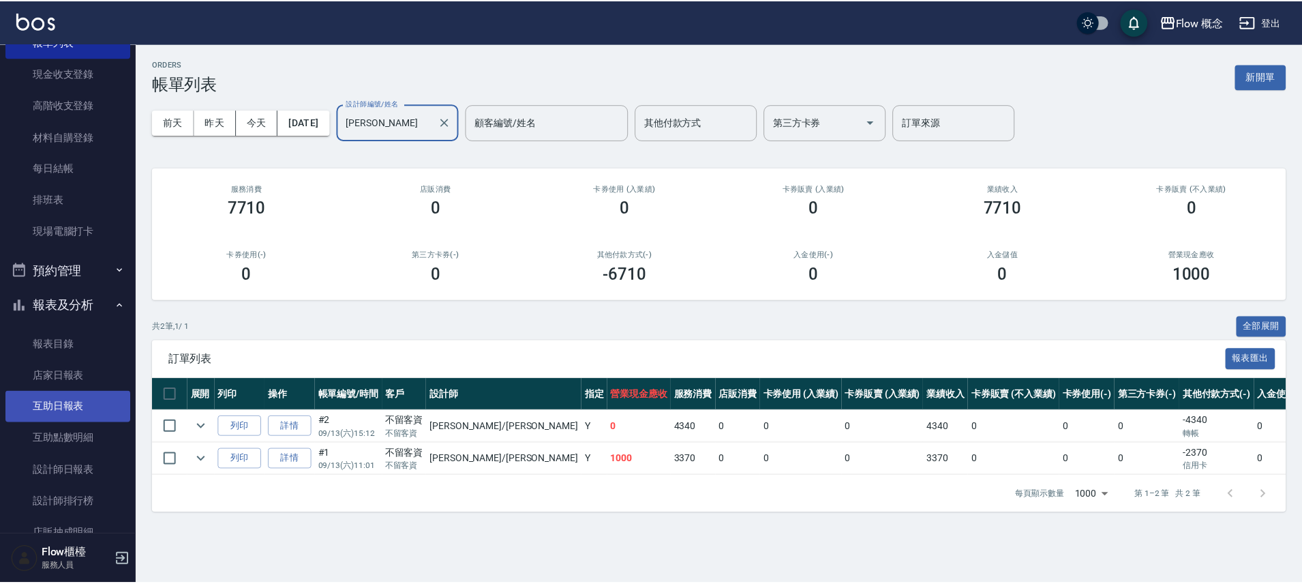
scroll to position [98, 0]
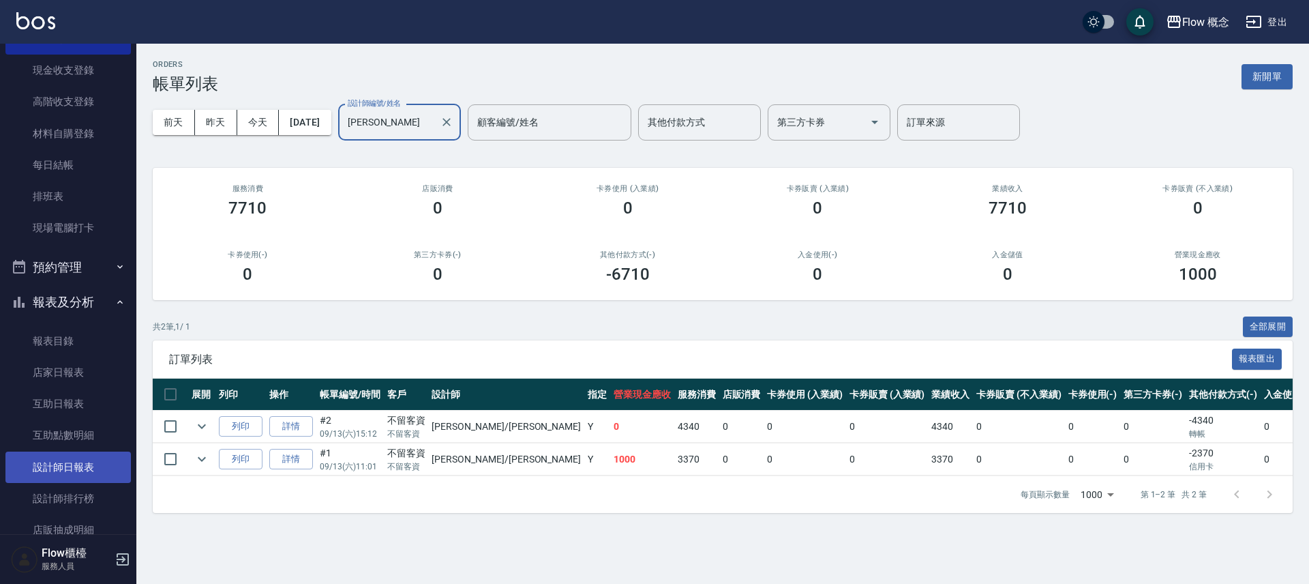
click at [76, 479] on link "設計師日報表" at bounding box center [67, 466] width 125 height 31
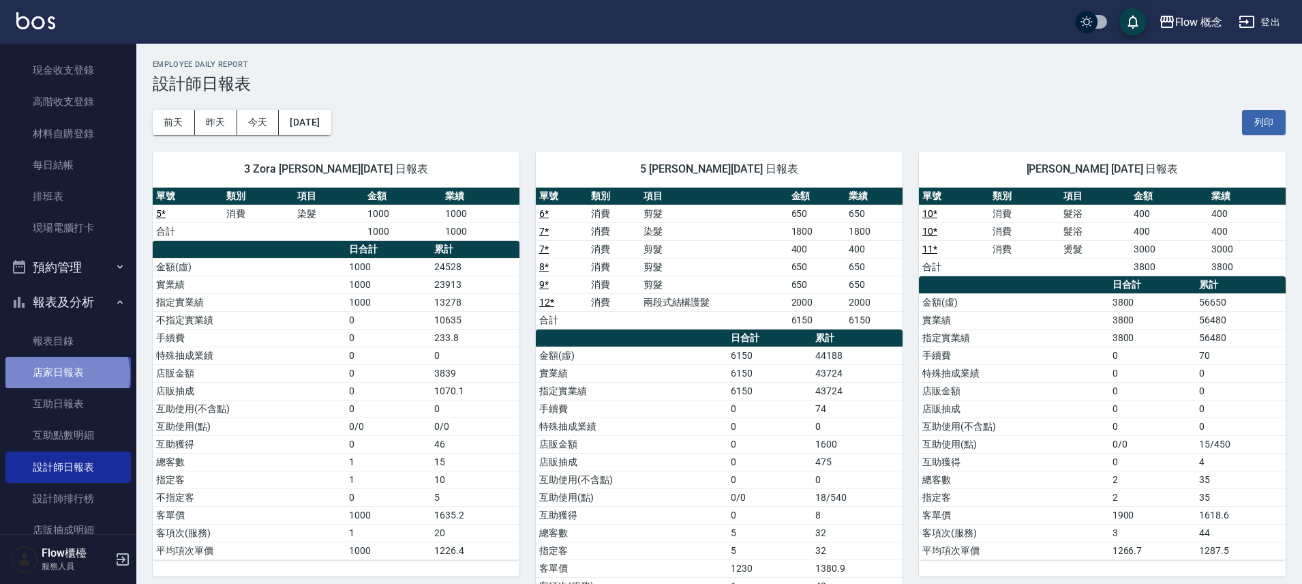
click at [66, 374] on link "店家日報表" at bounding box center [67, 372] width 125 height 31
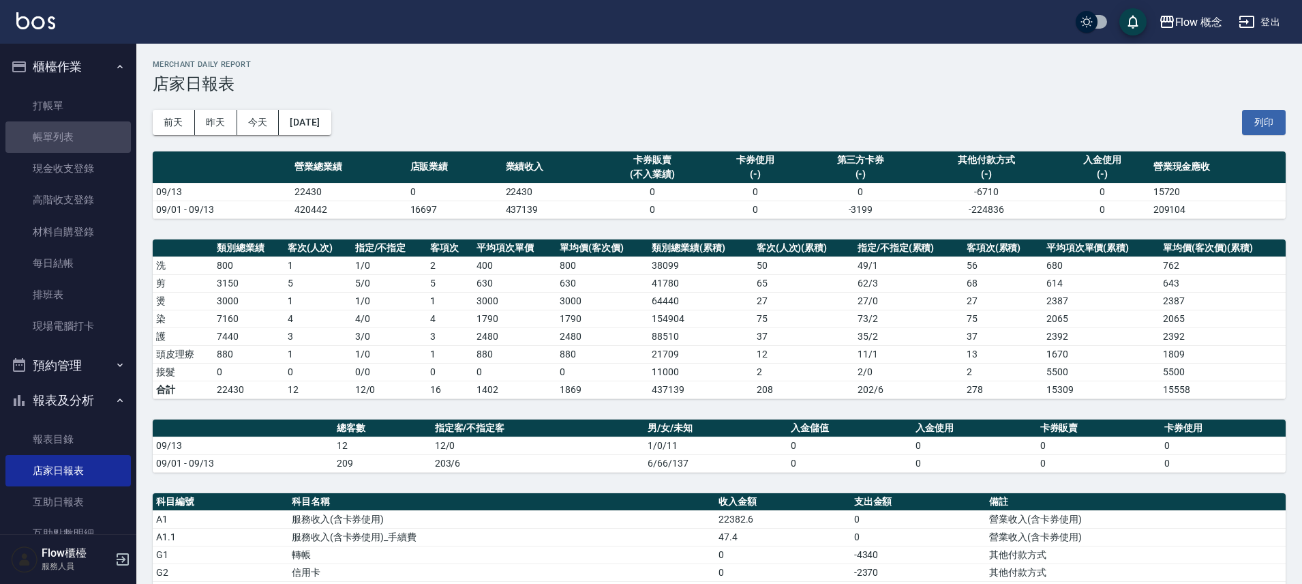
drag, startPoint x: 78, startPoint y: 138, endPoint x: 559, endPoint y: 1, distance: 500.5
click at [78, 140] on link "帳單列表" at bounding box center [67, 136] width 125 height 31
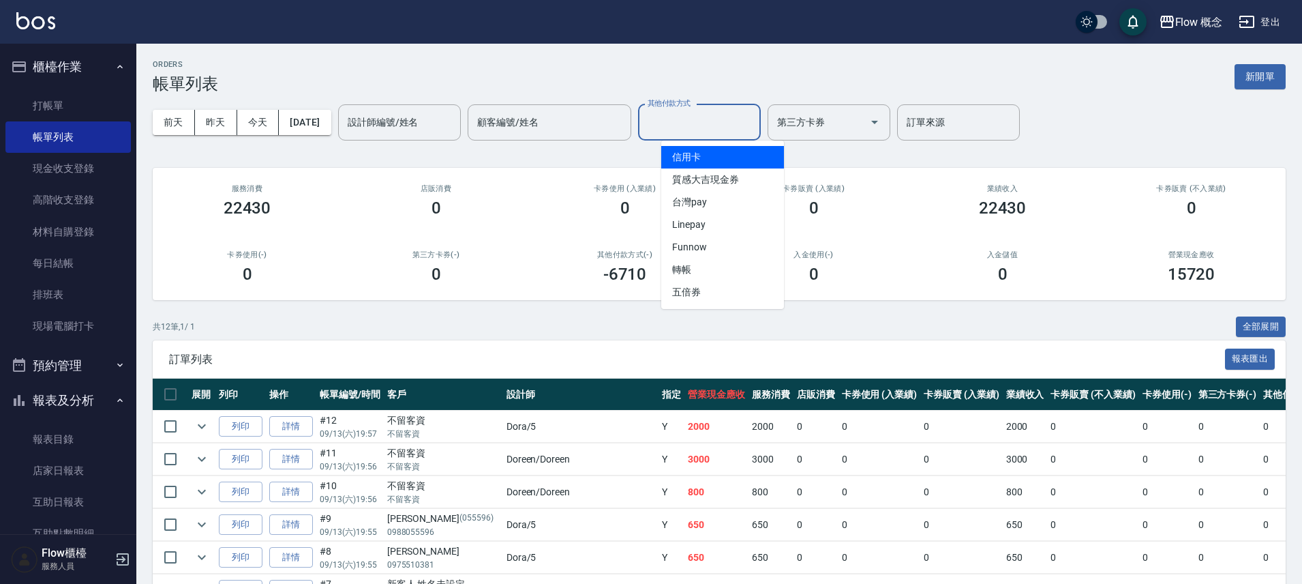
click at [719, 122] on input "其他付款方式" at bounding box center [699, 122] width 110 height 24
click at [704, 151] on span "信用卡" at bounding box center [722, 157] width 123 height 23
type input "信用卡"
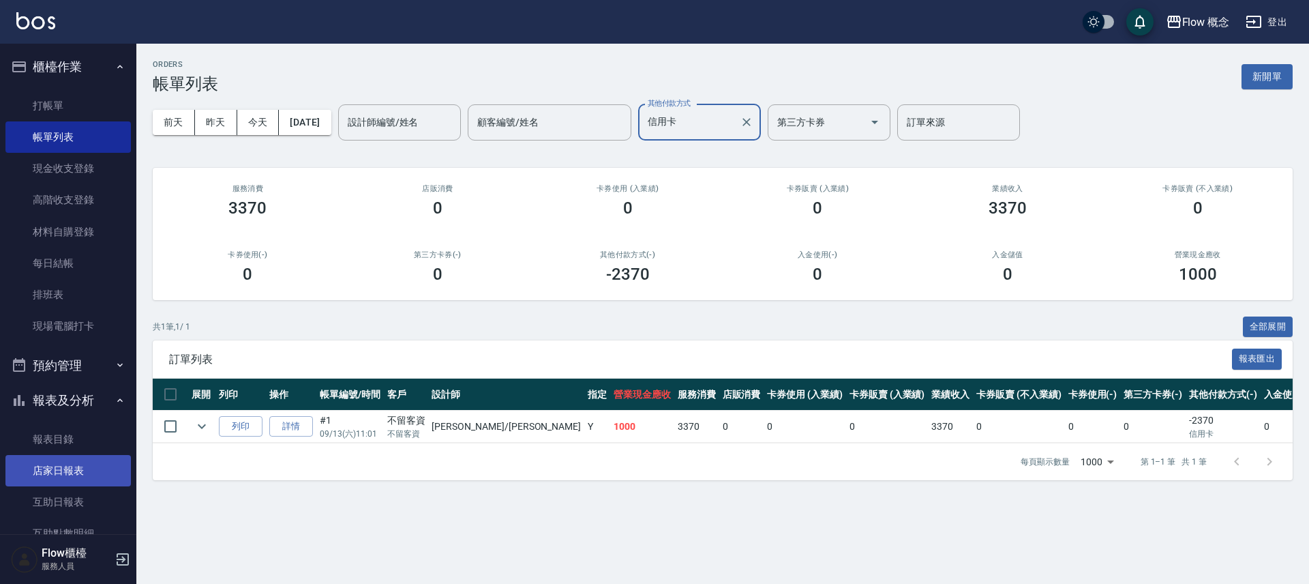
click at [80, 477] on link "店家日報表" at bounding box center [67, 470] width 125 height 31
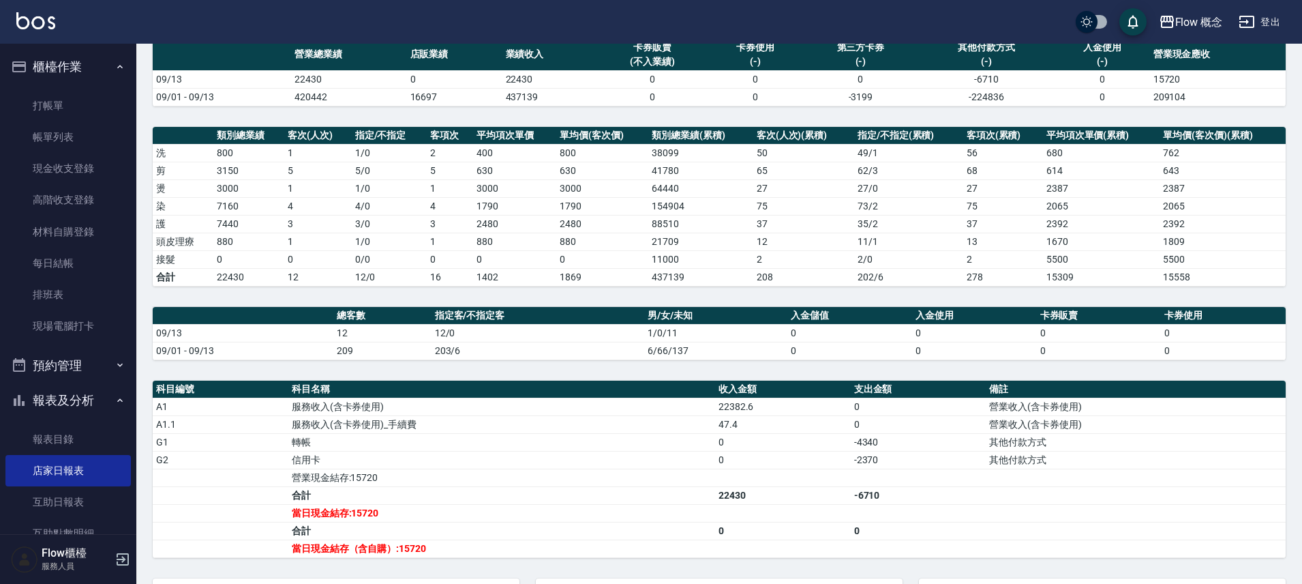
scroll to position [134, 0]
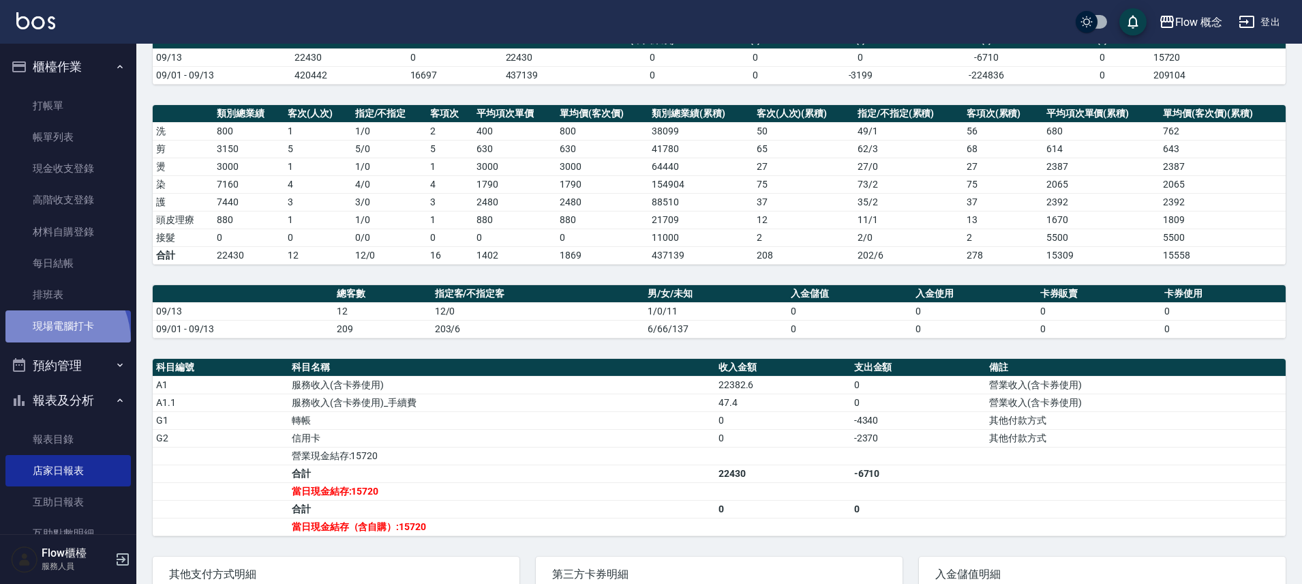
click at [42, 342] on link "現場電腦打卡" at bounding box center [67, 325] width 125 height 31
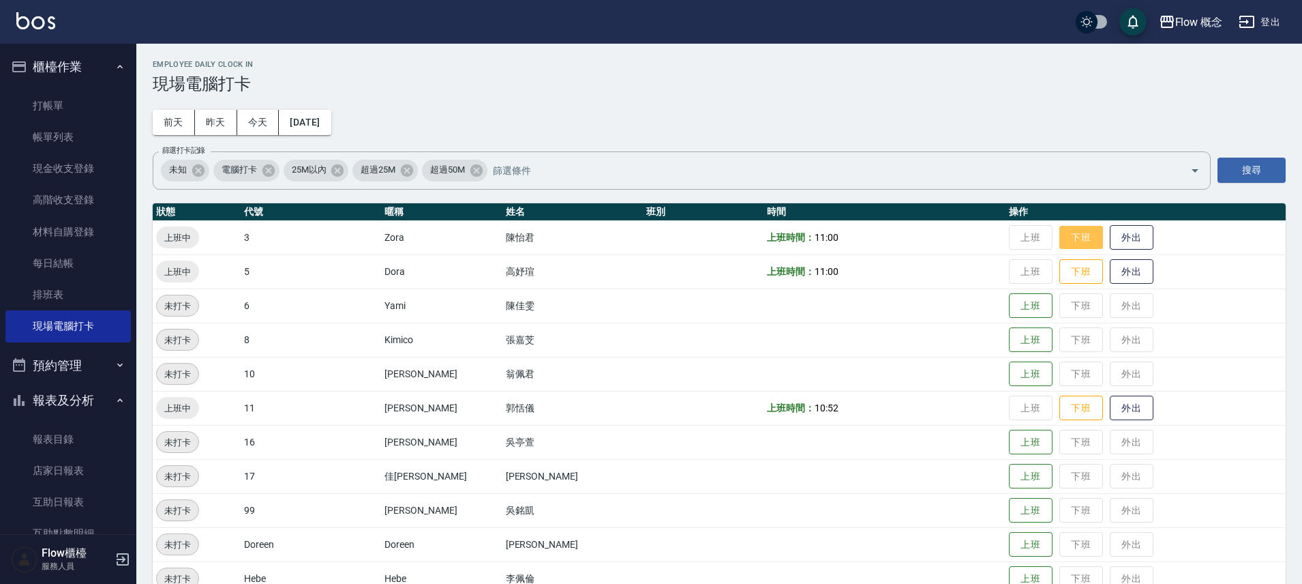
click at [1060, 245] on button "下班" at bounding box center [1082, 238] width 44 height 24
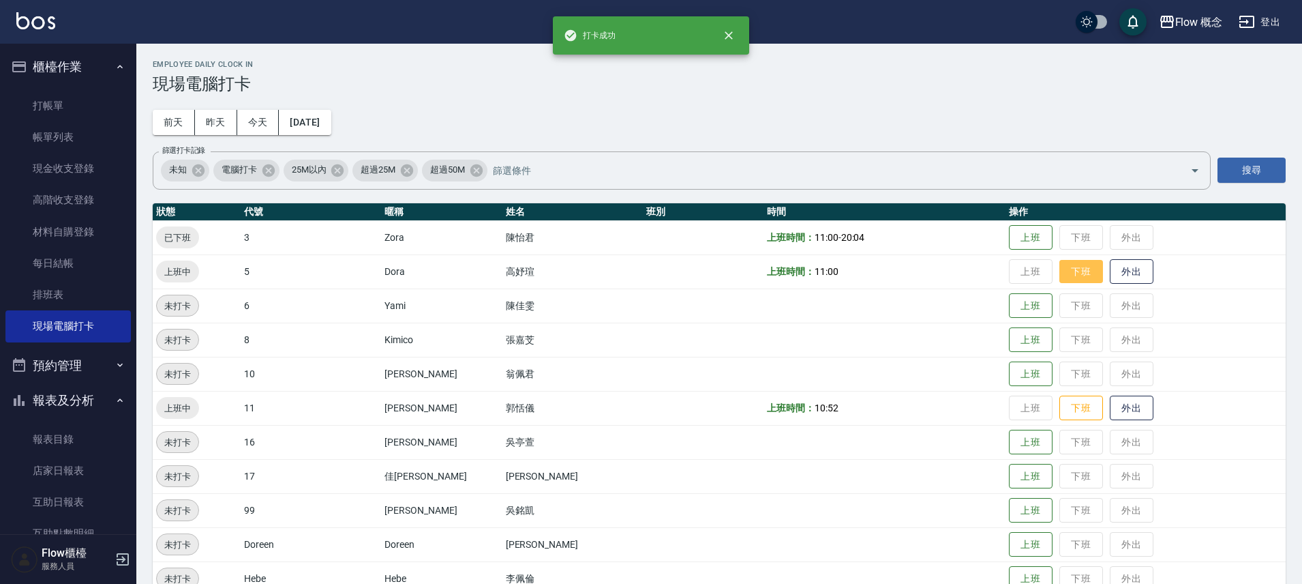
click at [1060, 271] on button "下班" at bounding box center [1082, 272] width 44 height 24
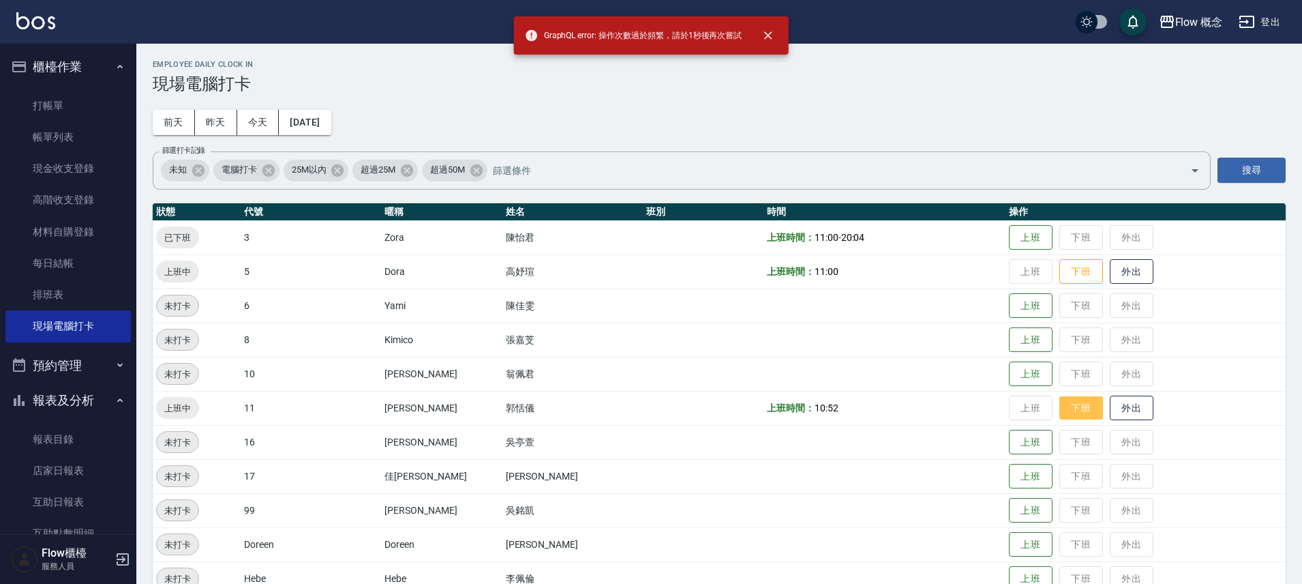
click at [1060, 404] on button "下班" at bounding box center [1082, 408] width 44 height 24
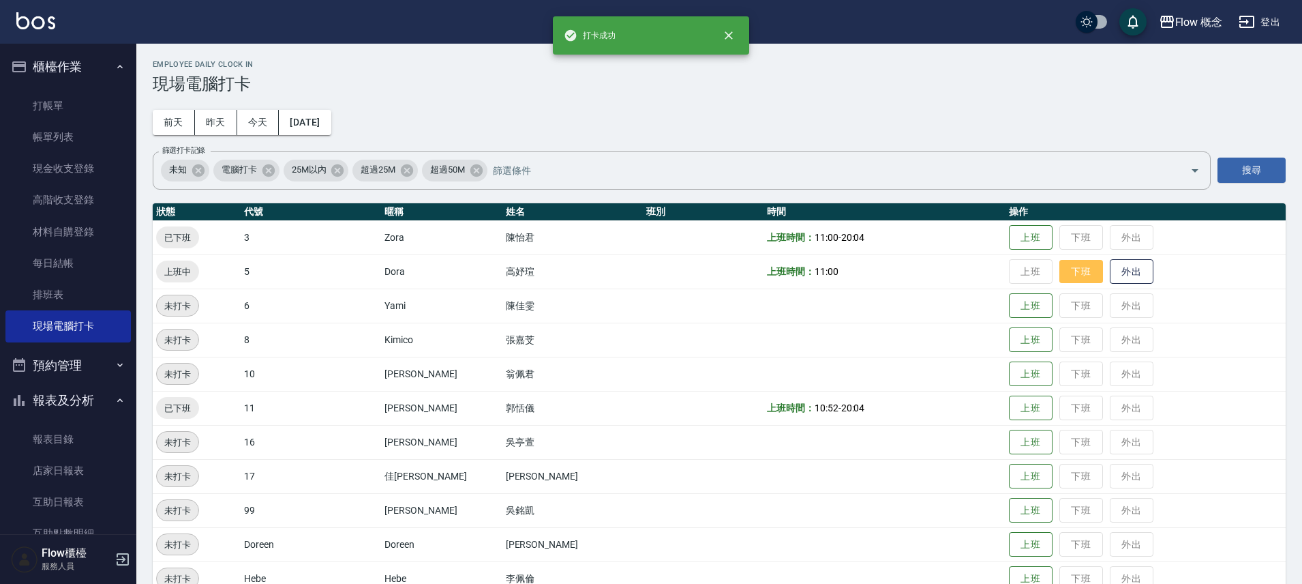
click at [1060, 265] on button "下班" at bounding box center [1082, 272] width 44 height 24
